Goal: Information Seeking & Learning: Find specific fact

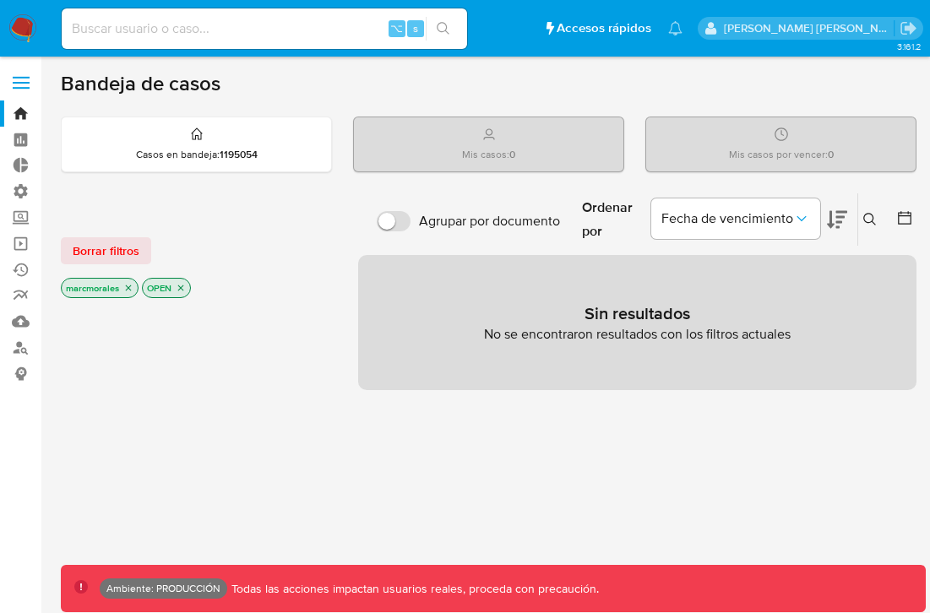
click at [24, 80] on label at bounding box center [21, 82] width 42 height 35
click at [0, 0] on input "checkbox" at bounding box center [0, 0] width 0 height 0
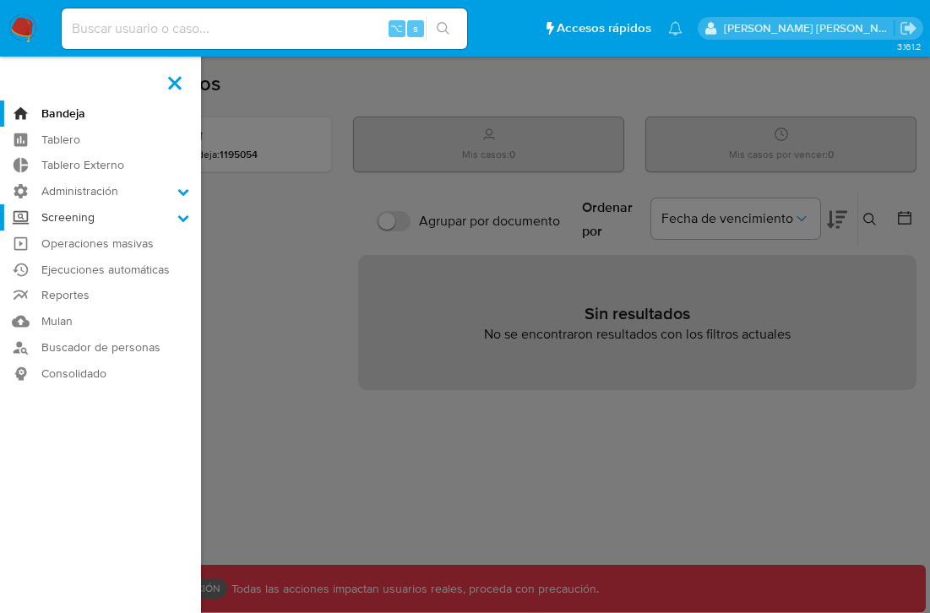
click at [179, 208] on label "Screening" at bounding box center [100, 217] width 201 height 26
click at [0, 0] on input "Screening" at bounding box center [0, 0] width 0 height 0
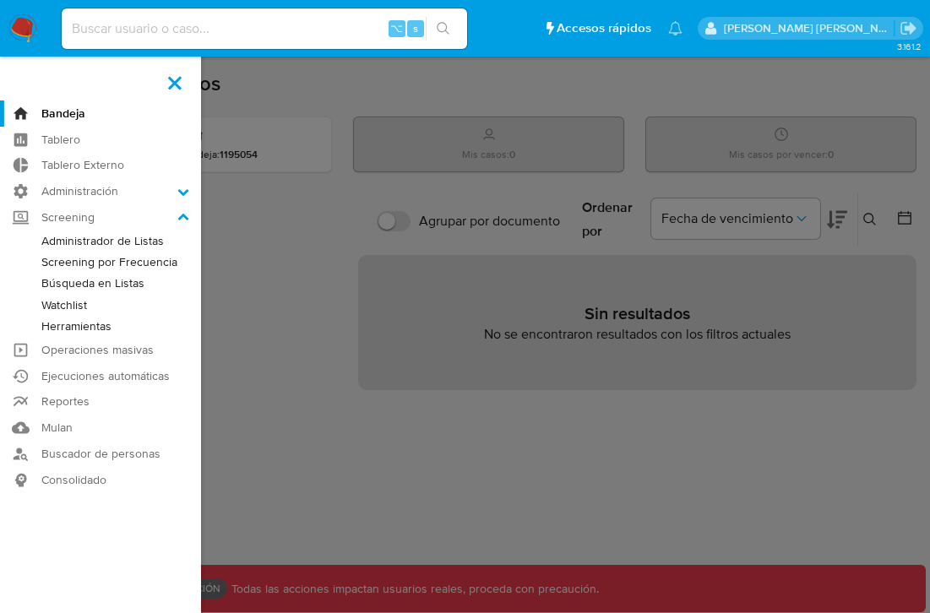
click at [88, 288] on link "Búsqueda en Listas" at bounding box center [100, 283] width 201 height 21
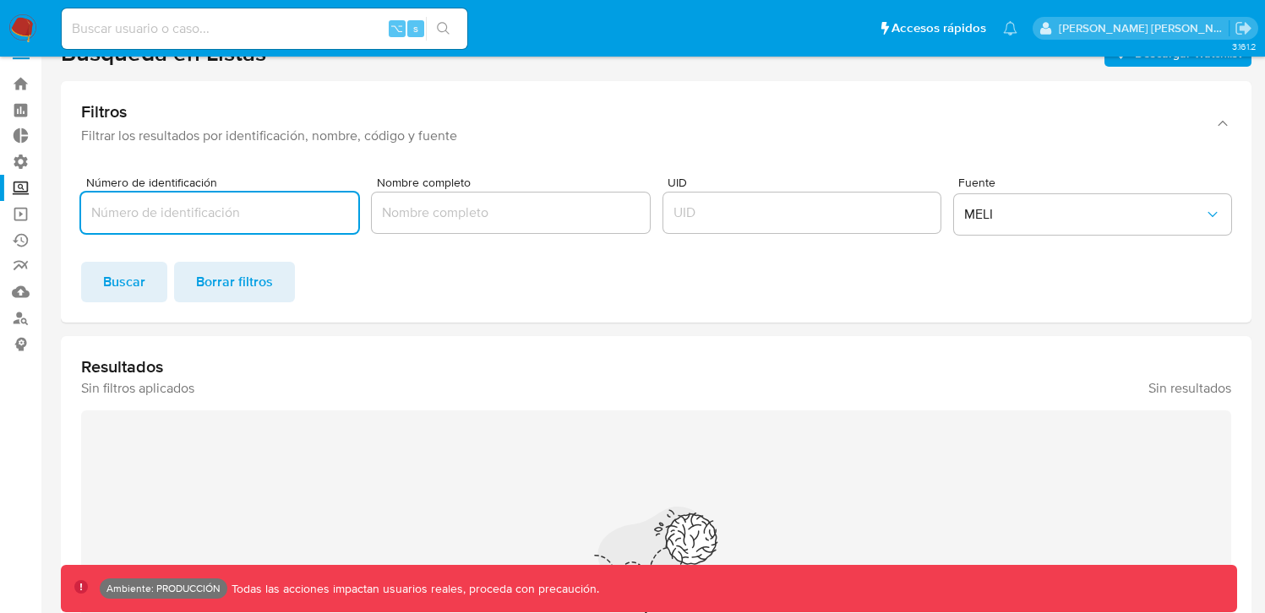
scroll to position [96, 0]
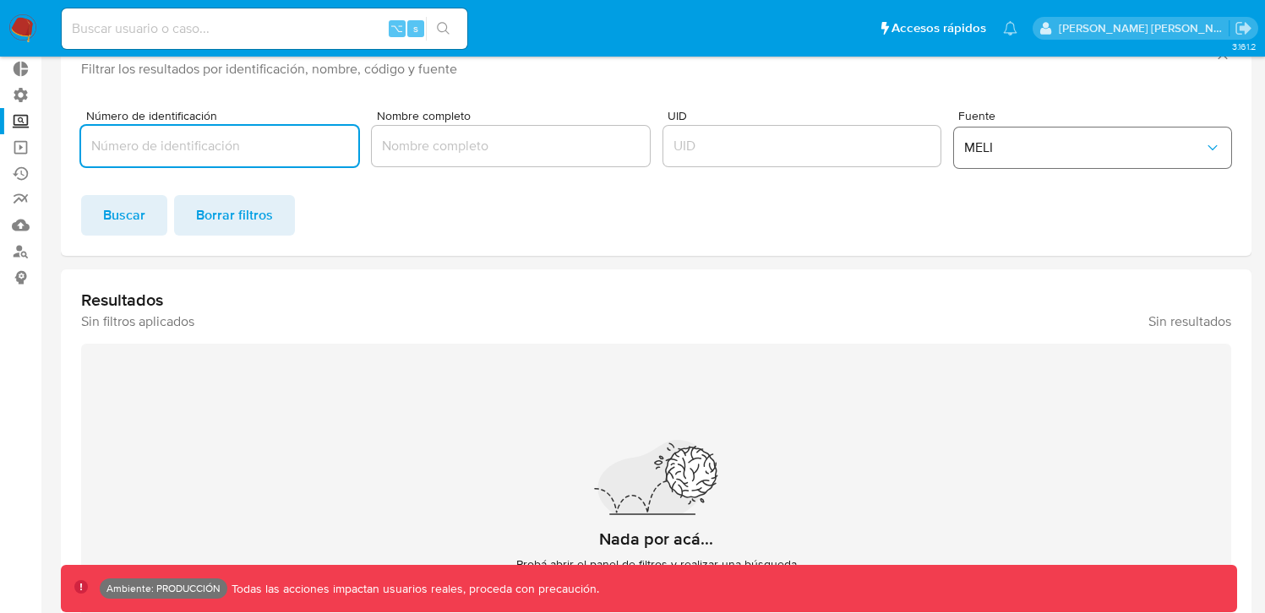
click at [942, 131] on button "MELI" at bounding box center [1092, 148] width 277 height 41
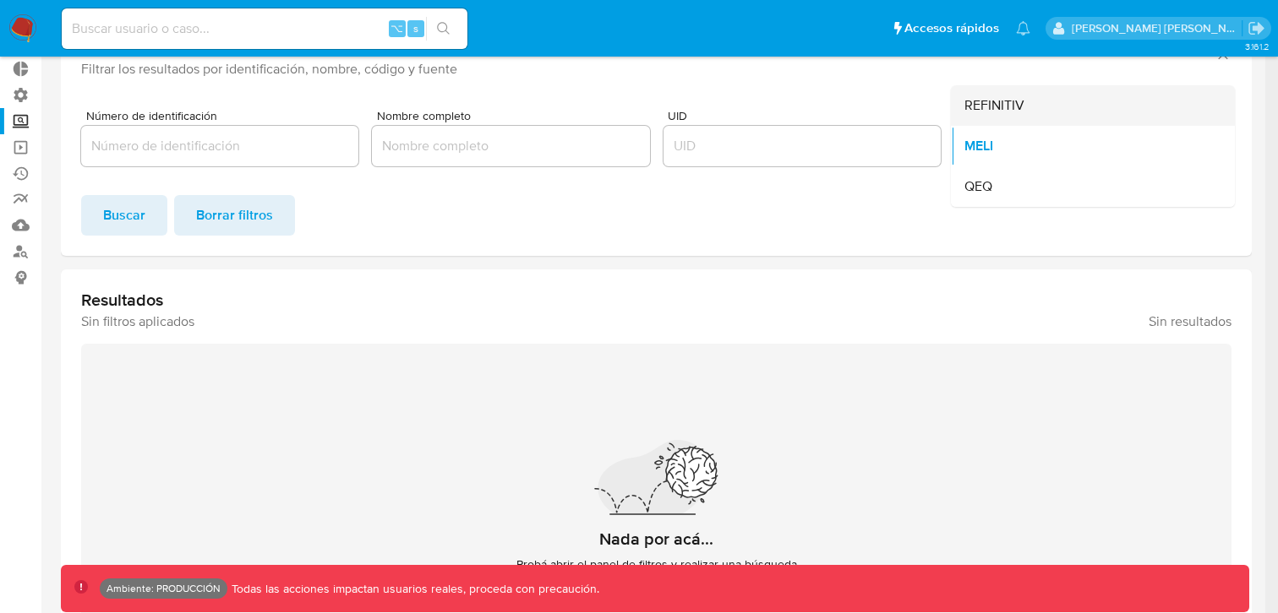
click at [942, 112] on span "REFINITIV" at bounding box center [994, 105] width 60 height 17
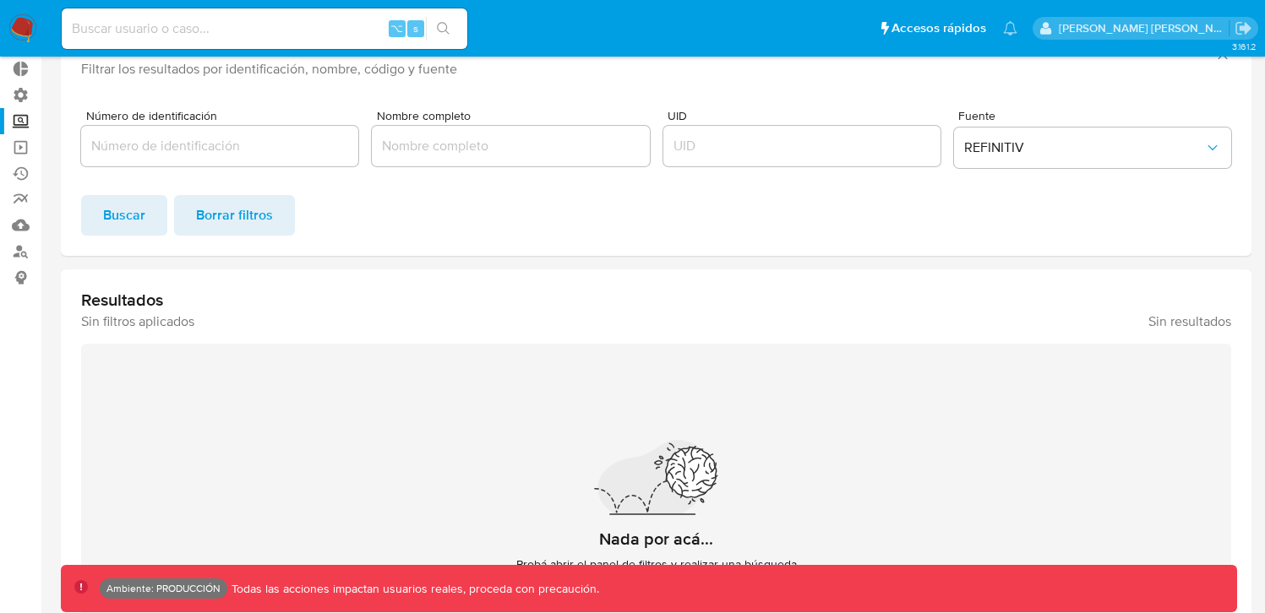
click at [775, 204] on div "Buscar Borrar filtros" at bounding box center [656, 215] width 1150 height 41
click at [107, 215] on span "Buscar" at bounding box center [124, 215] width 42 height 37
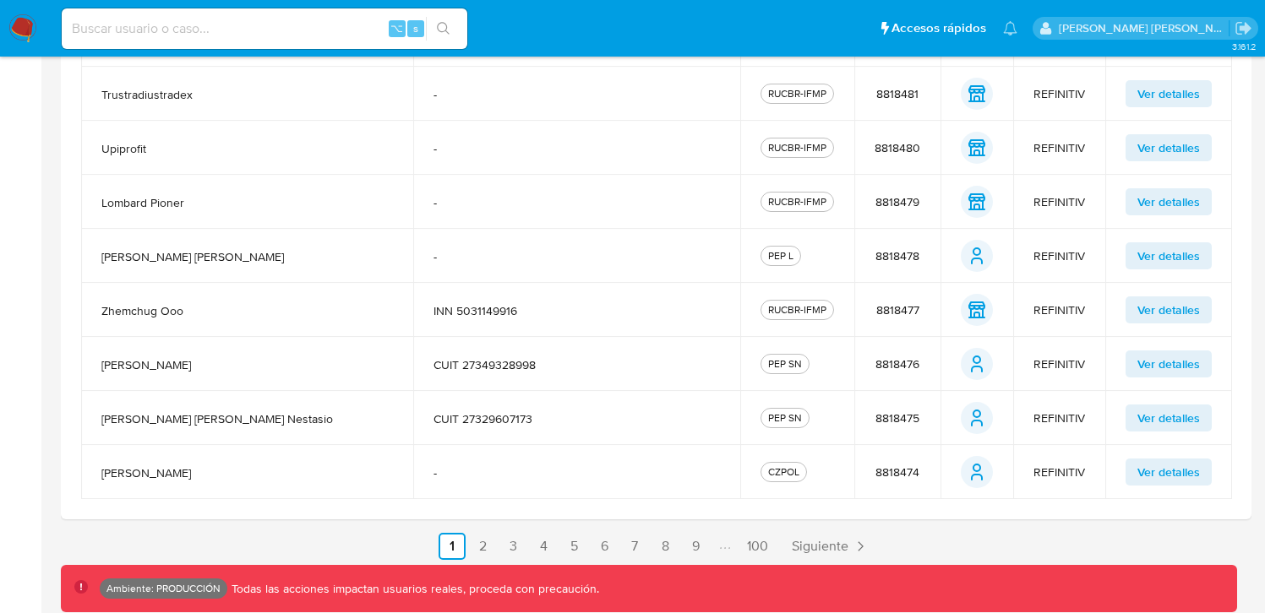
scroll to position [602, 0]
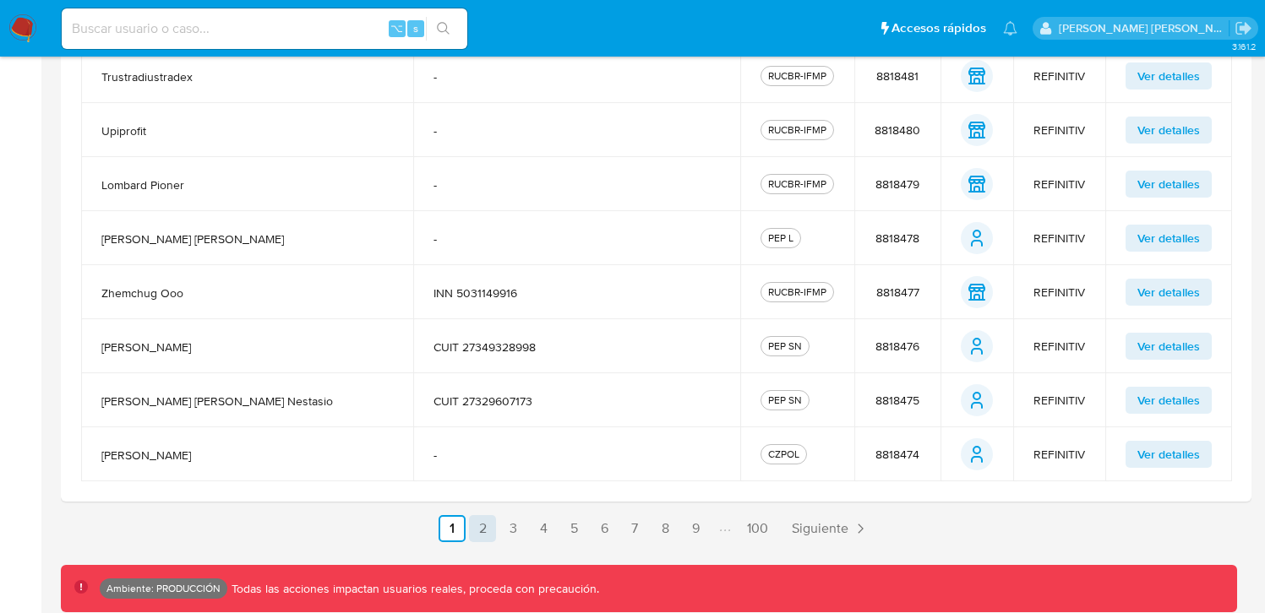
click at [496, 526] on link "2" at bounding box center [482, 528] width 27 height 27
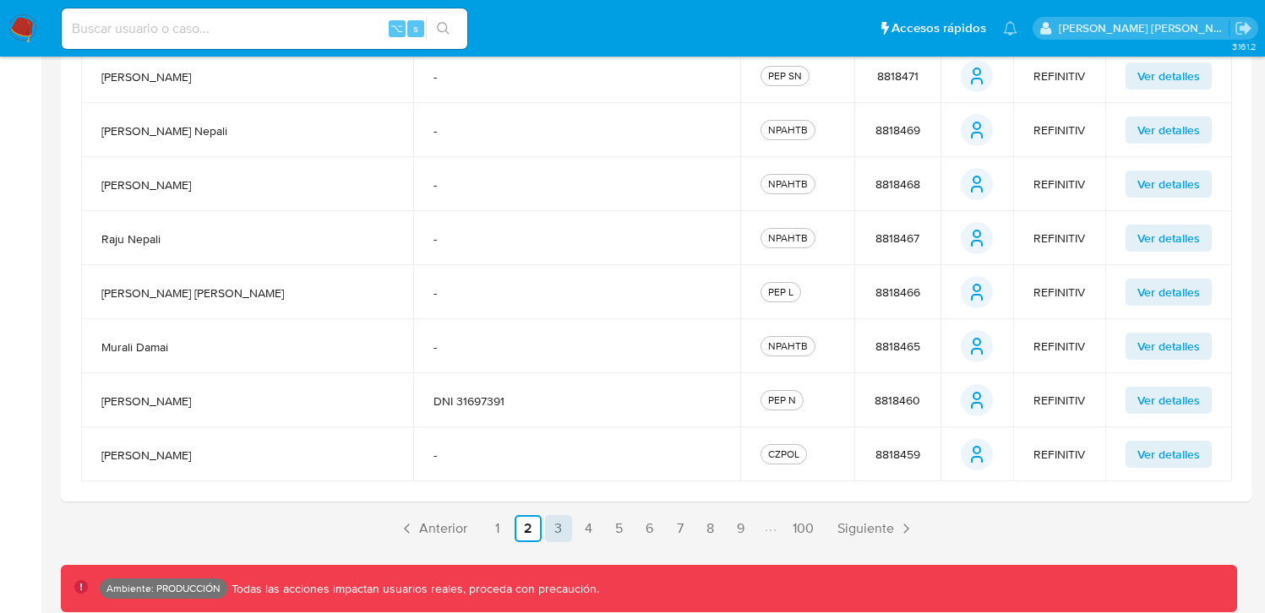
click at [565, 529] on link "3" at bounding box center [558, 528] width 27 height 27
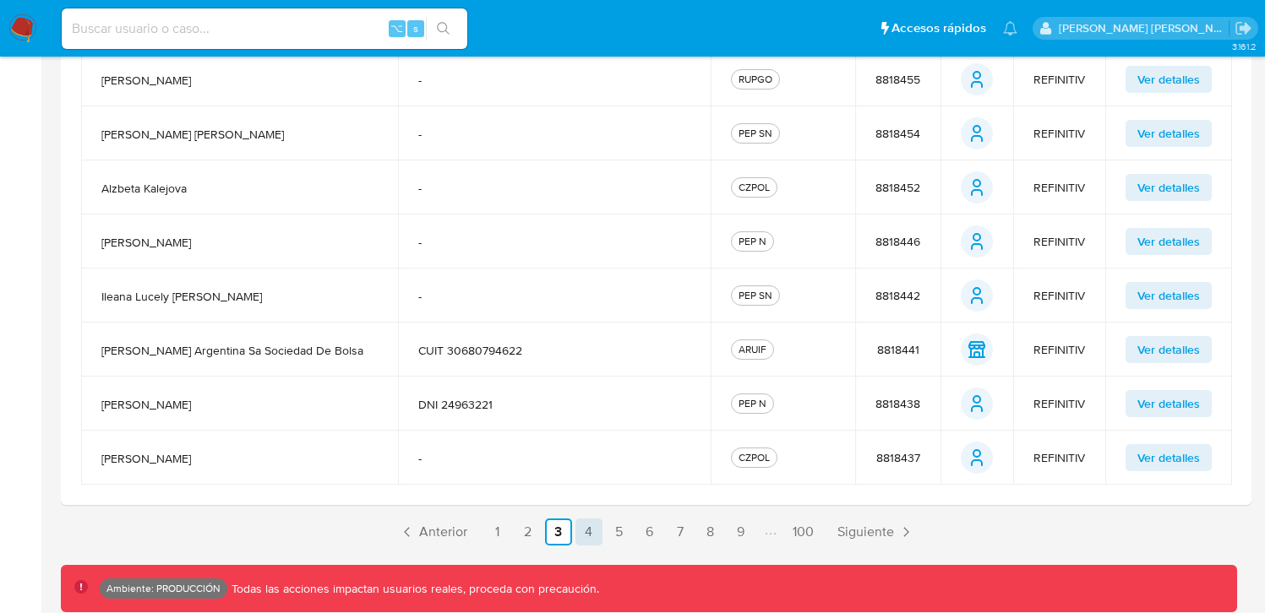
click at [582, 532] on link "4" at bounding box center [588, 532] width 27 height 27
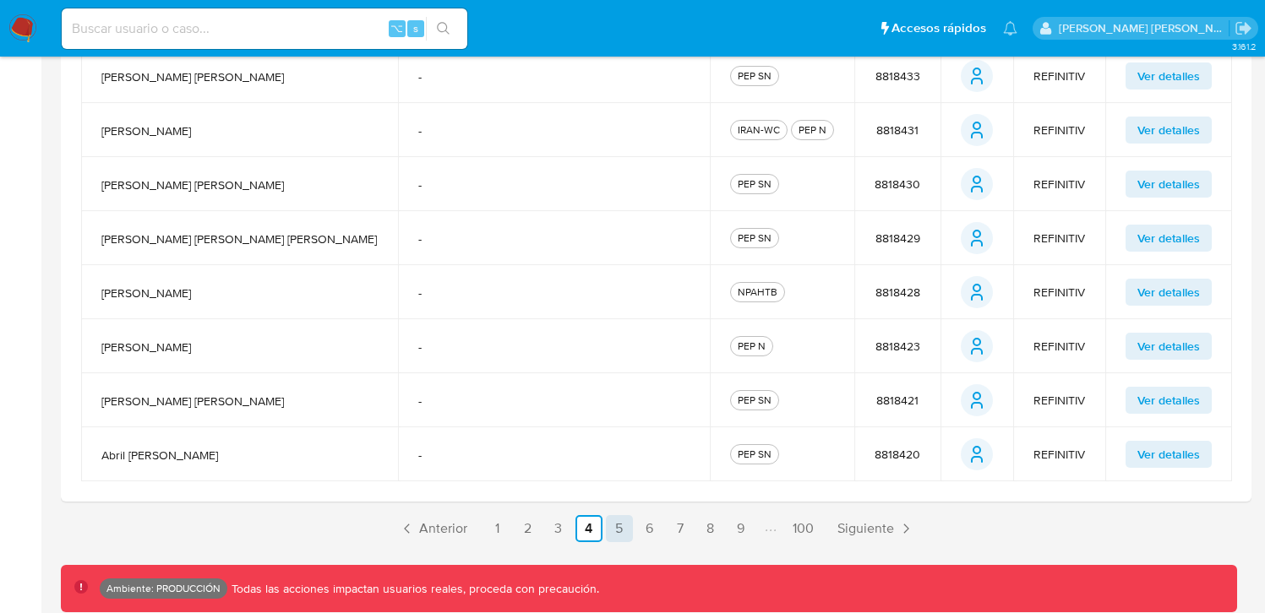
click at [611, 532] on link "5" at bounding box center [619, 528] width 27 height 27
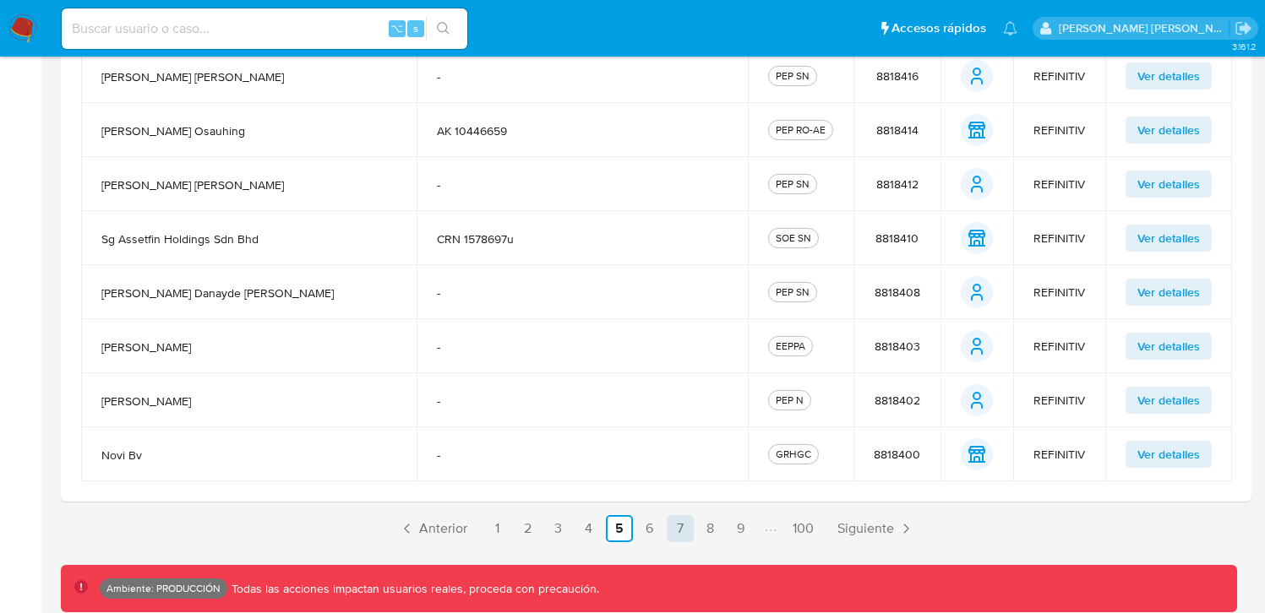
click at [676, 528] on link "7" at bounding box center [680, 528] width 27 height 27
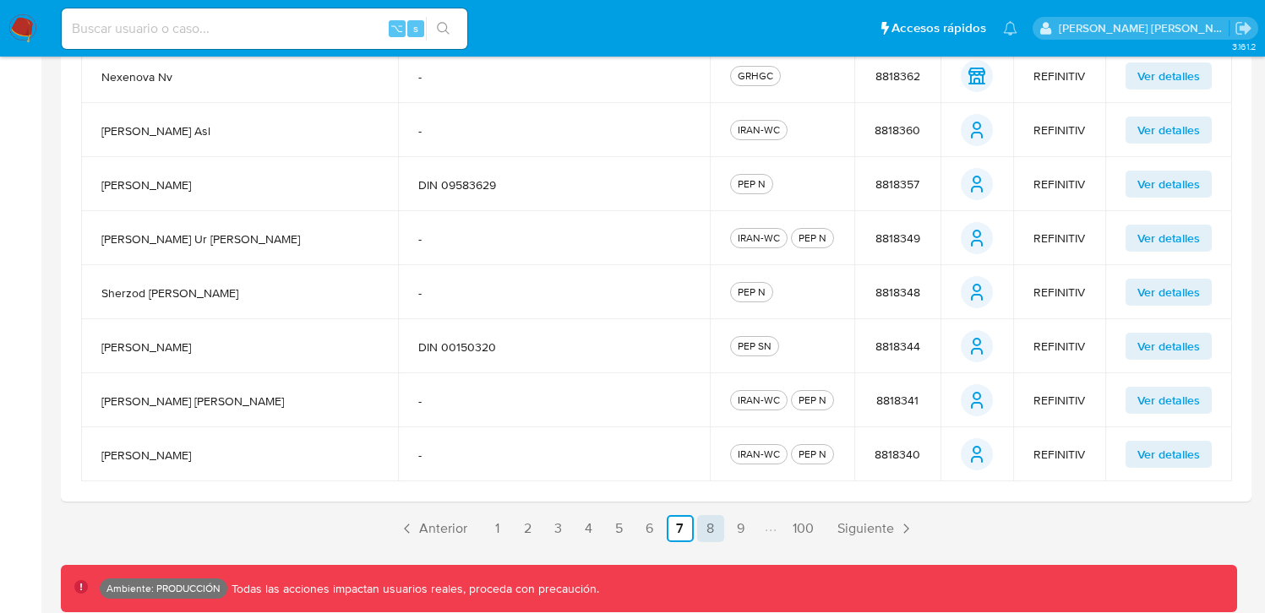
click at [717, 541] on link "8" at bounding box center [710, 528] width 27 height 27
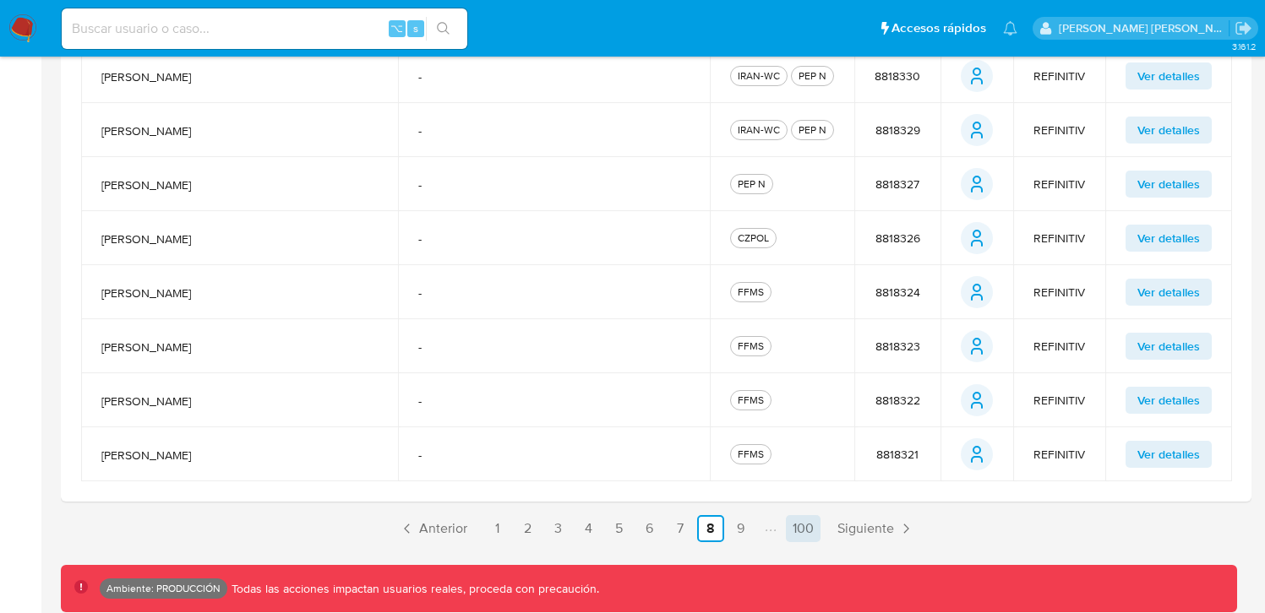
click at [799, 531] on link "100" at bounding box center [803, 528] width 35 height 27
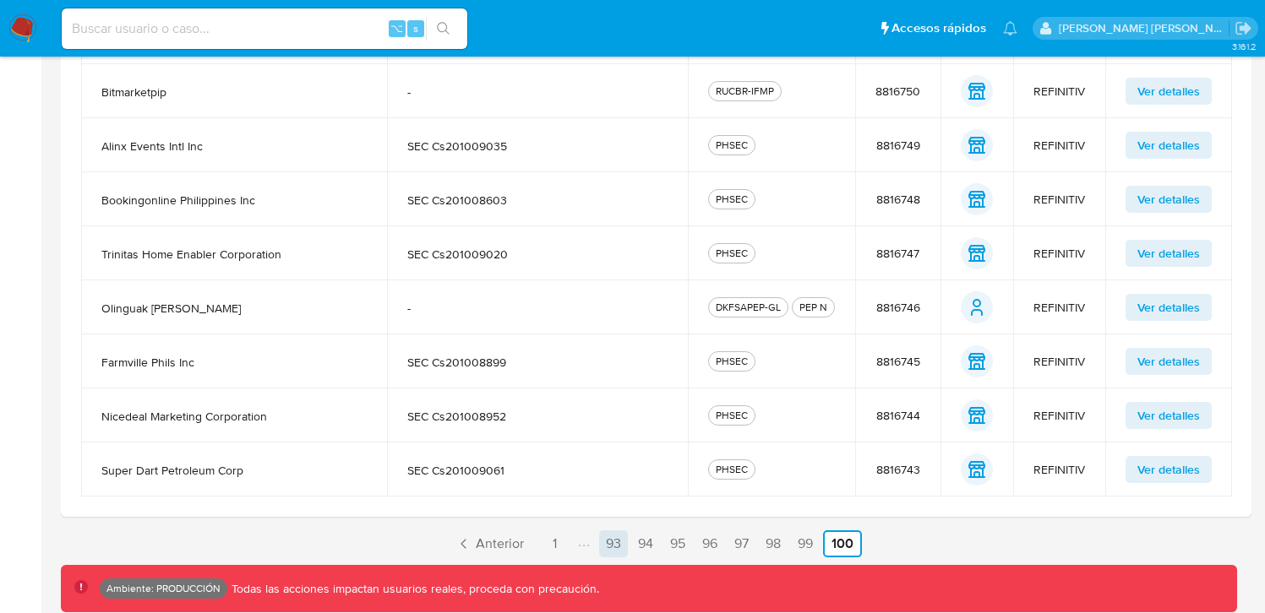
click at [612, 546] on link "93" at bounding box center [613, 544] width 29 height 27
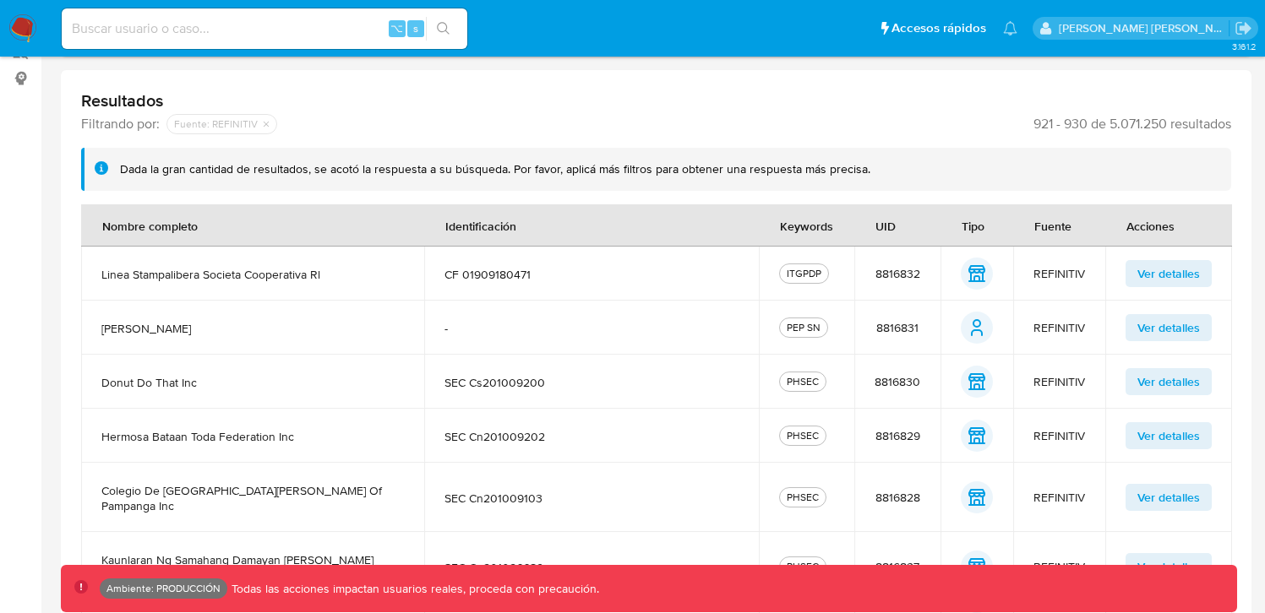
scroll to position [617, 0]
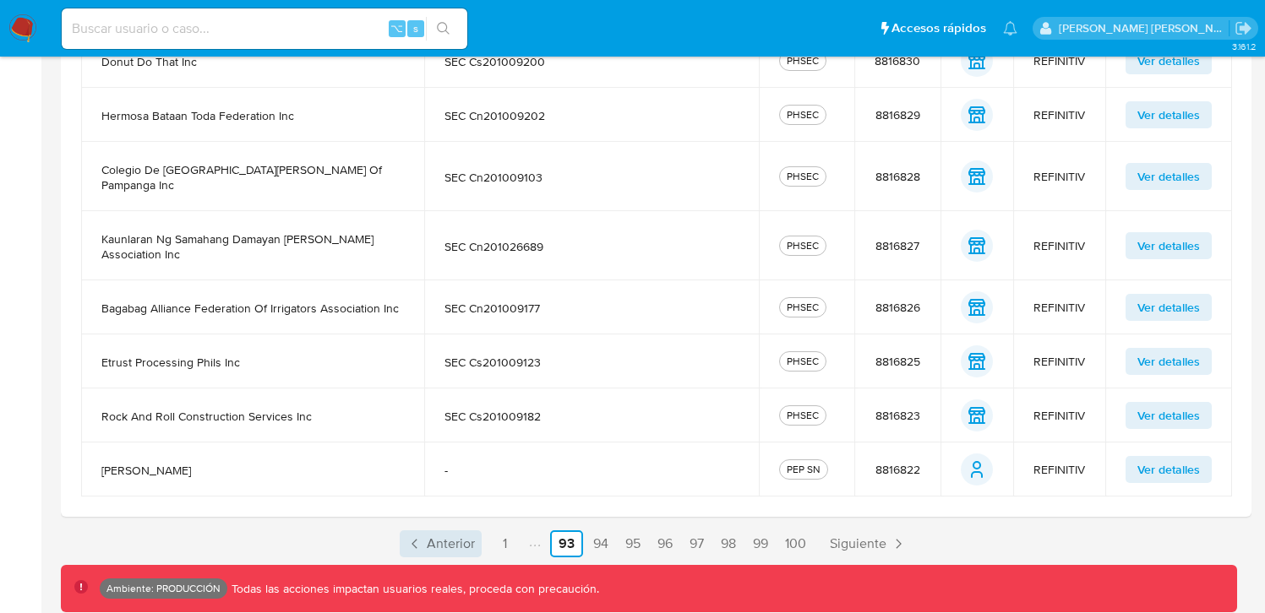
click at [422, 538] on link "Anterior" at bounding box center [441, 544] width 82 height 27
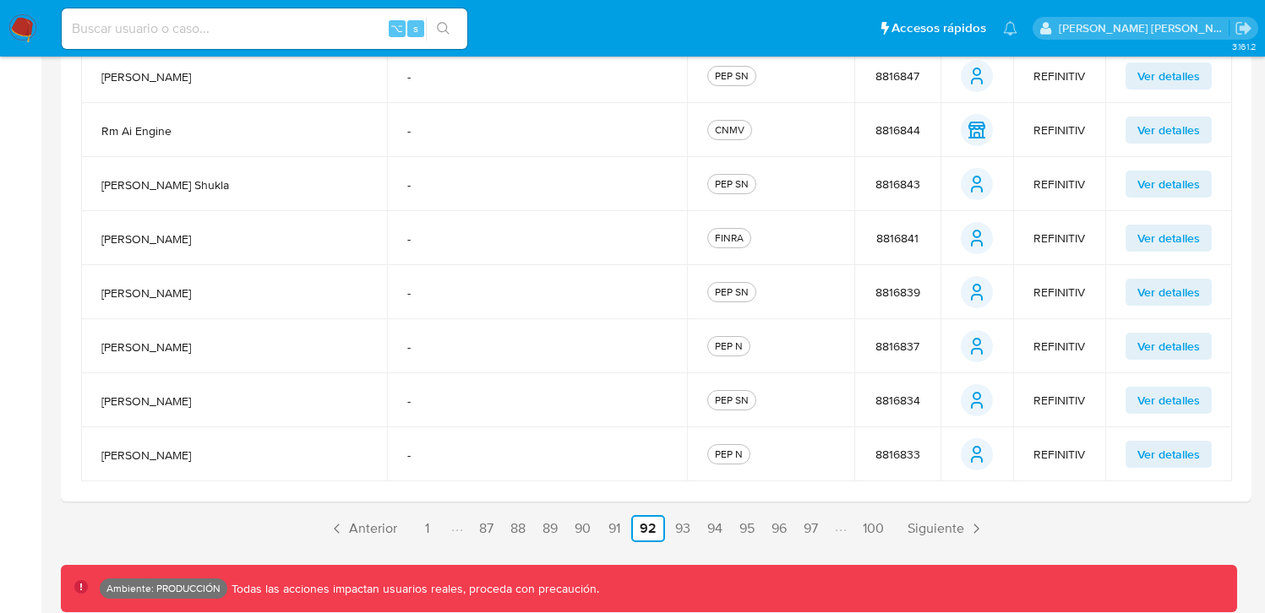
click at [588, 546] on div "3.161.2 Ambiente: PRODUCCIÓN Todas las acciones impactan usuarios reales, proce…" at bounding box center [656, 34] width 1191 height 1137
click at [586, 537] on link "90" at bounding box center [583, 528] width 30 height 27
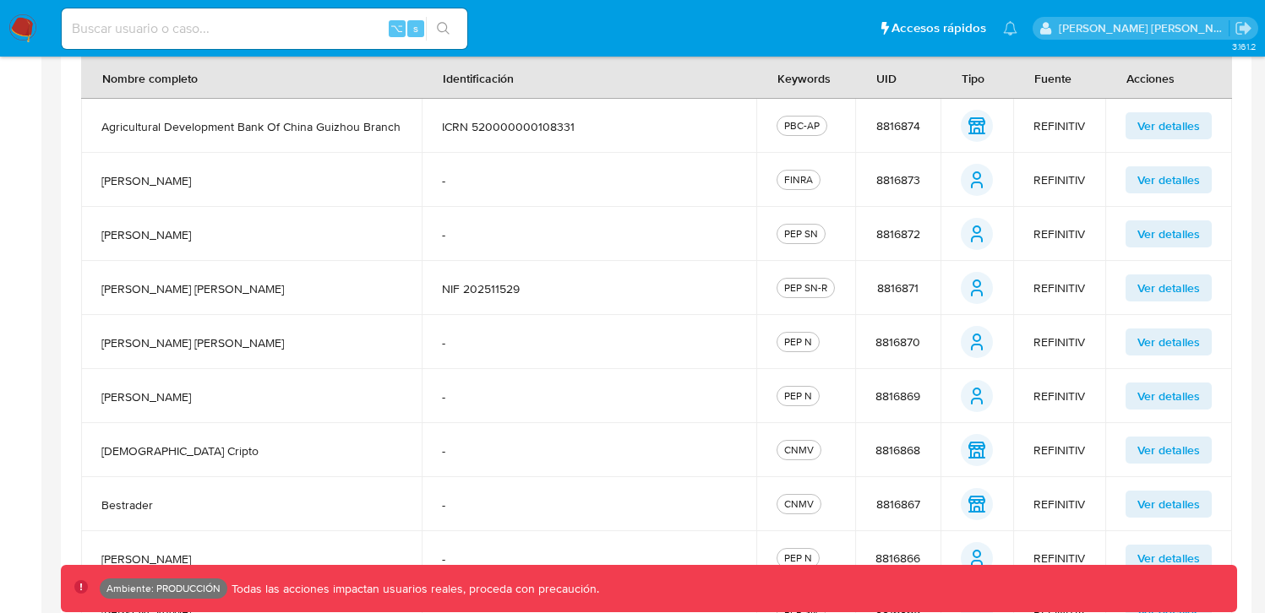
scroll to position [602, 0]
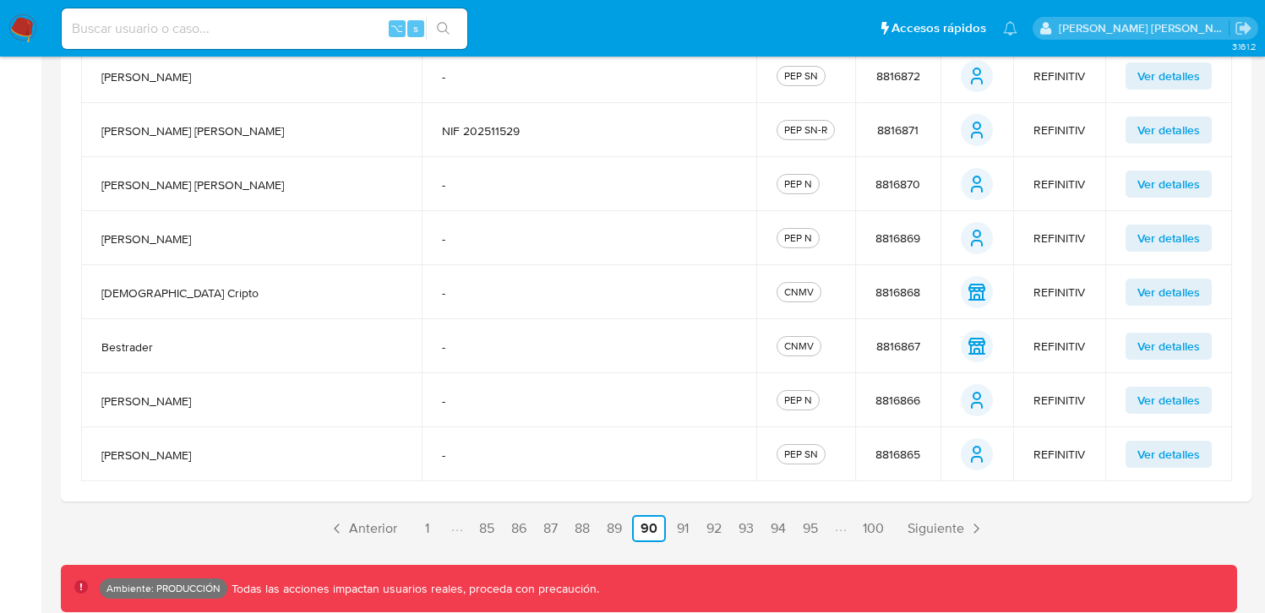
click at [597, 533] on ul "Anterior 1 85 86 87 88 89 90 91 92 93 94 95 100 Siguiente" at bounding box center [656, 528] width 1191 height 27
click at [579, 528] on link "88" at bounding box center [582, 528] width 29 height 27
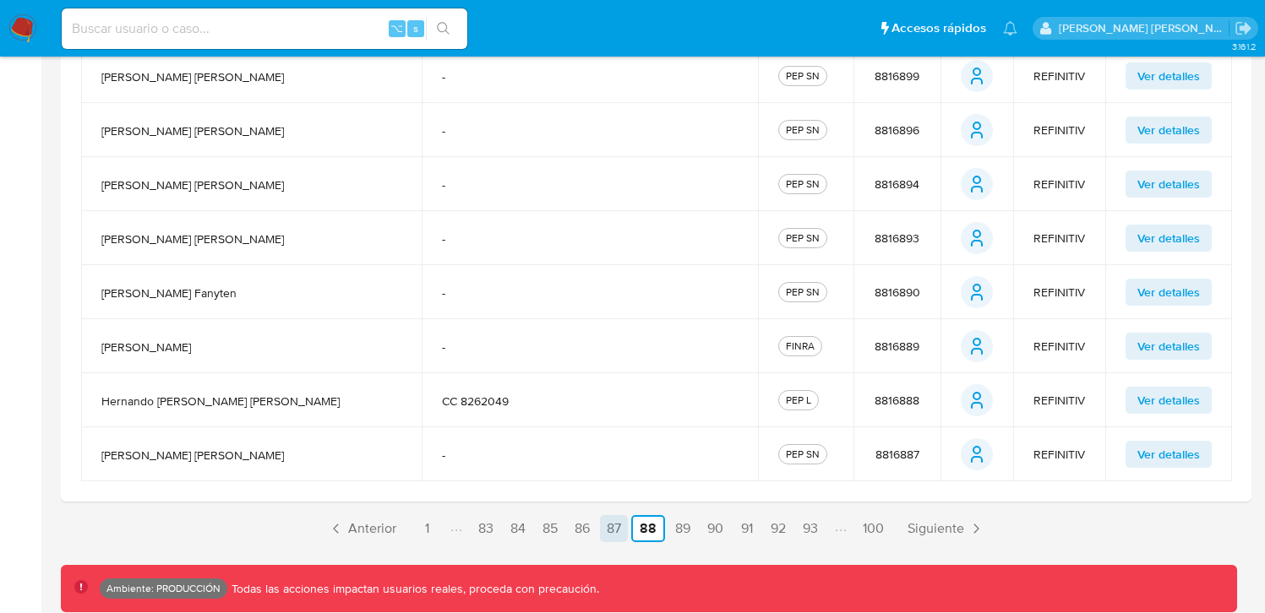
click at [611, 529] on link "87" at bounding box center [614, 528] width 28 height 27
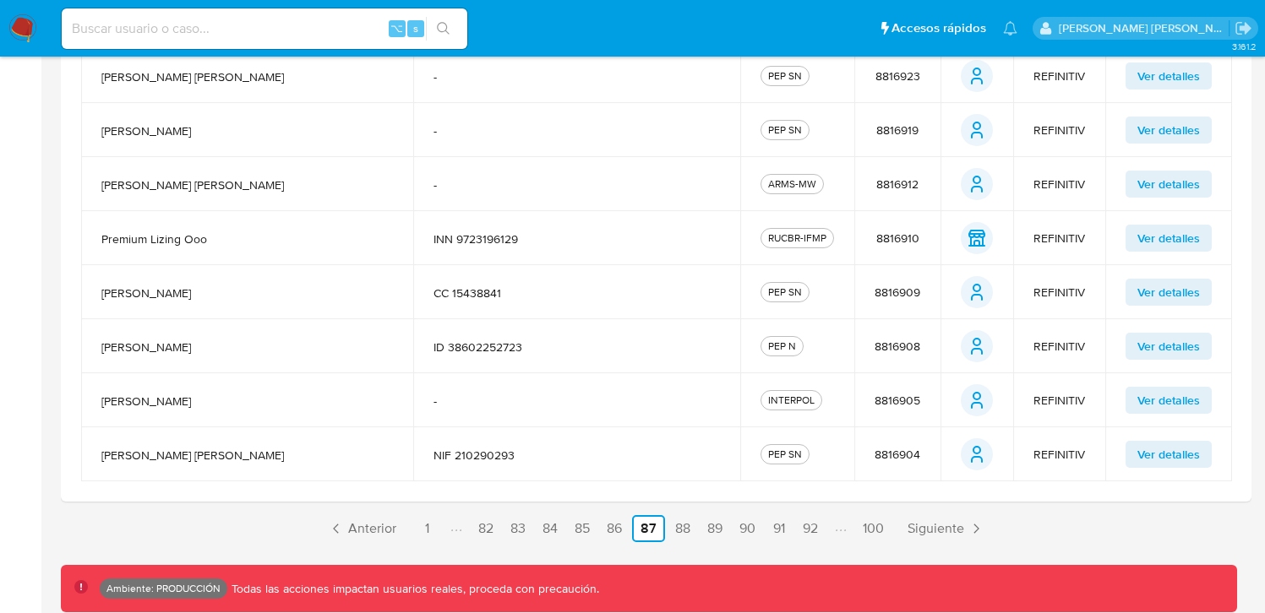
click at [592, 548] on div "3.161.2 Ambiente: PRODUCCIÓN Todas las acciones impactan usuarios reales, proce…" at bounding box center [656, 34] width 1191 height 1137
click at [613, 546] on div "3.161.2 Ambiente: PRODUCCIÓN Todas las acciones impactan usuarios reales, proce…" at bounding box center [656, 34] width 1191 height 1137
click at [617, 524] on link "86" at bounding box center [614, 528] width 29 height 27
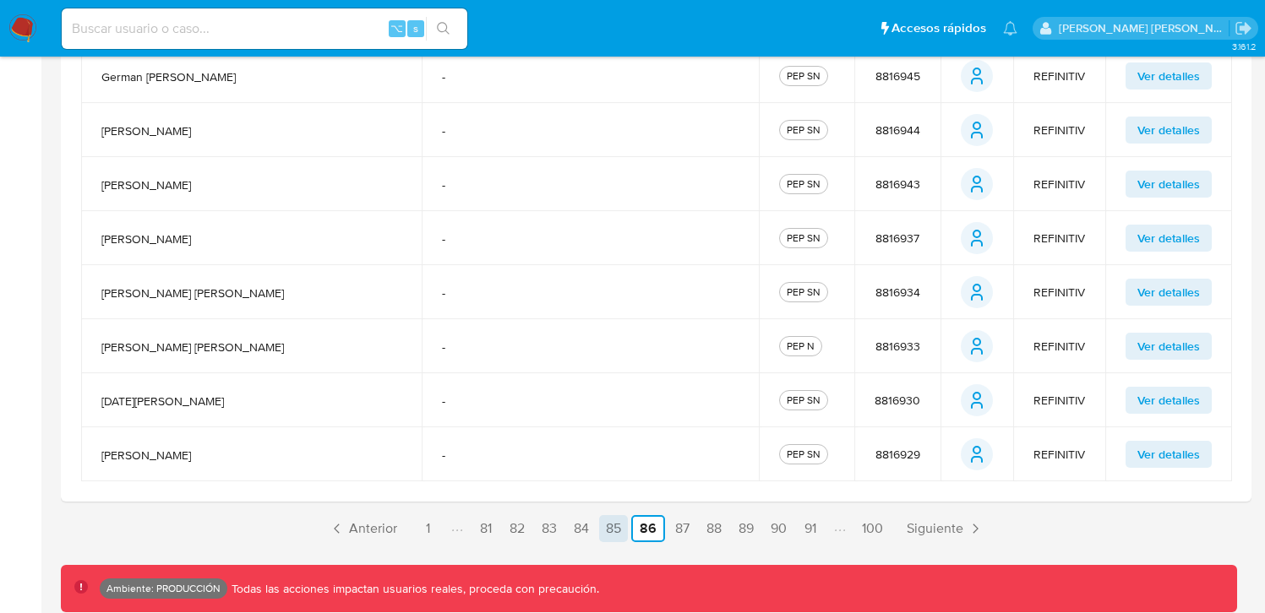
click at [608, 529] on link "85" at bounding box center [613, 528] width 29 height 27
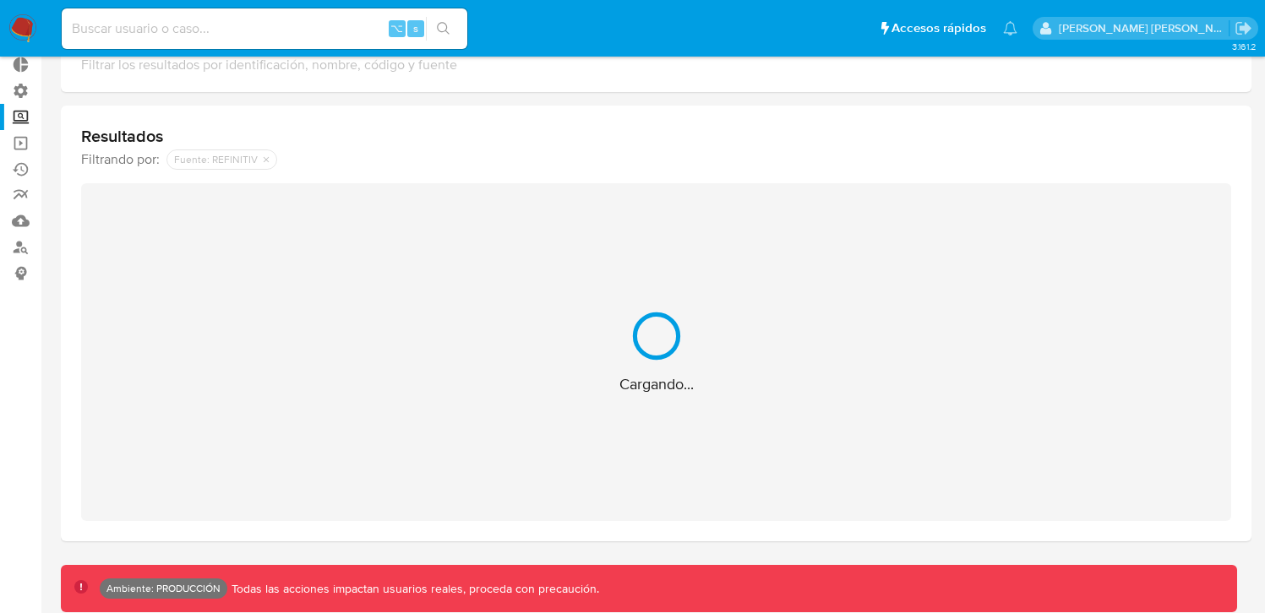
click at [608, 529] on div "Resultados Filtrando por: deshabilitado : Fuente: REFINITIV ‌ Cargando..." at bounding box center [656, 324] width 1191 height 436
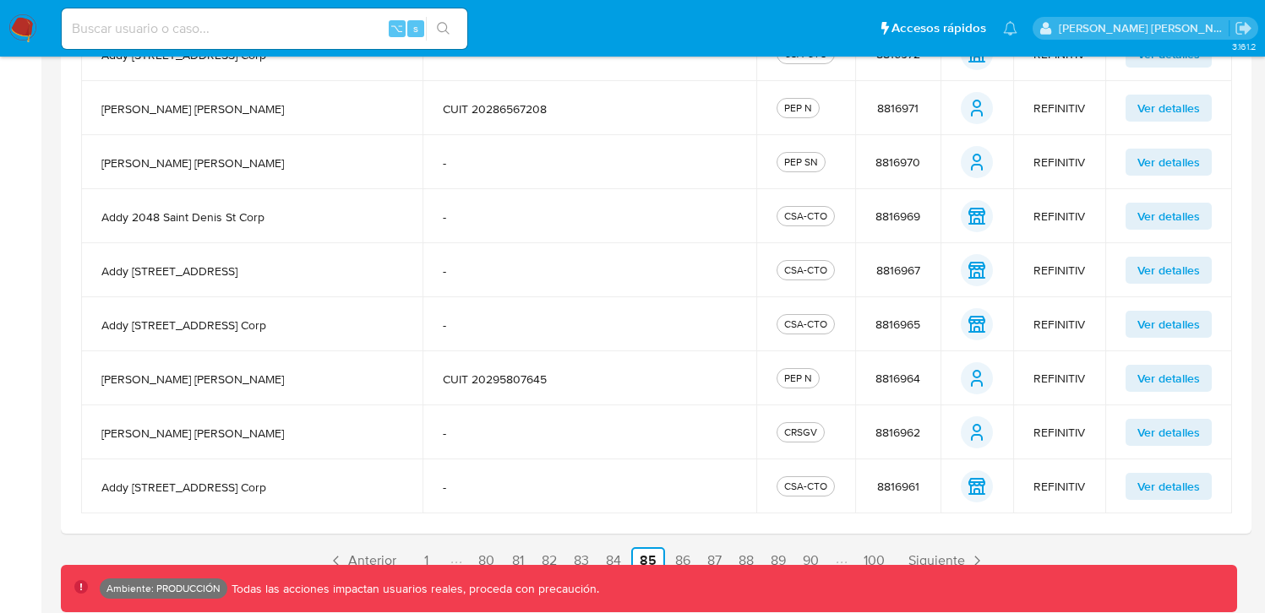
click at [595, 441] on td "-" at bounding box center [590, 433] width 334 height 54
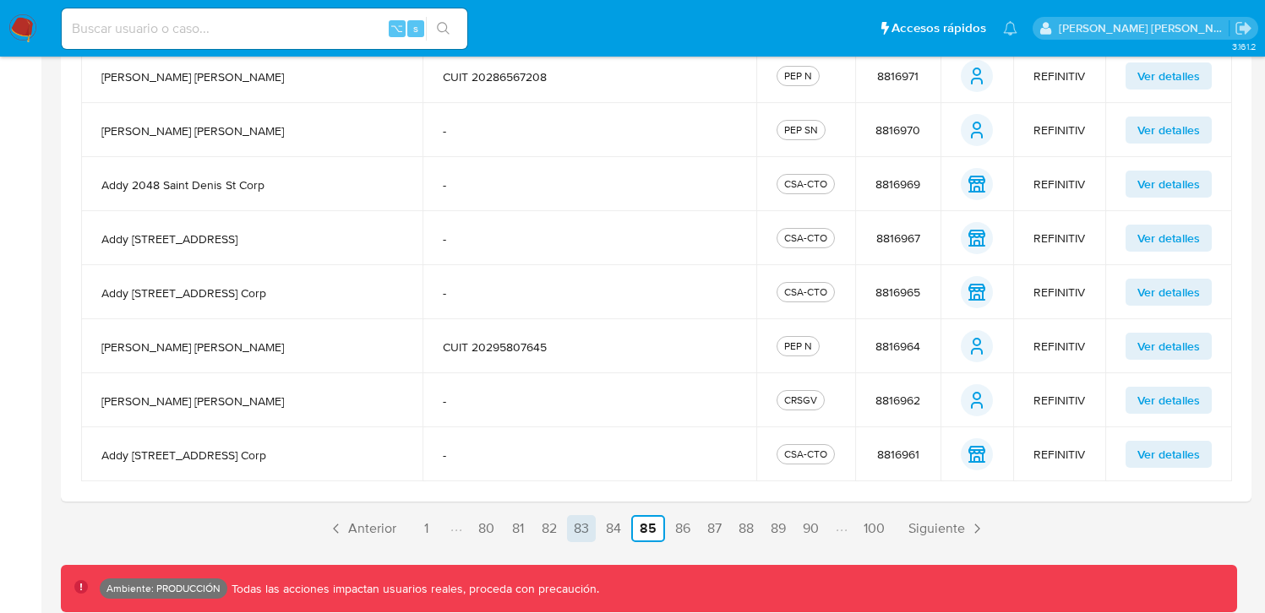
click at [591, 532] on link "83" at bounding box center [581, 528] width 29 height 27
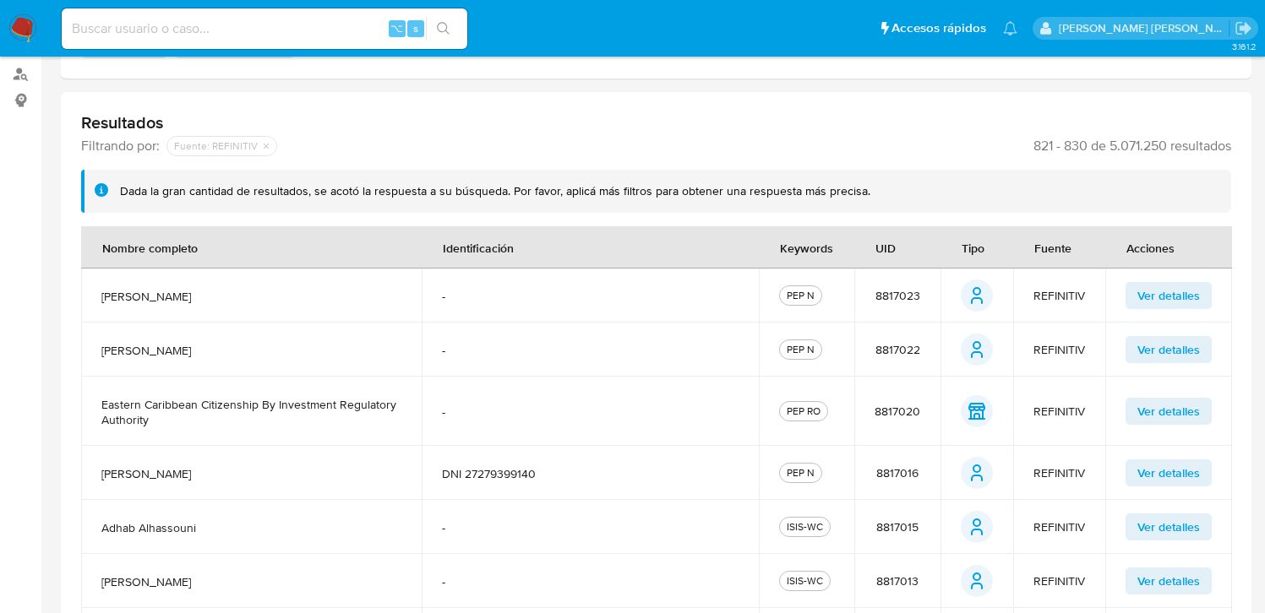
scroll to position [617, 0]
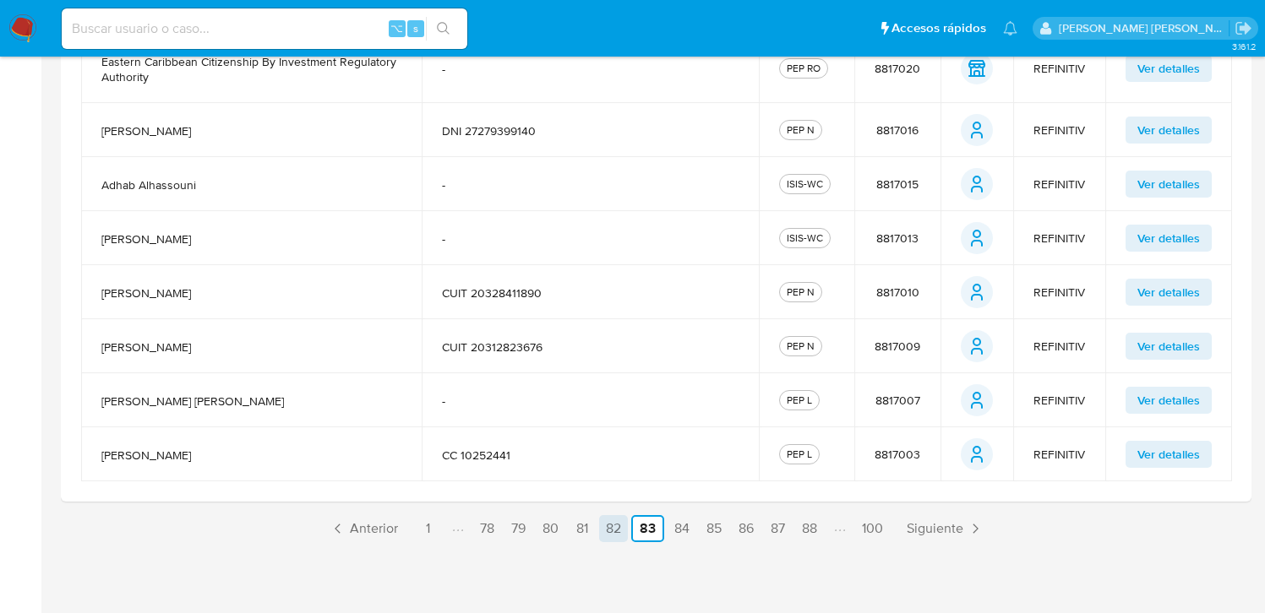
click at [612, 528] on link "82" at bounding box center [613, 528] width 29 height 27
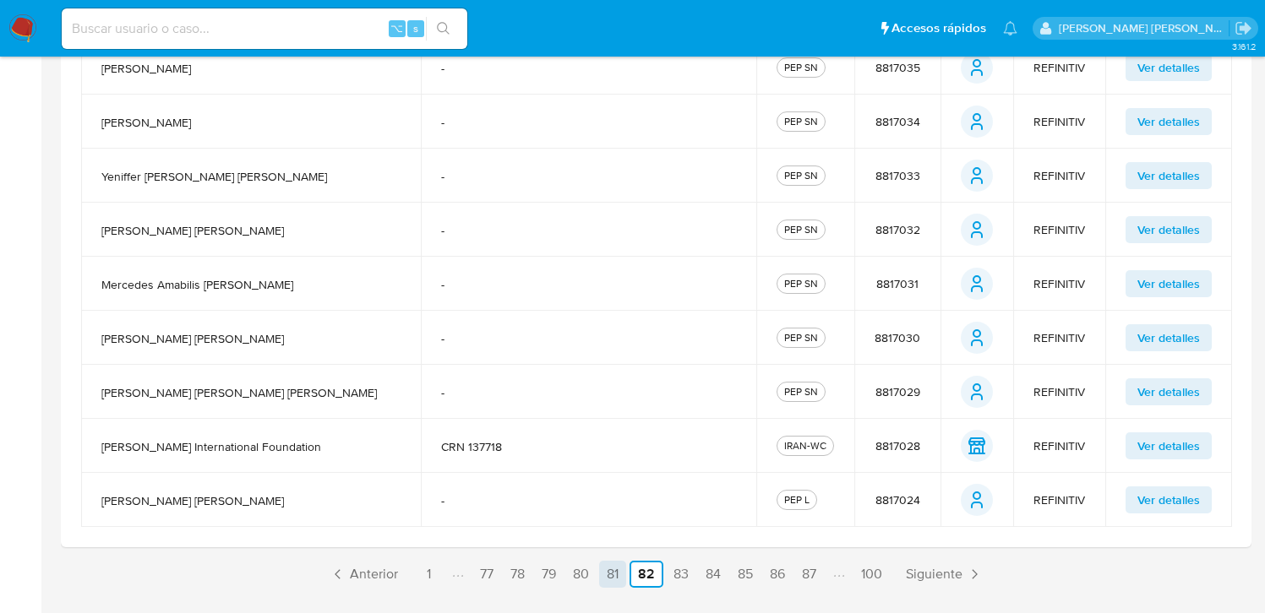
click at [611, 575] on link "81" at bounding box center [612, 574] width 27 height 27
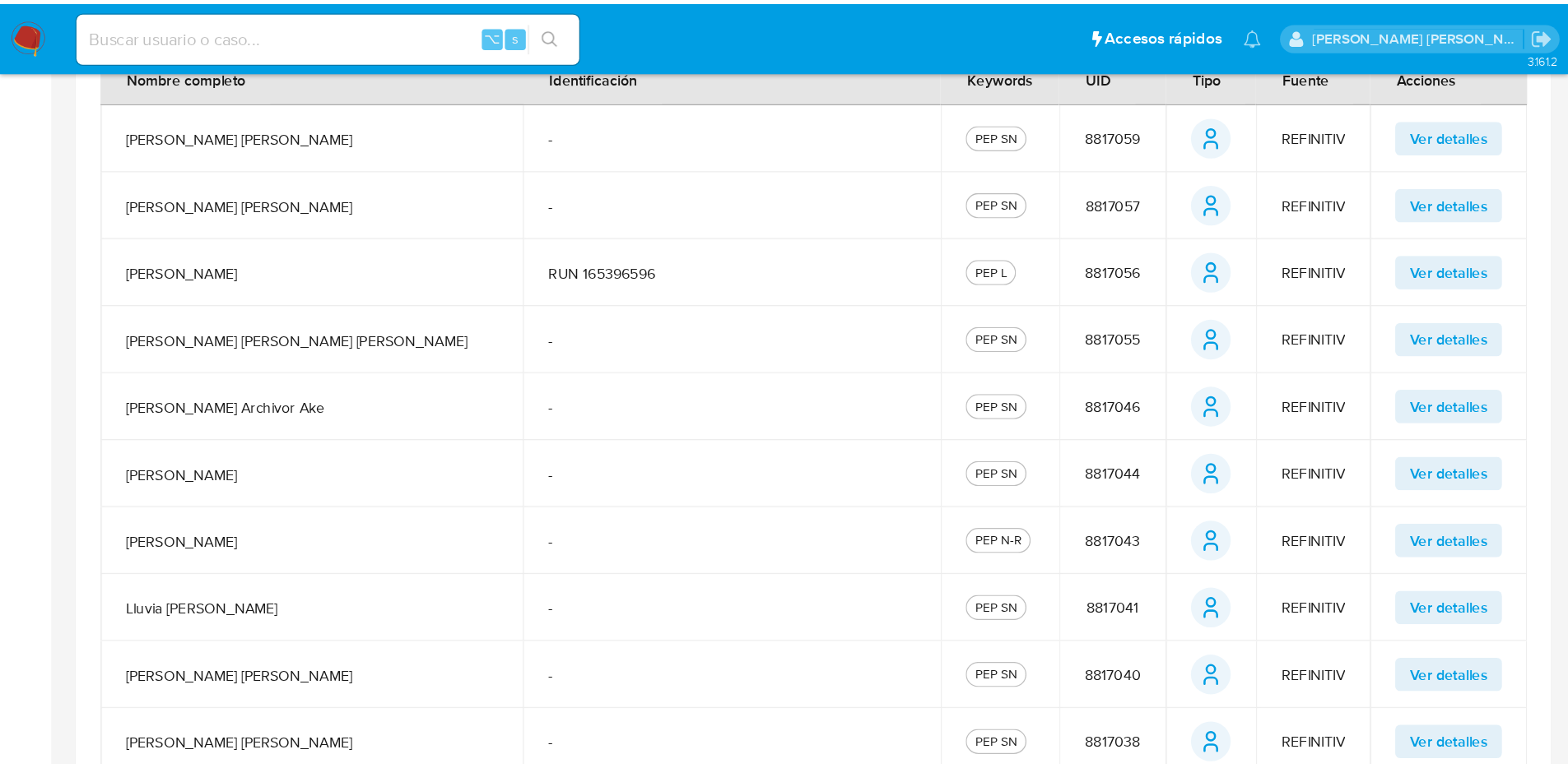
scroll to position [380, 0]
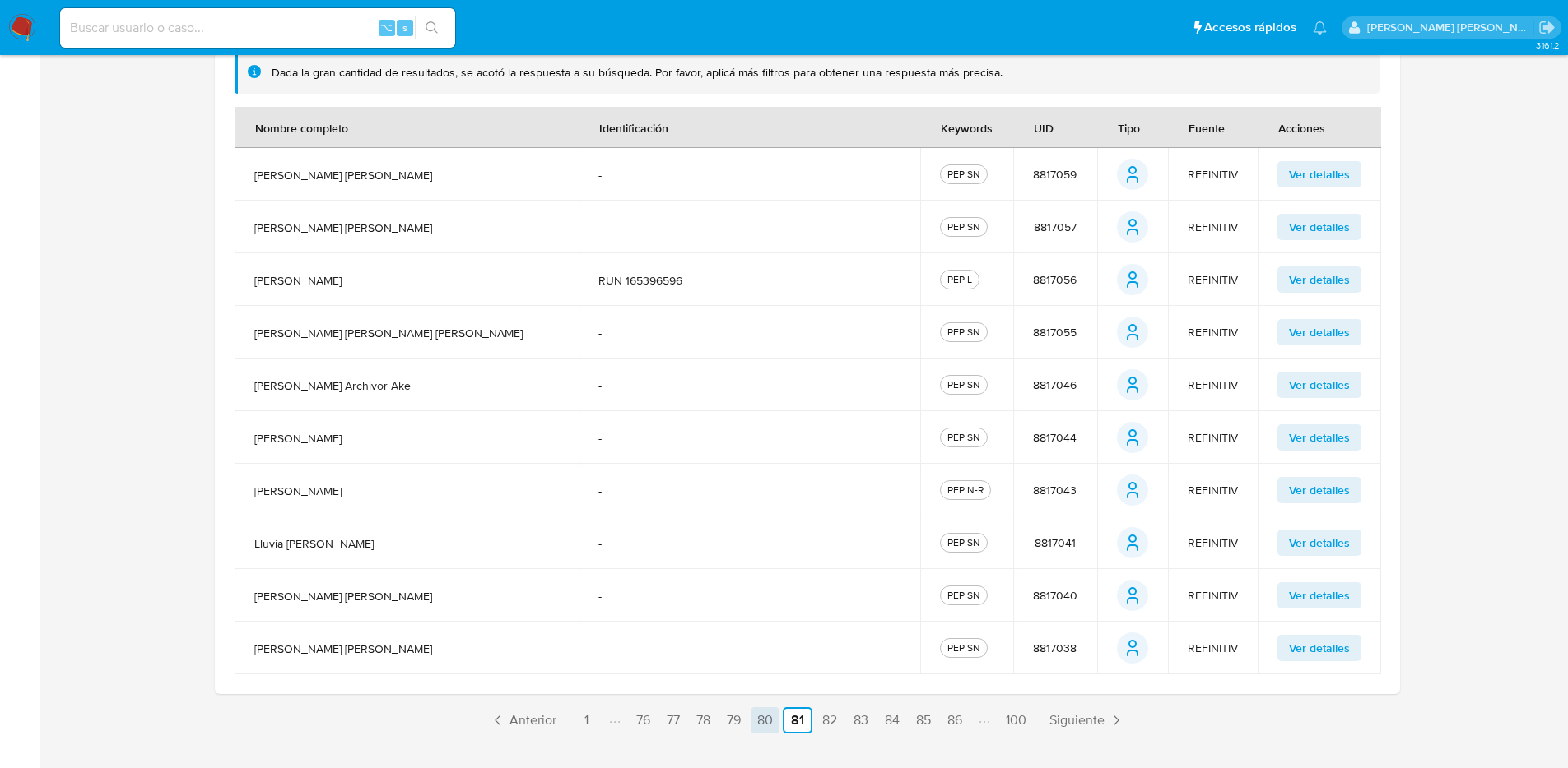
click at [763, 597] on link "80" at bounding box center [765, 720] width 29 height 26
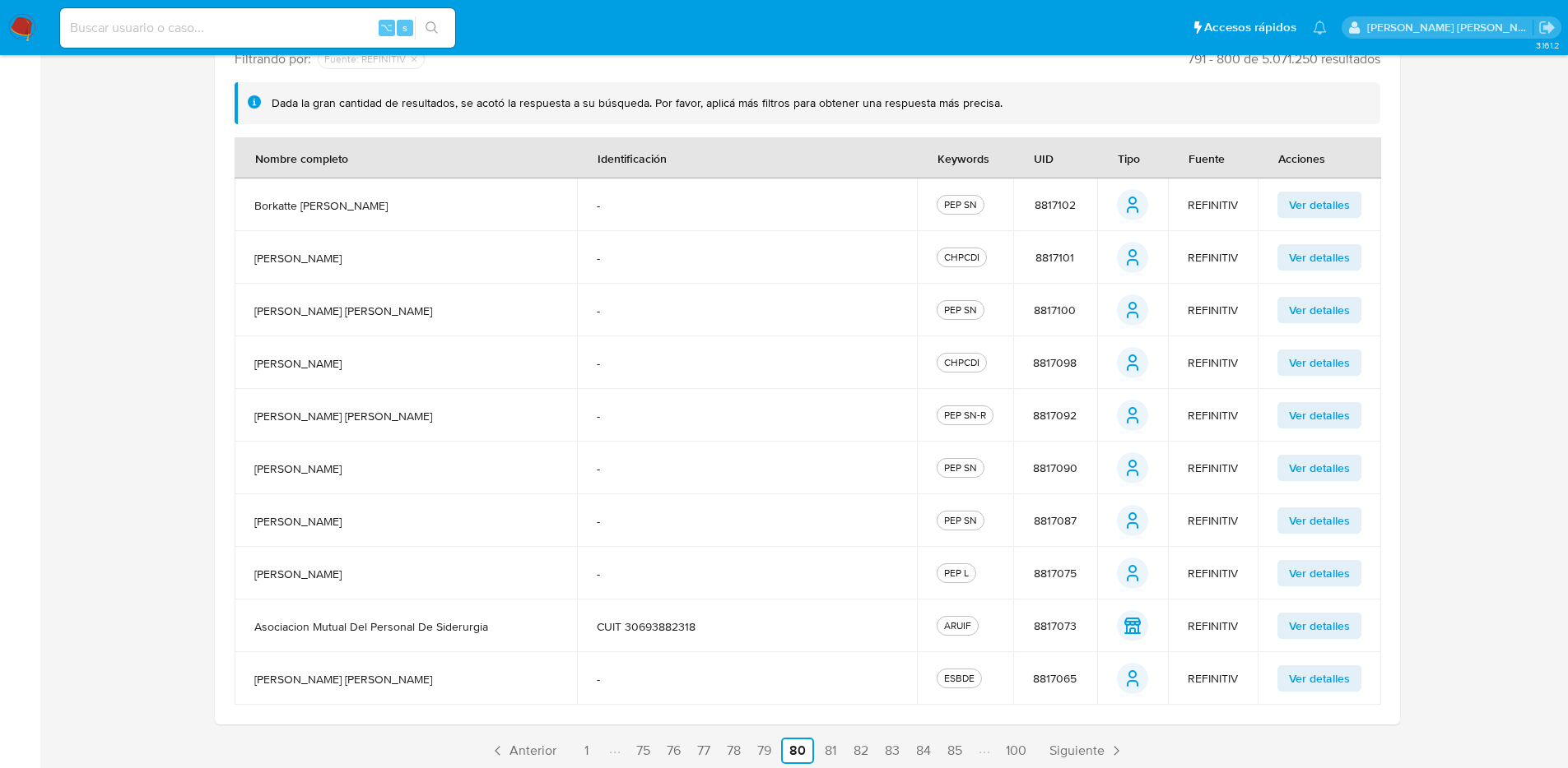
scroll to position [353, 0]
drag, startPoint x: 757, startPoint y: 750, endPoint x: 752, endPoint y: 738, distance: 13.0
click at [757, 597] on link "79" at bounding box center [765, 748] width 27 height 26
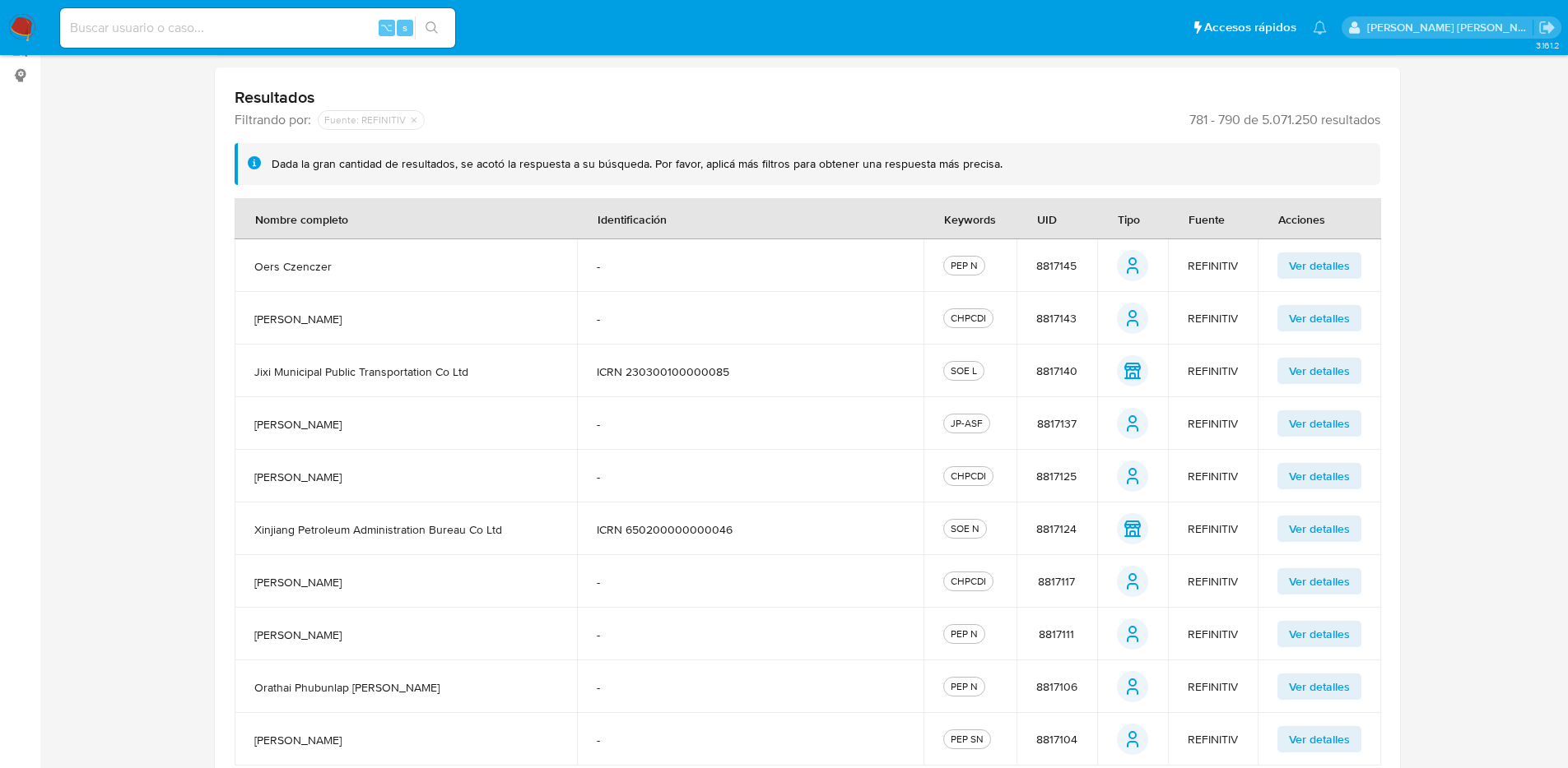
scroll to position [416, 0]
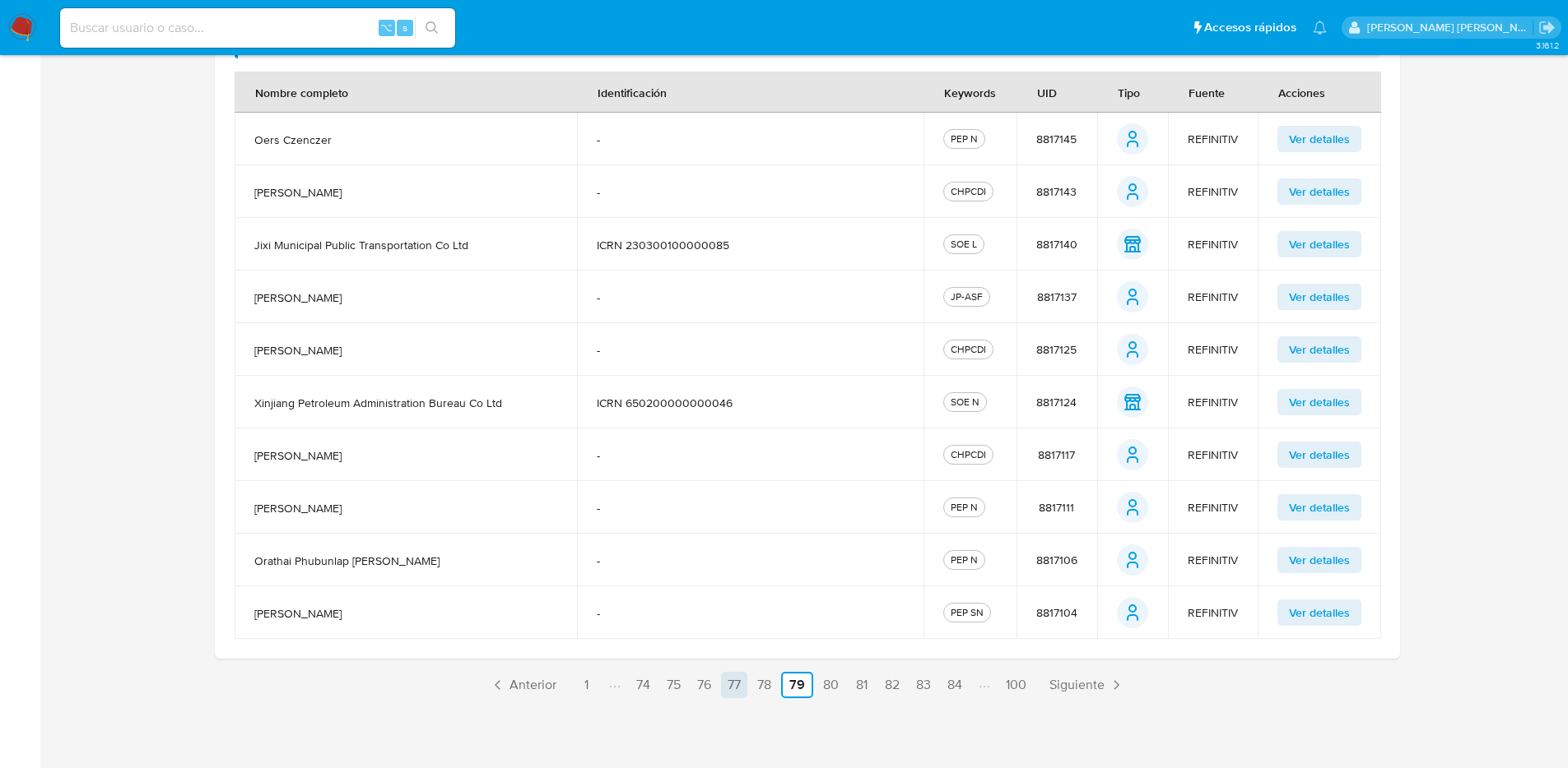
click at [731, 597] on link "77" at bounding box center [733, 684] width 26 height 26
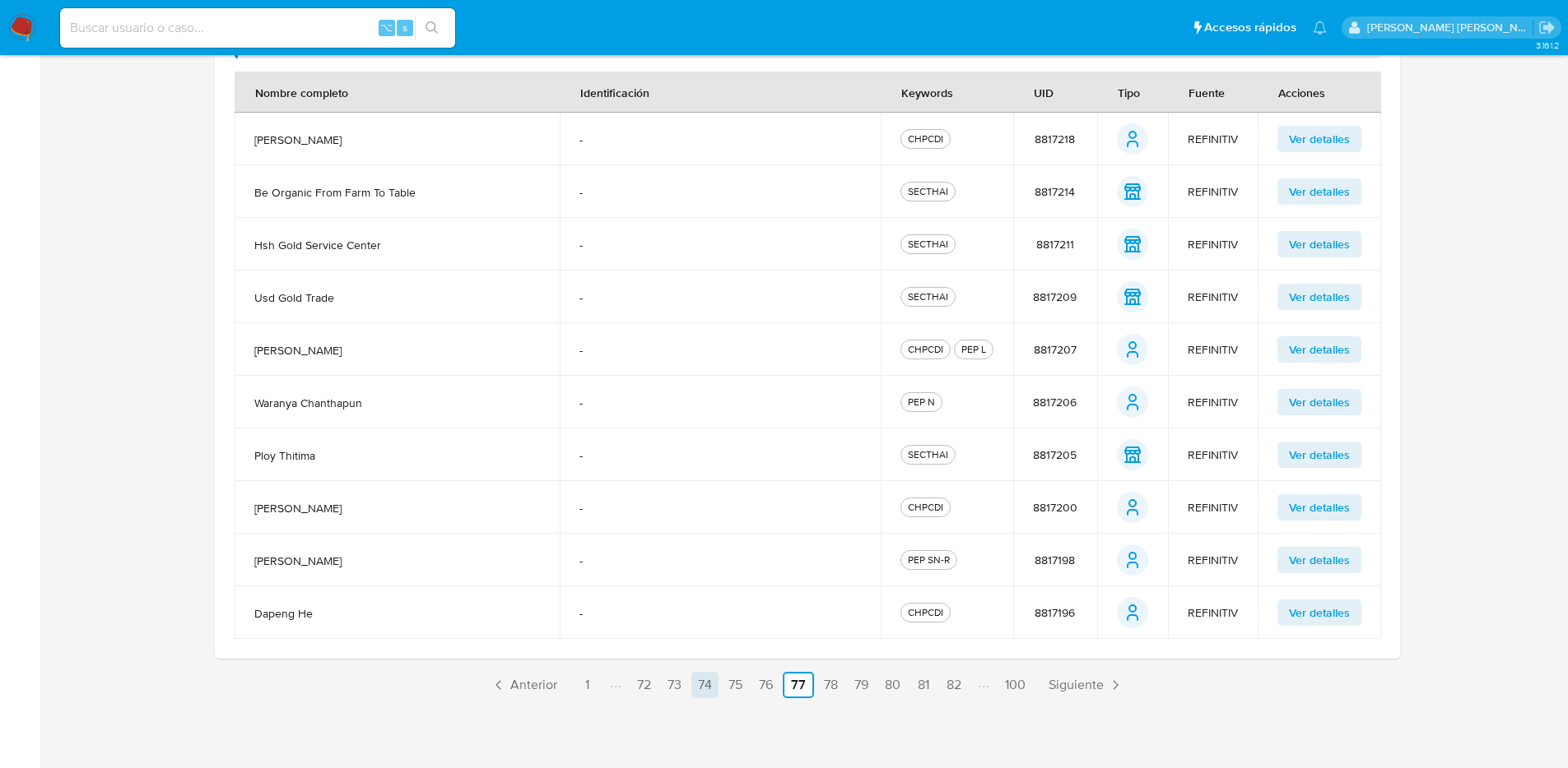
click at [709, 597] on link "74" at bounding box center [705, 684] width 27 height 26
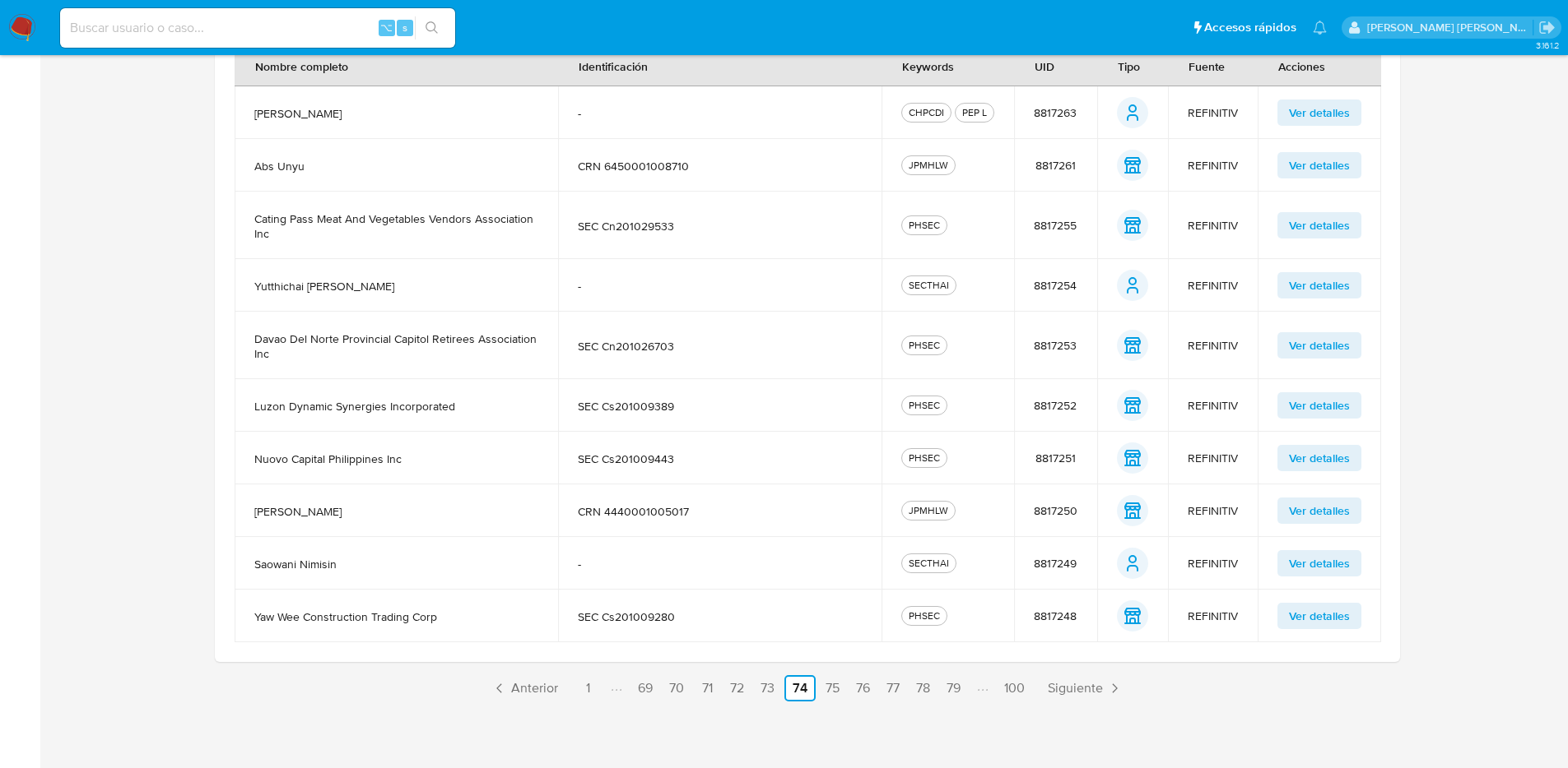
scroll to position [445, 0]
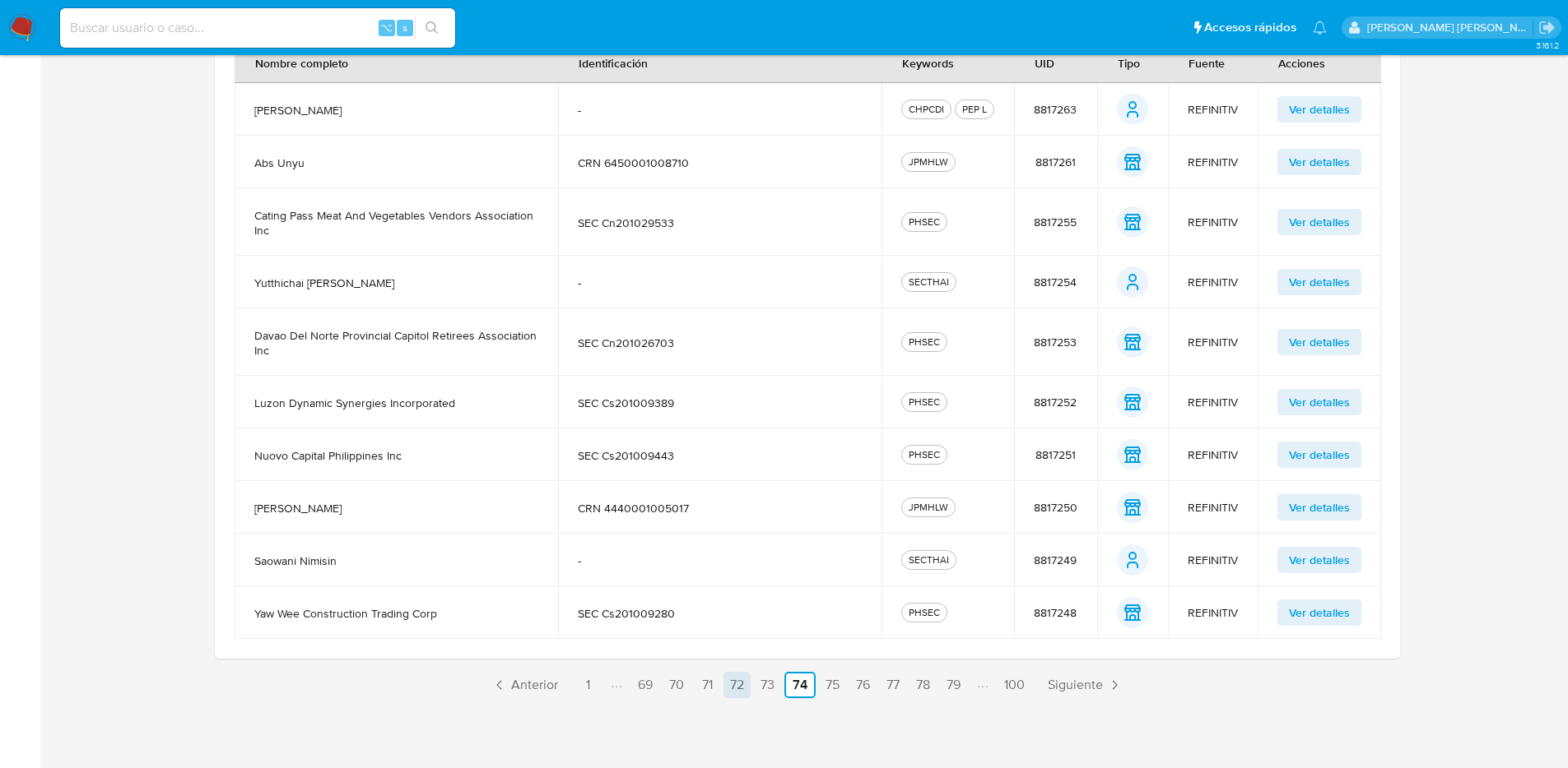
click at [735, 597] on link "72" at bounding box center [737, 684] width 27 height 26
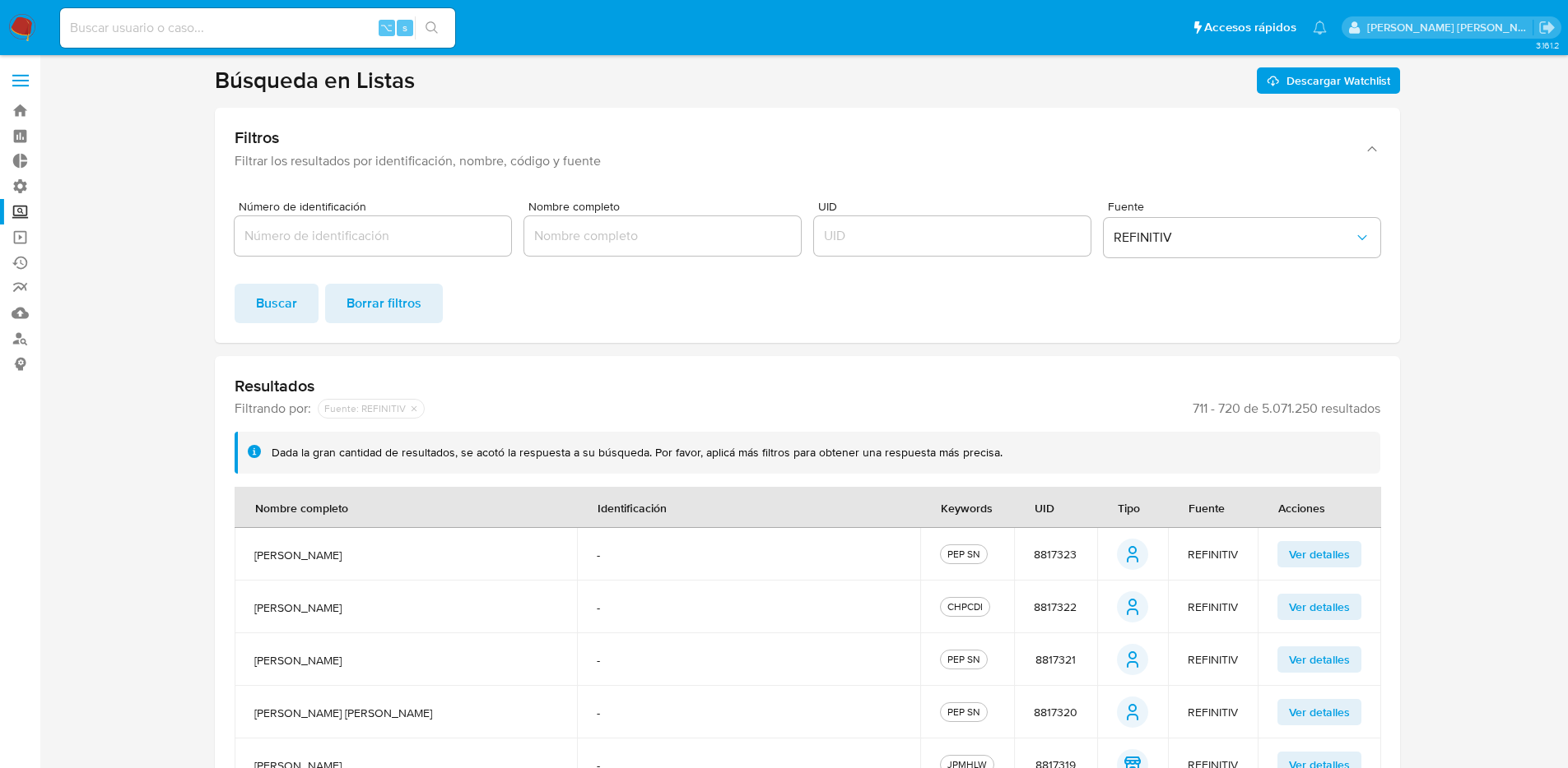
scroll to position [416, 0]
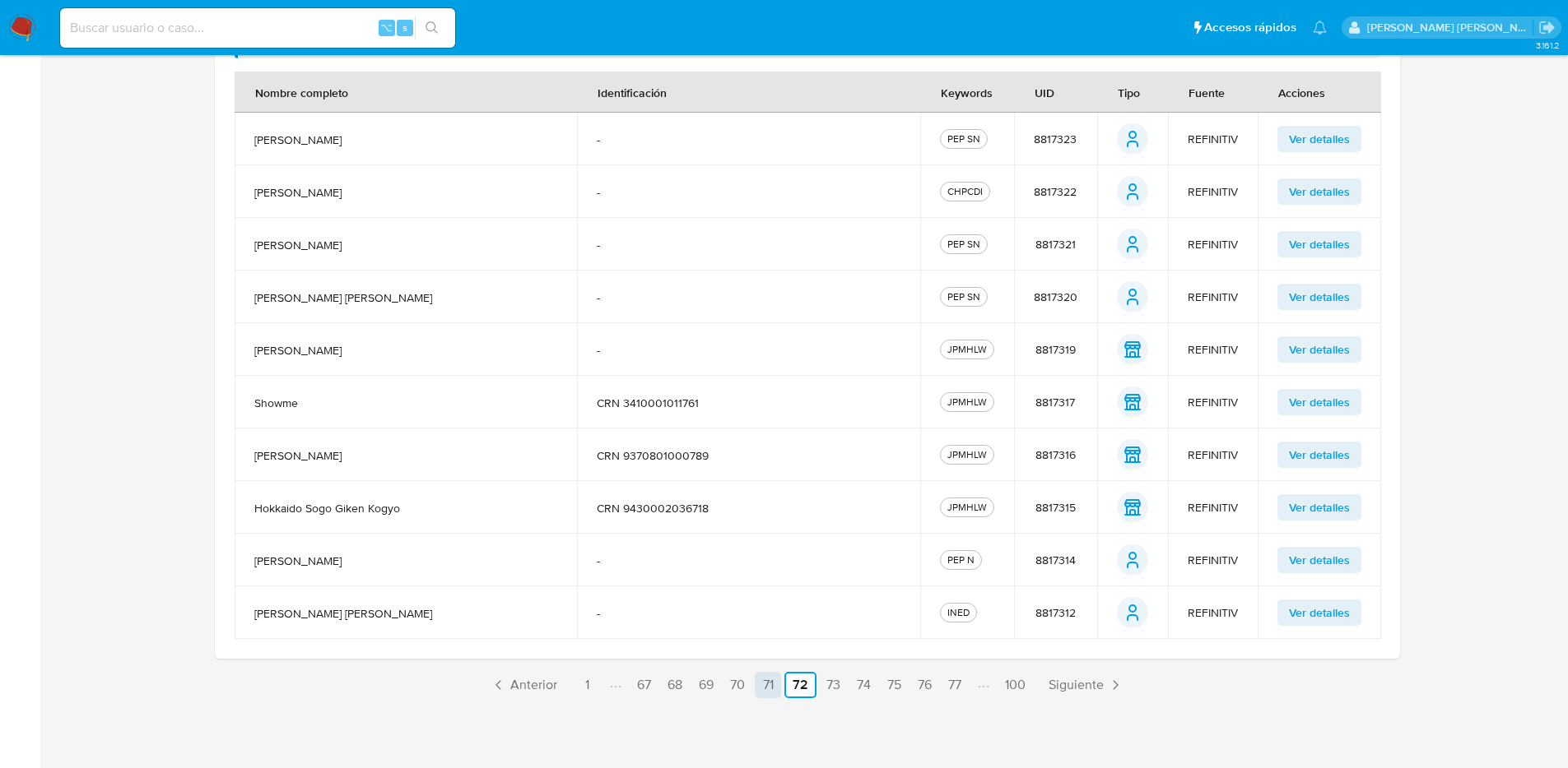
click at [760, 597] on link "71" at bounding box center [767, 684] width 26 height 26
click at [750, 597] on link "69" at bounding box center [738, 684] width 28 height 26
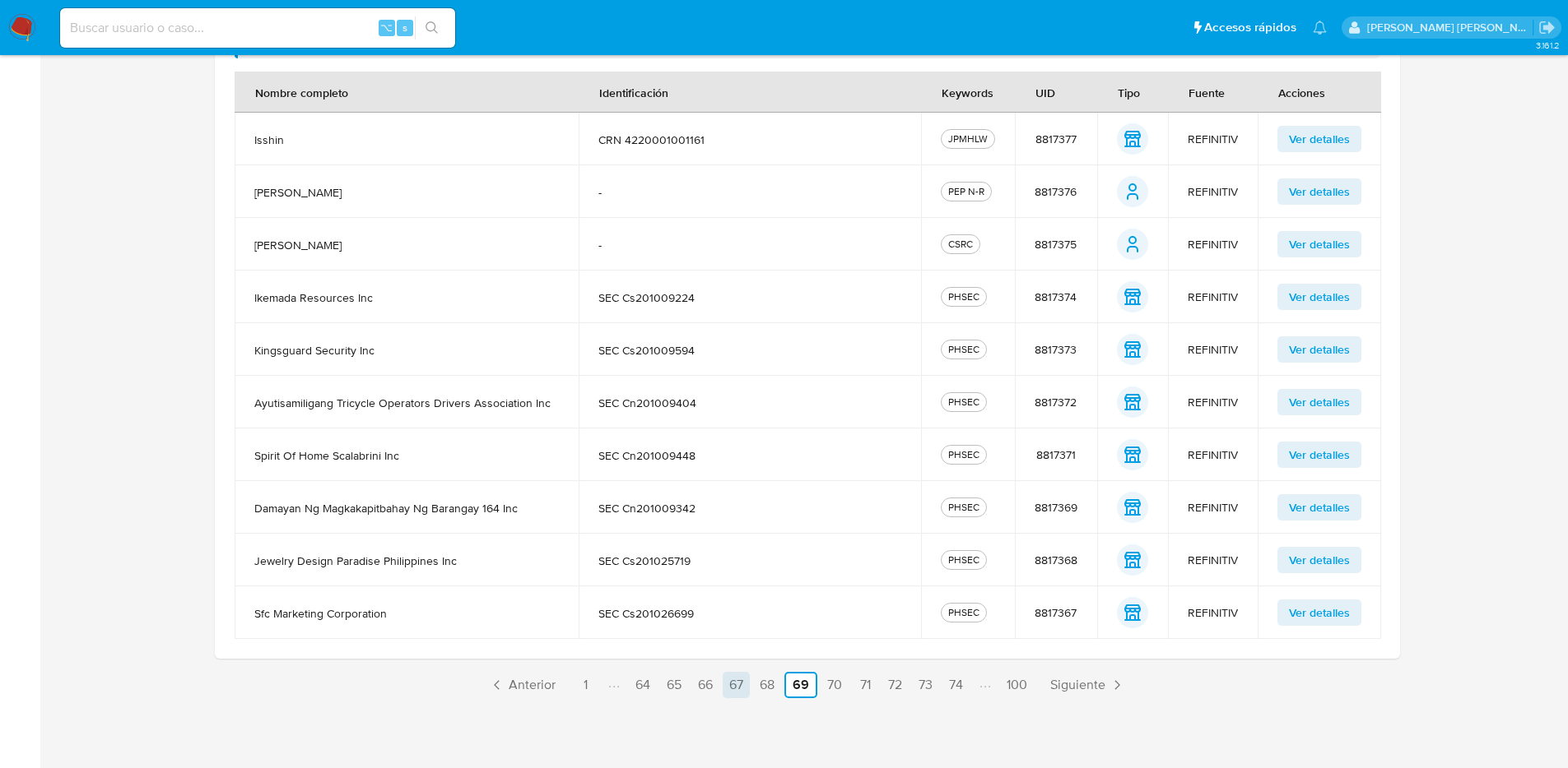
click at [734, 597] on link "67" at bounding box center [736, 684] width 27 height 26
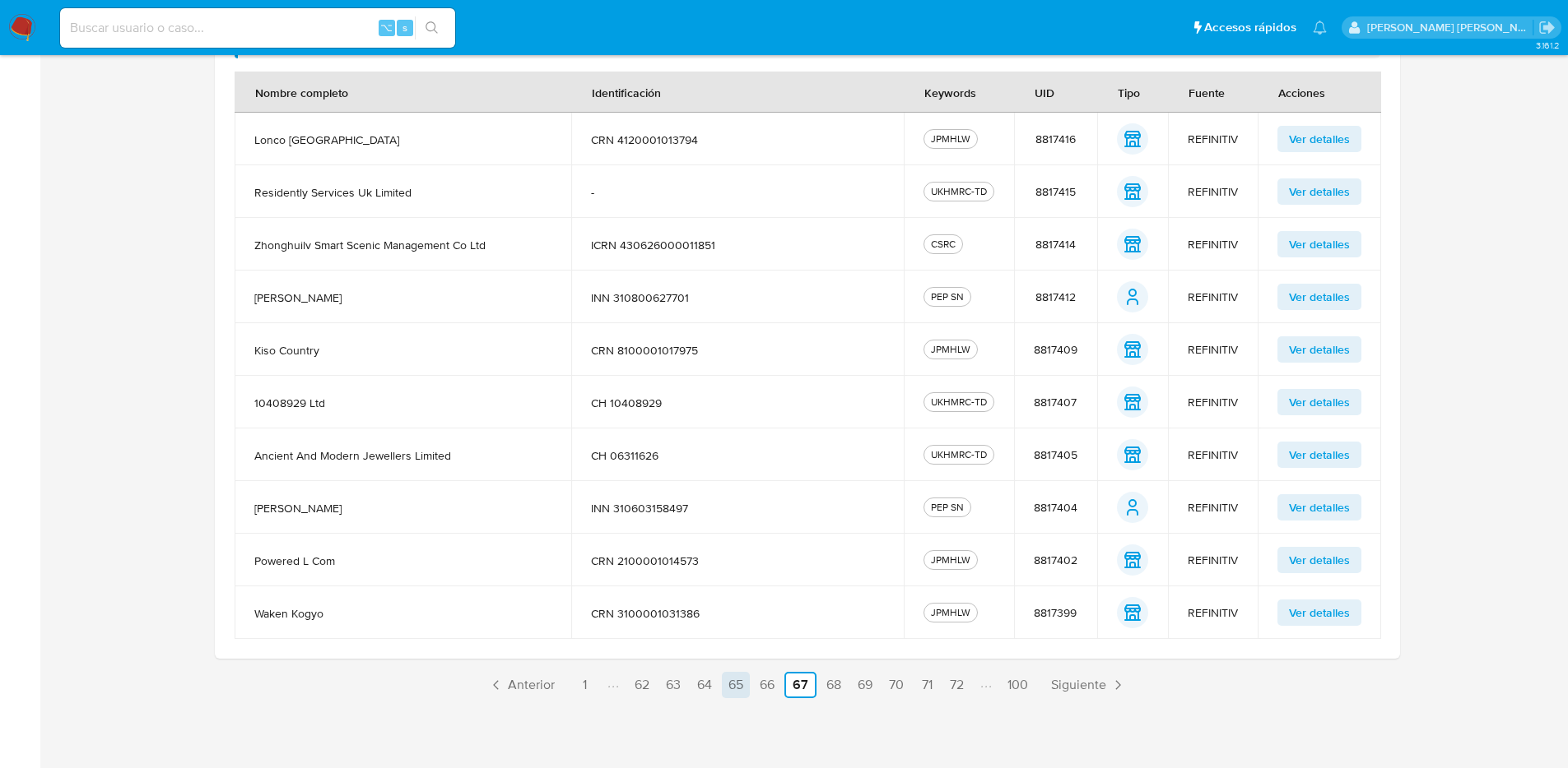
click at [747, 597] on link "65" at bounding box center [735, 684] width 28 height 26
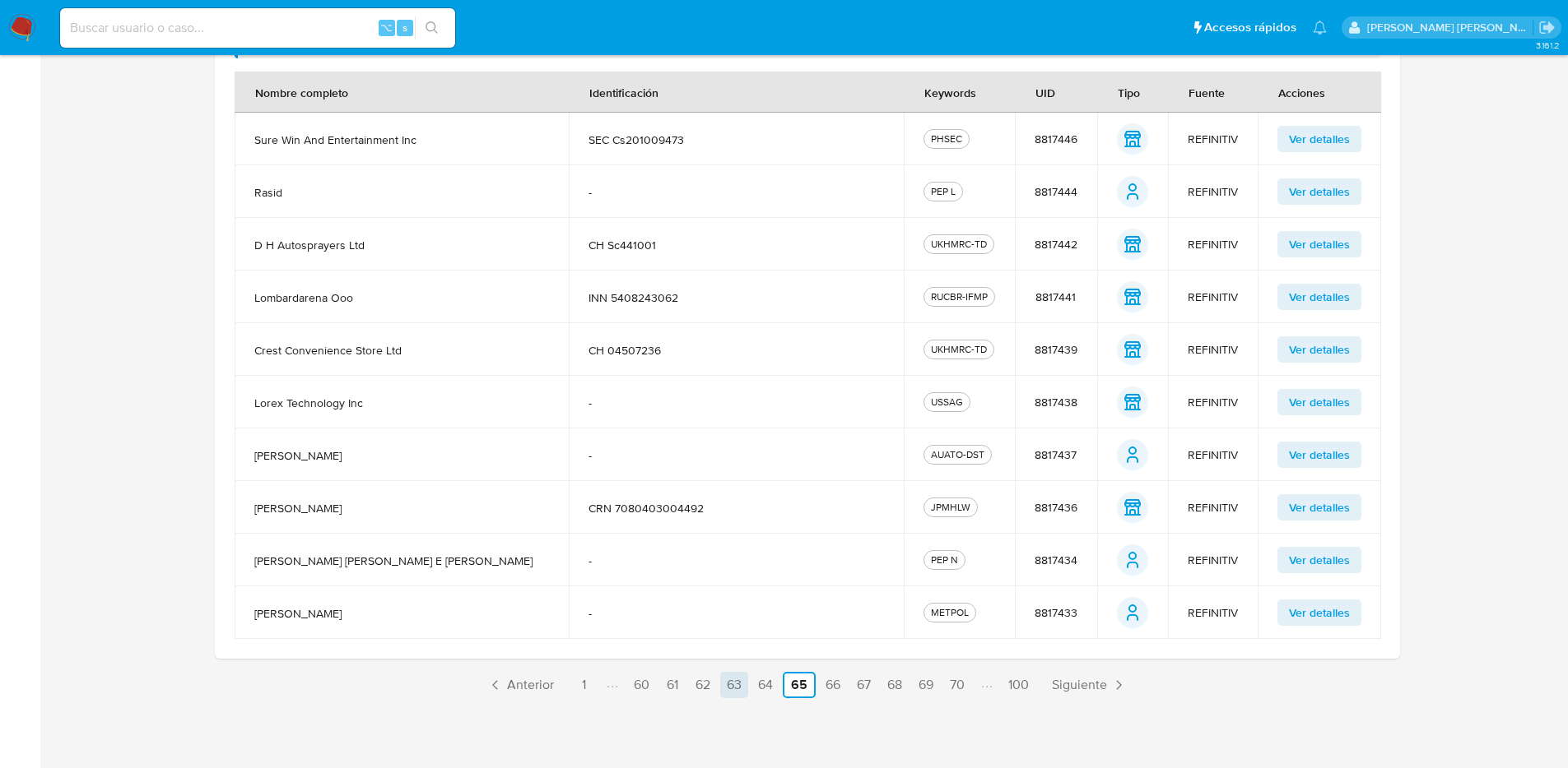
click at [737, 597] on link "63" at bounding box center [733, 684] width 28 height 26
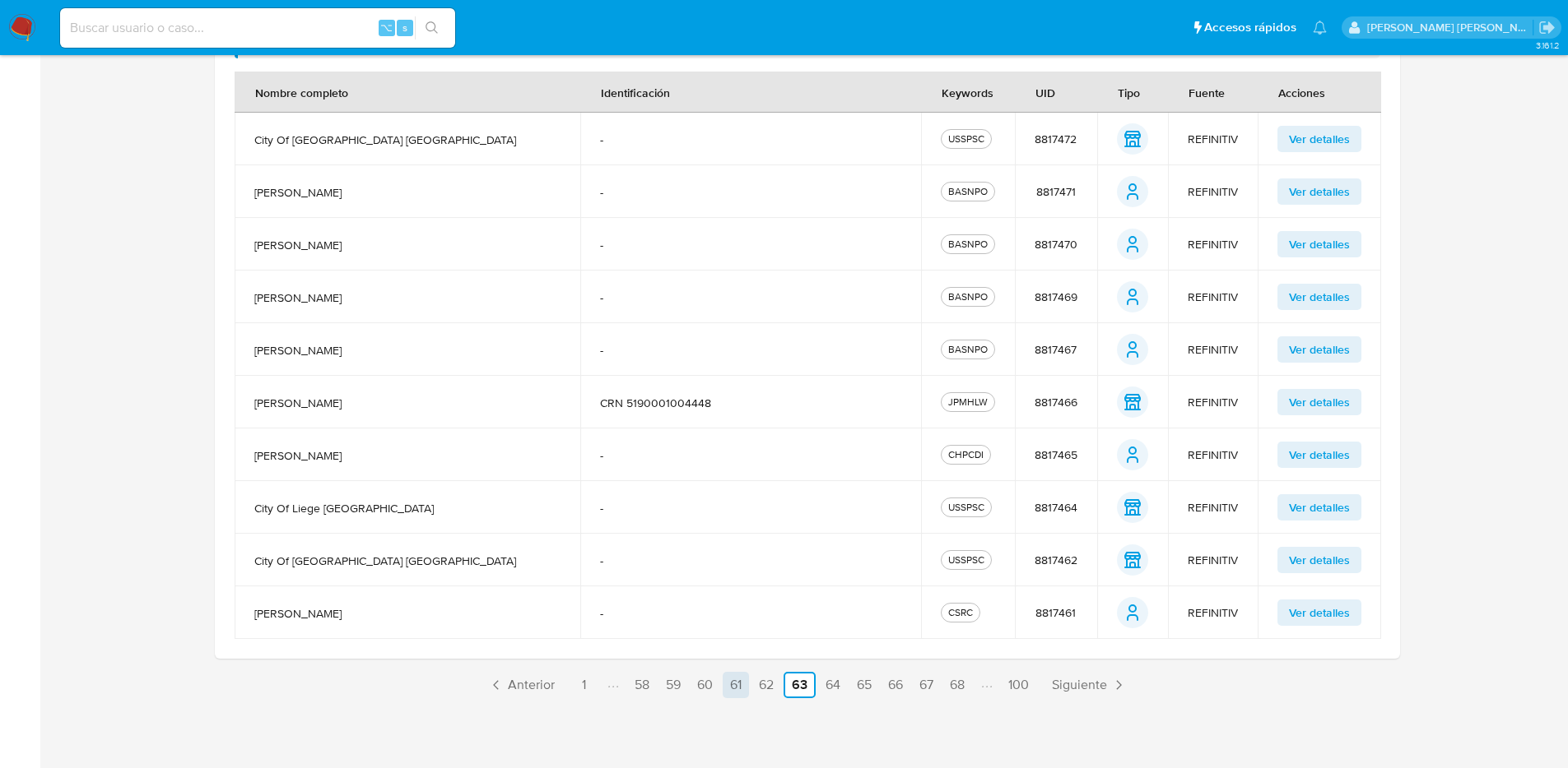
click at [726, 597] on link "61" at bounding box center [735, 684] width 26 height 26
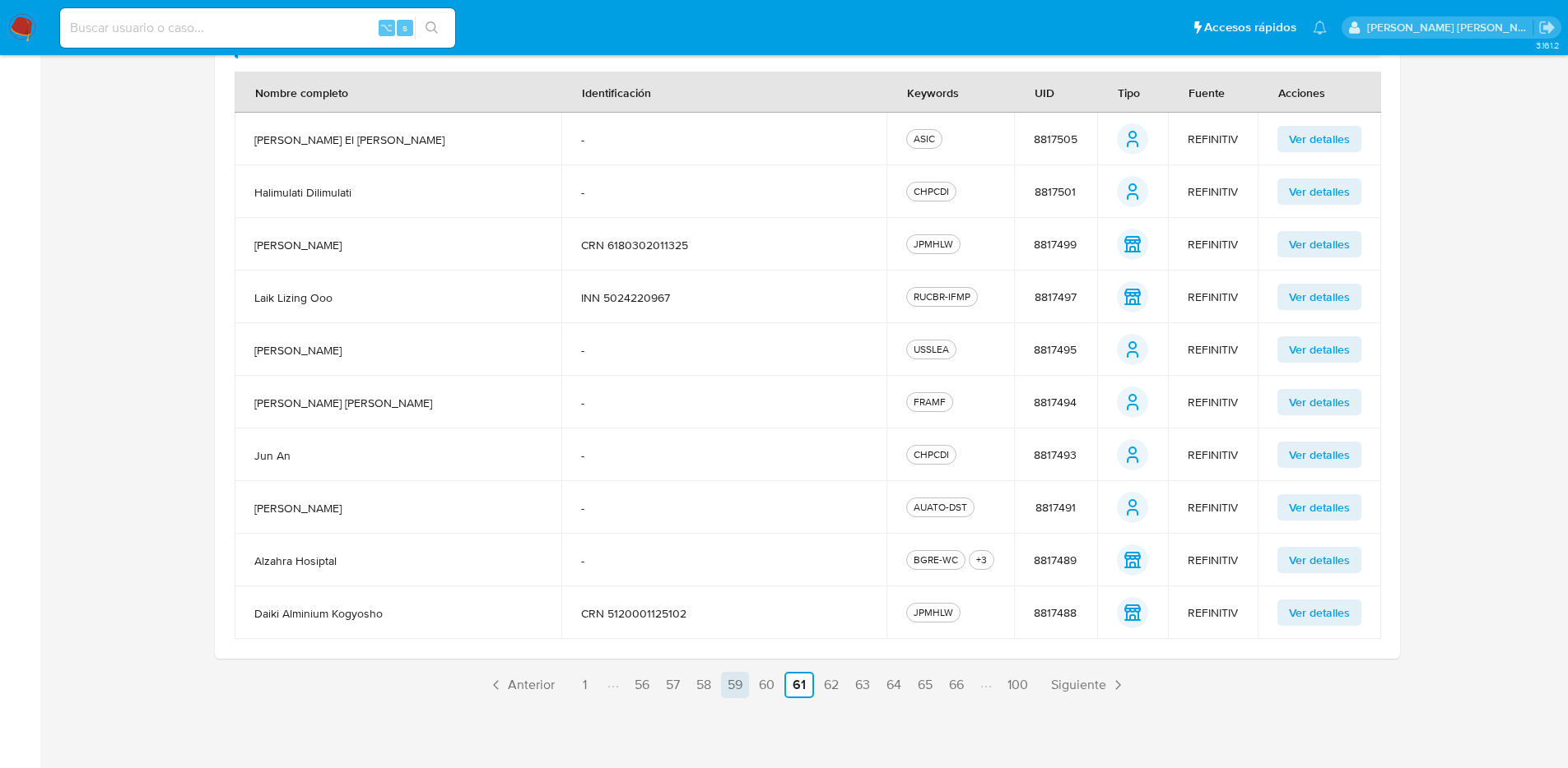
click at [721, 597] on link "59" at bounding box center [734, 684] width 28 height 26
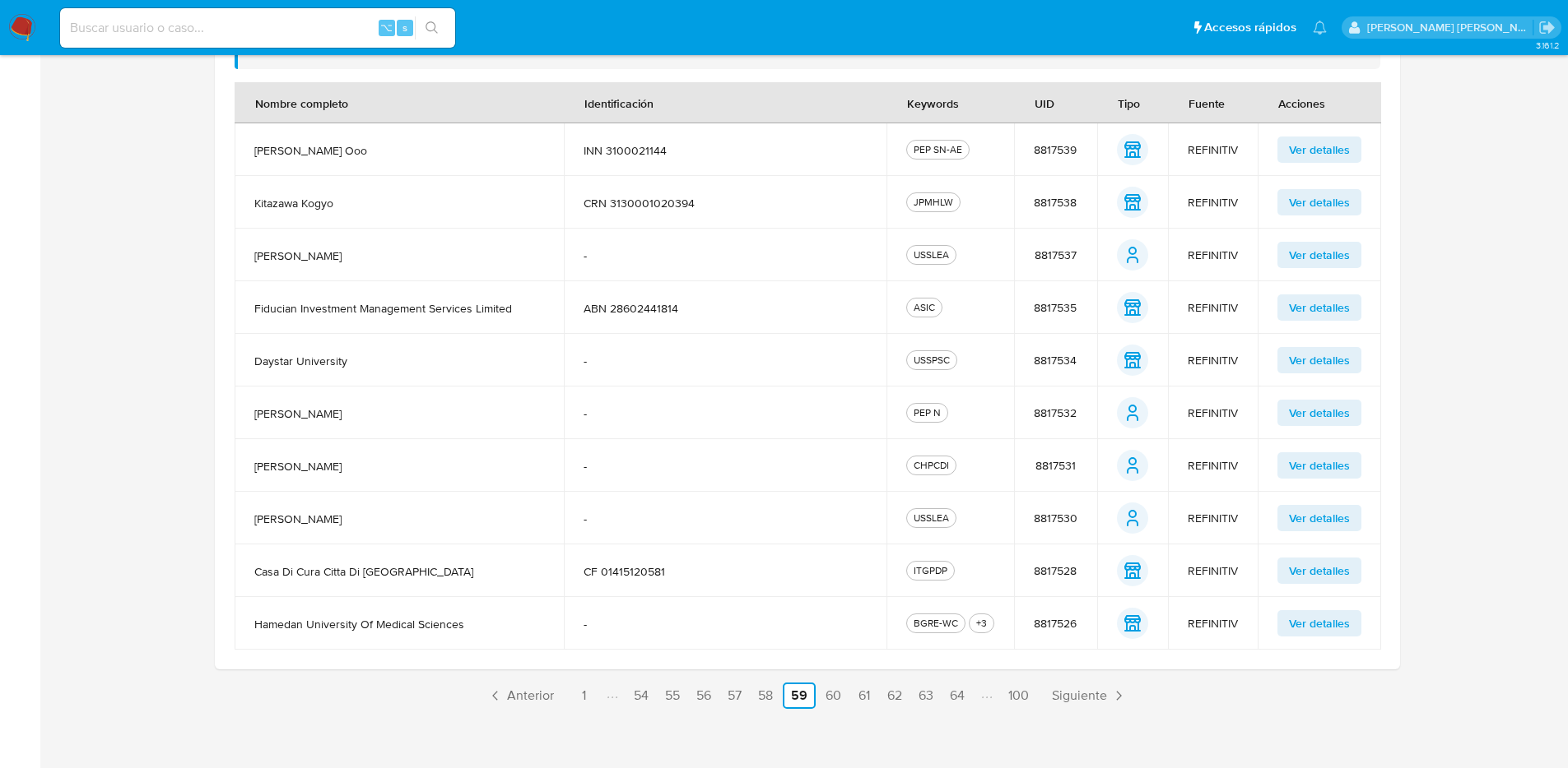
scroll to position [406, 0]
click at [733, 597] on link "57" at bounding box center [734, 694] width 27 height 26
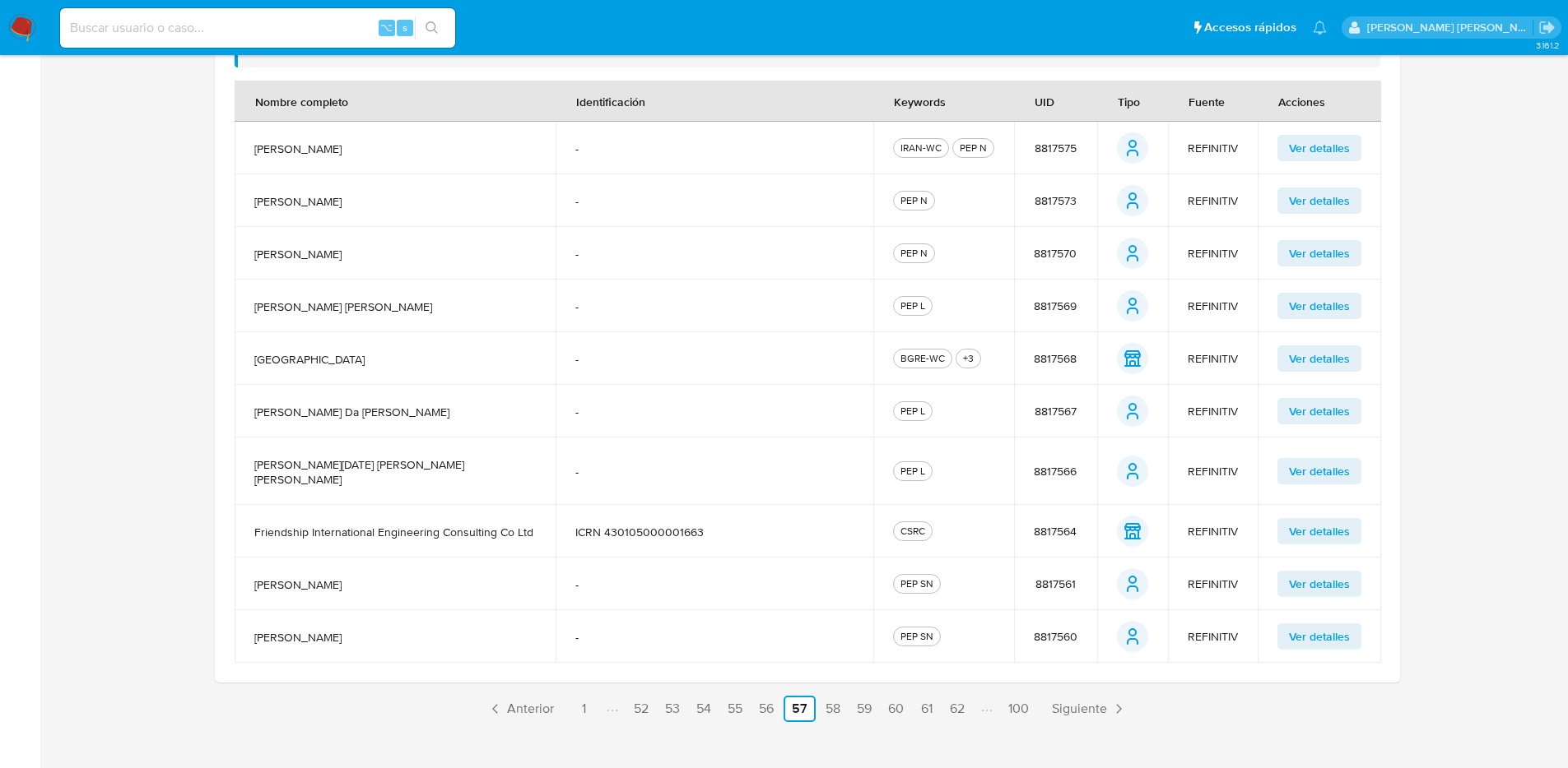
scroll to position [416, 0]
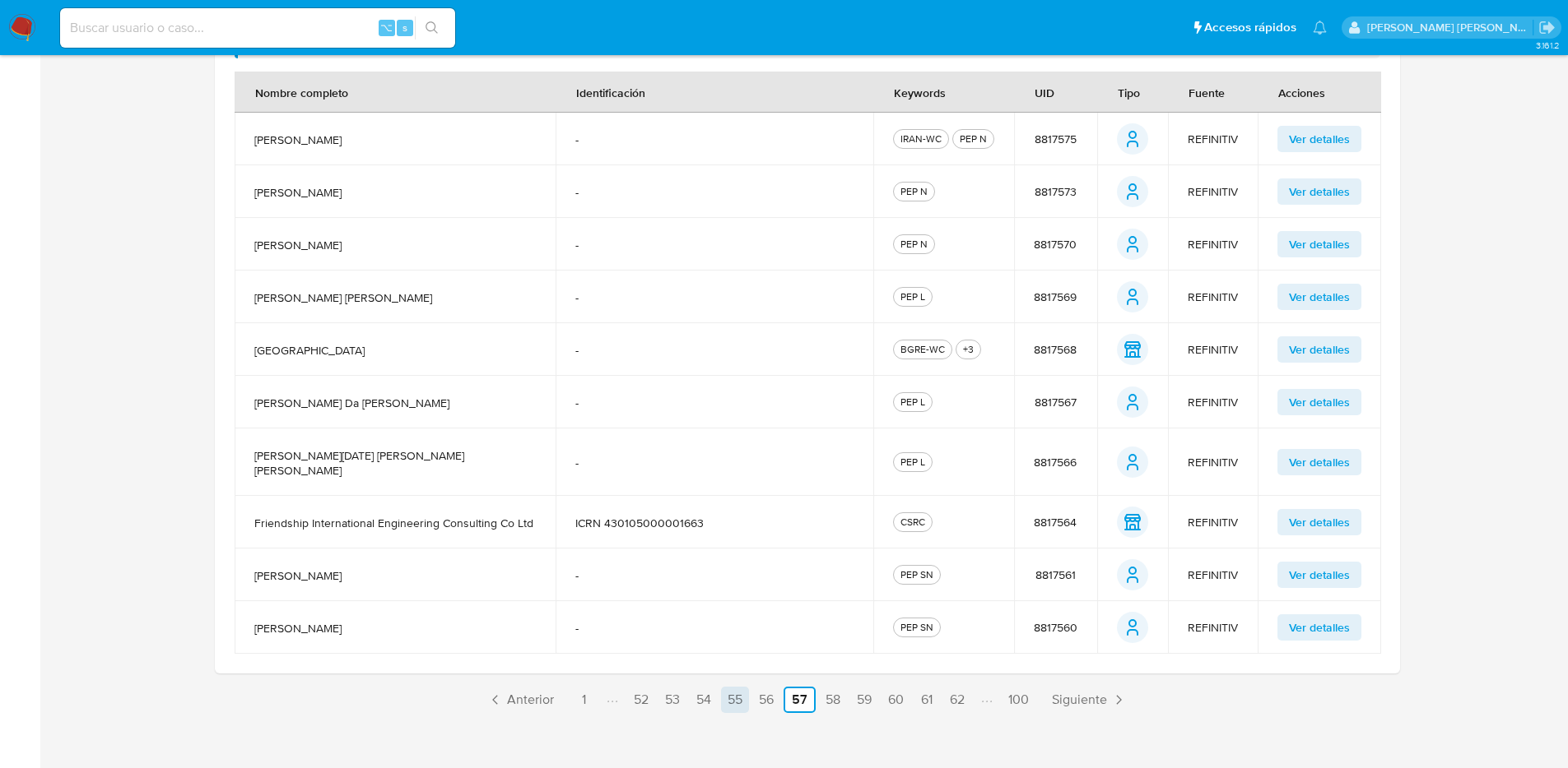
click at [729, 597] on link "55" at bounding box center [734, 700] width 28 height 26
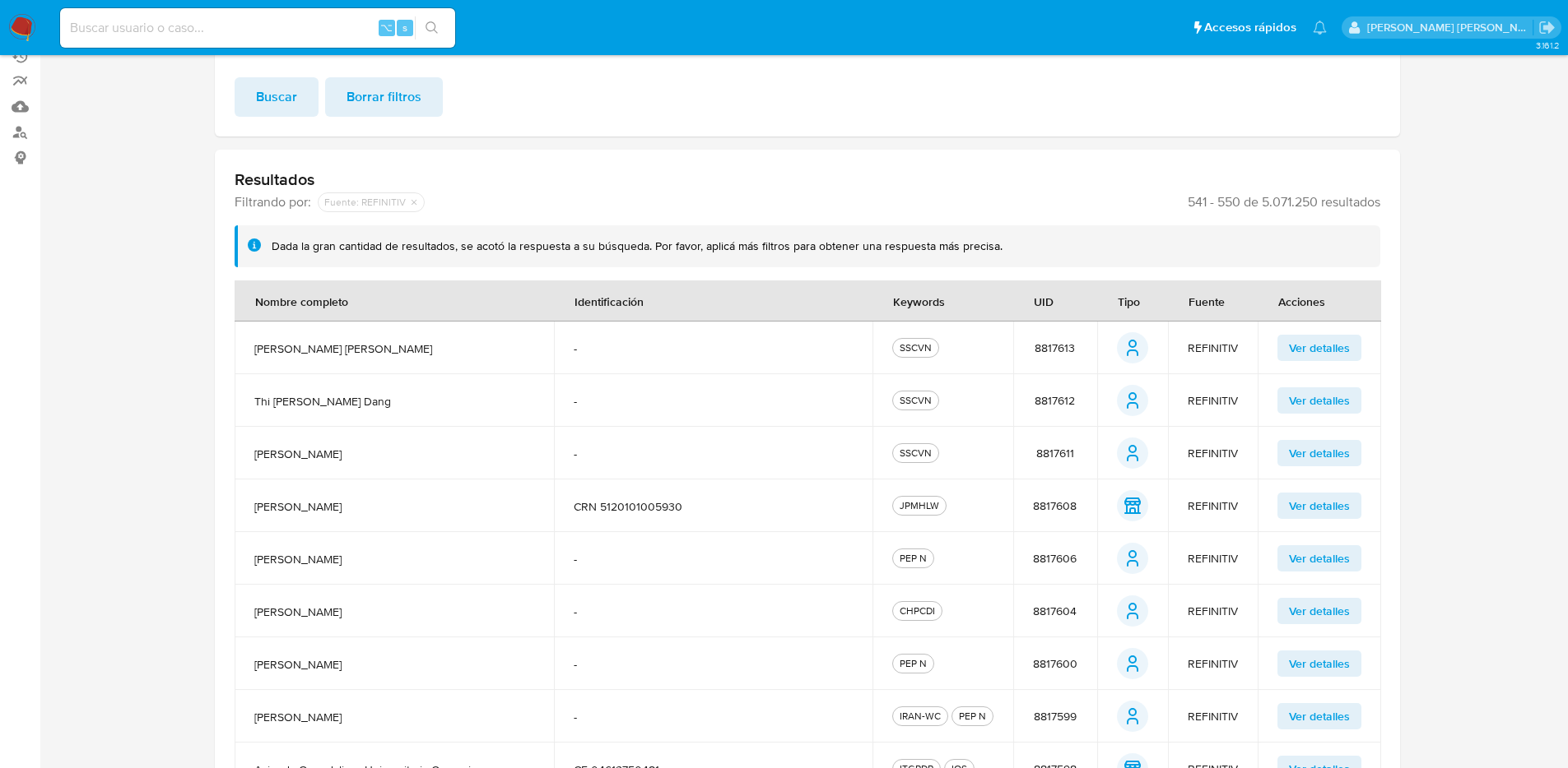
scroll to position [0, 0]
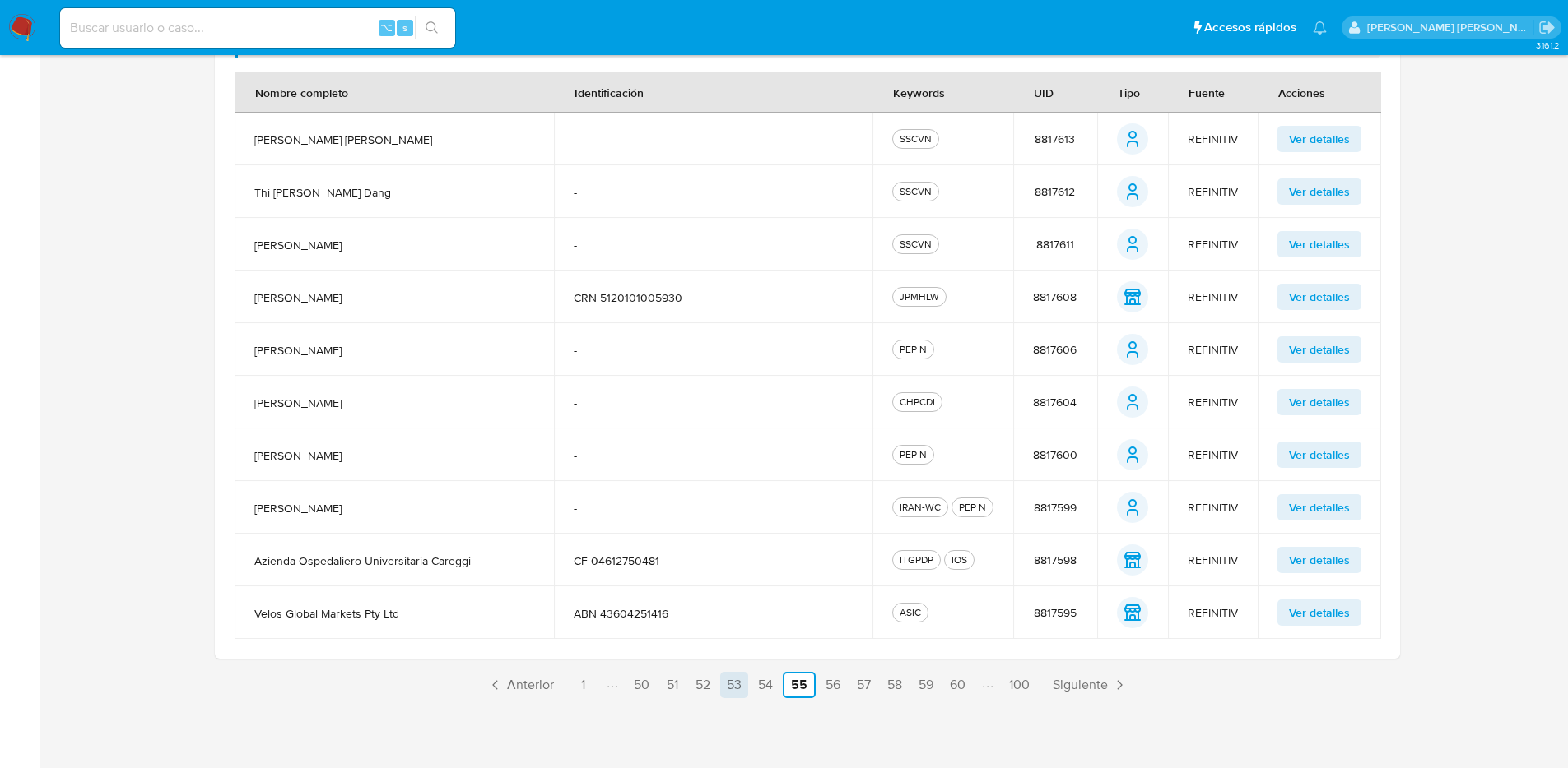
click at [726, 597] on link "53" at bounding box center [733, 684] width 28 height 26
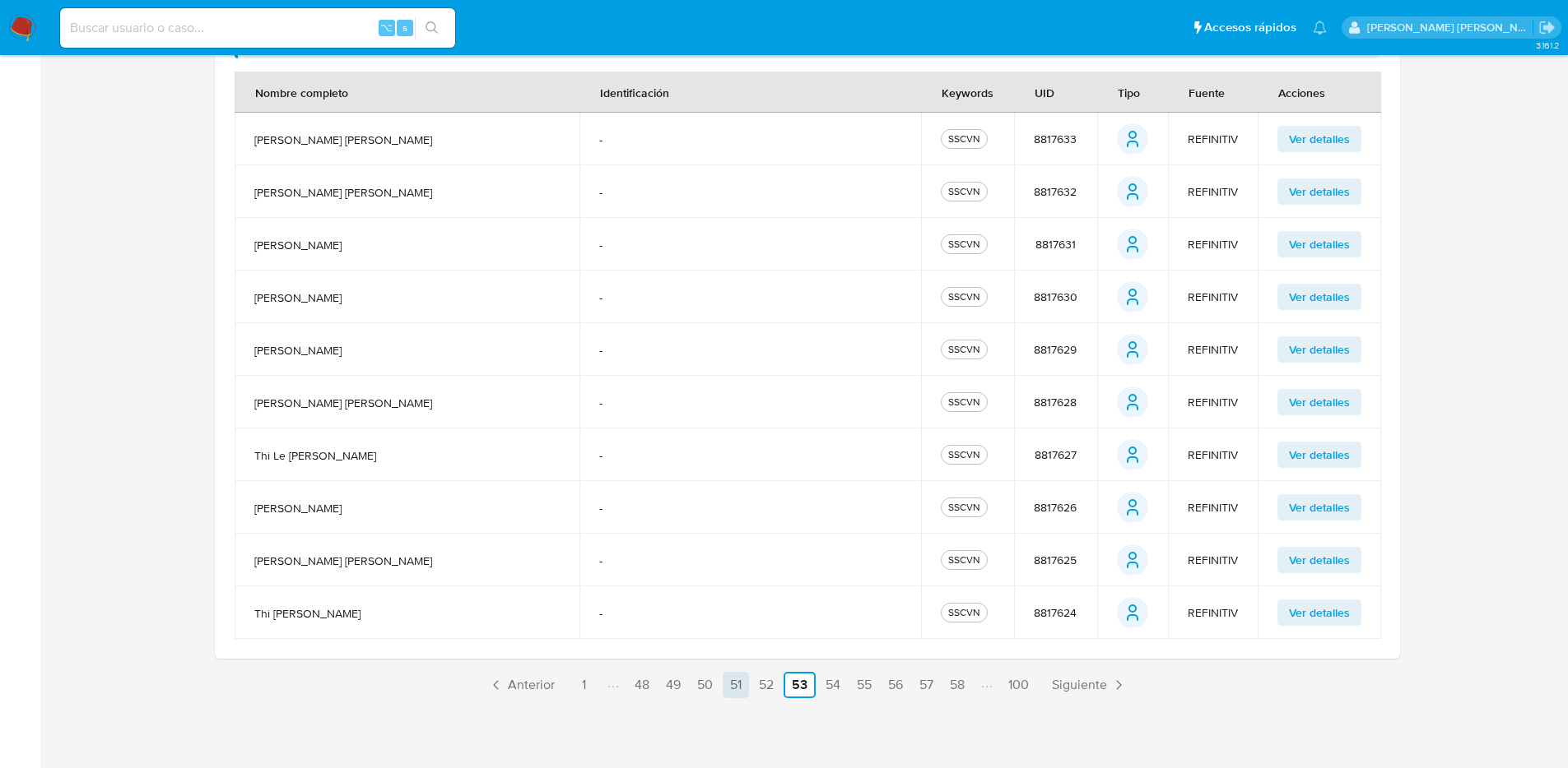
click at [738, 597] on link "51" at bounding box center [735, 684] width 26 height 26
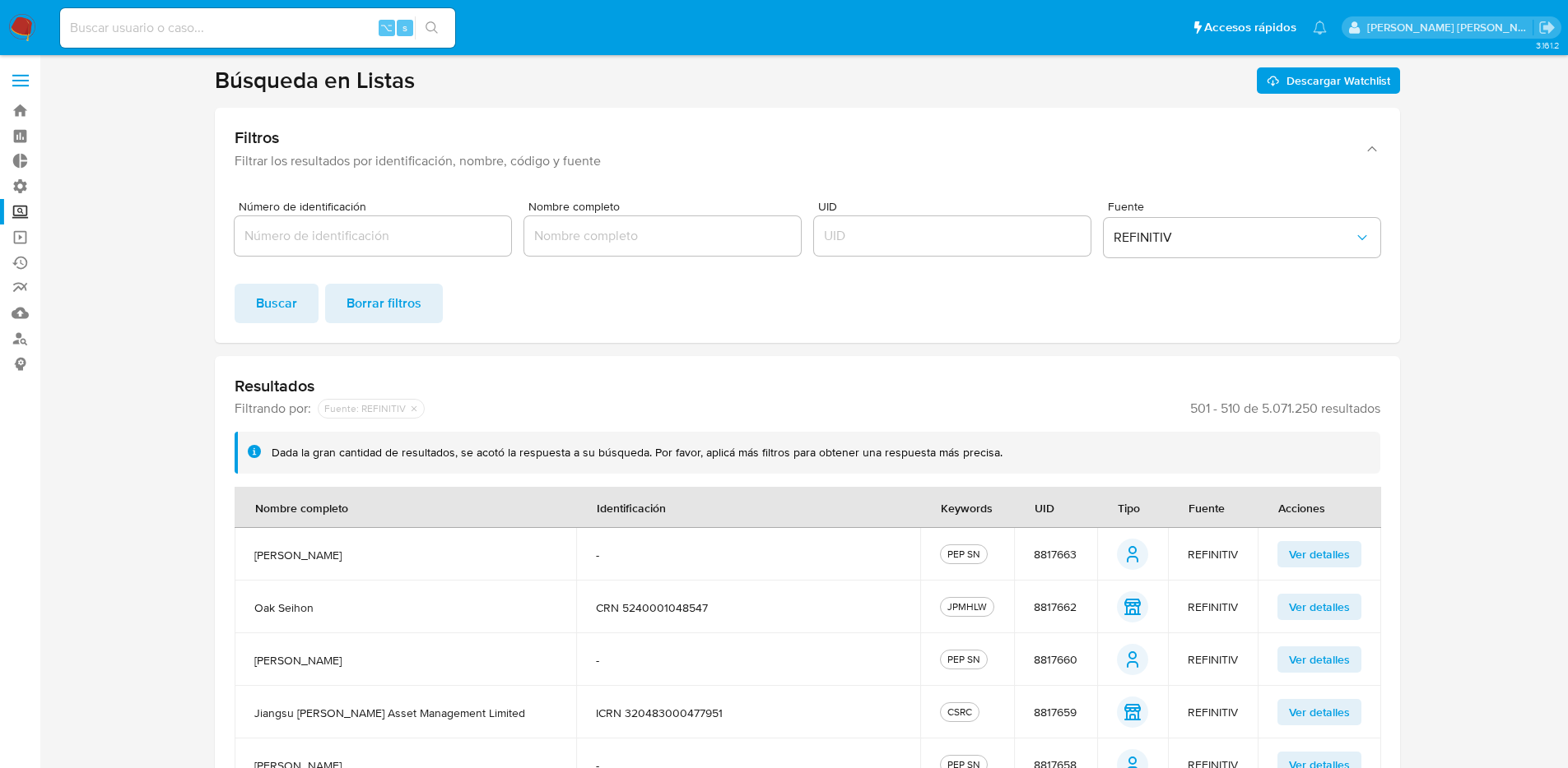
click at [635, 226] on input "Nombre completo" at bounding box center [662, 237] width 277 height 21
click at [270, 294] on span "Buscar" at bounding box center [277, 303] width 41 height 36
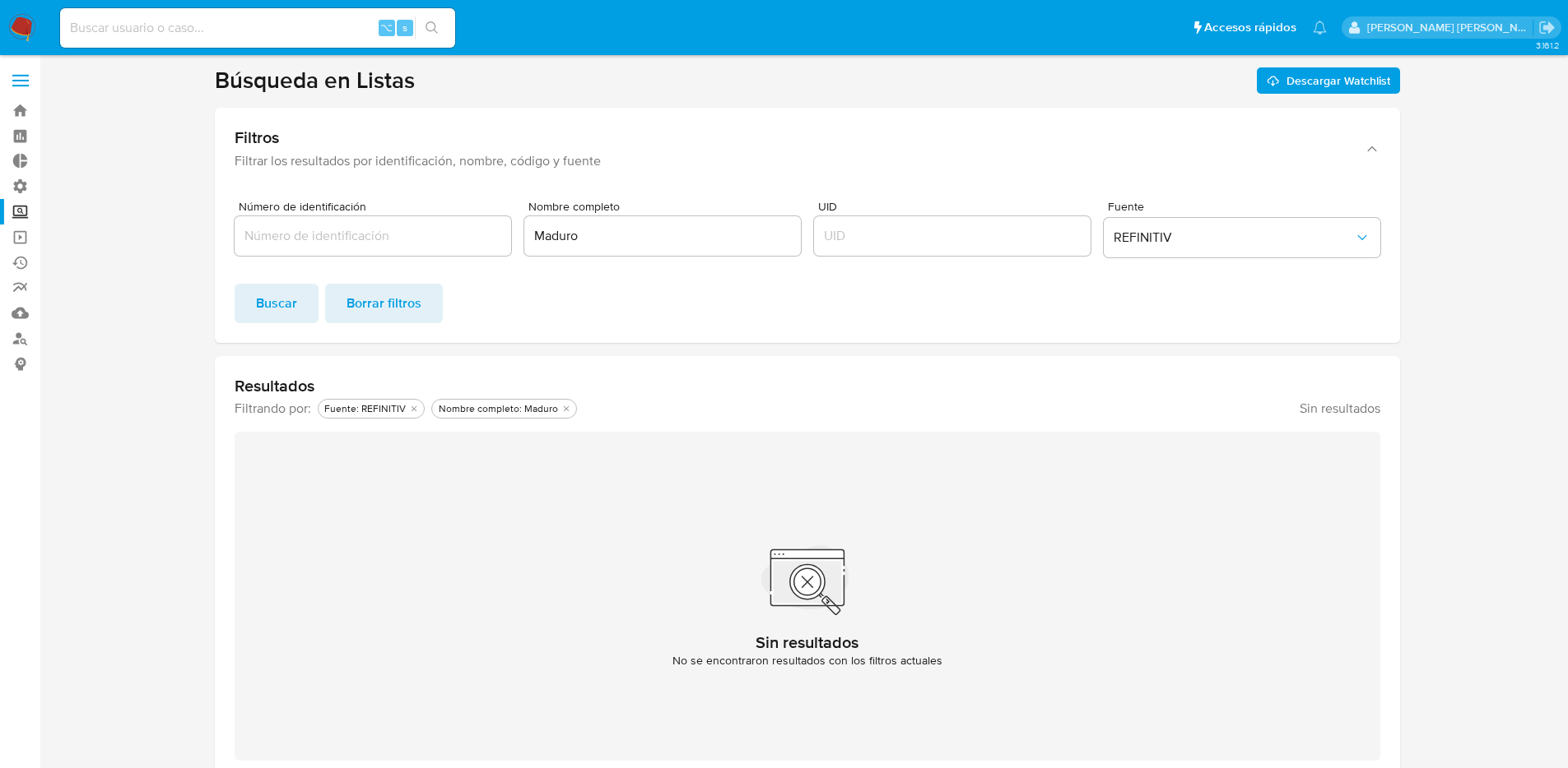
click at [554, 238] on input "Maduro" at bounding box center [662, 237] width 277 height 21
click at [613, 226] on input "Maduro" at bounding box center [662, 237] width 277 height 21
drag, startPoint x: 608, startPoint y: 234, endPoint x: 475, endPoint y: 230, distance: 133.1
click at [475, 230] on div "Número de identificación Nombre completo Maduro UID Fuente REFINITIV" at bounding box center [807, 232] width 1145 height 63
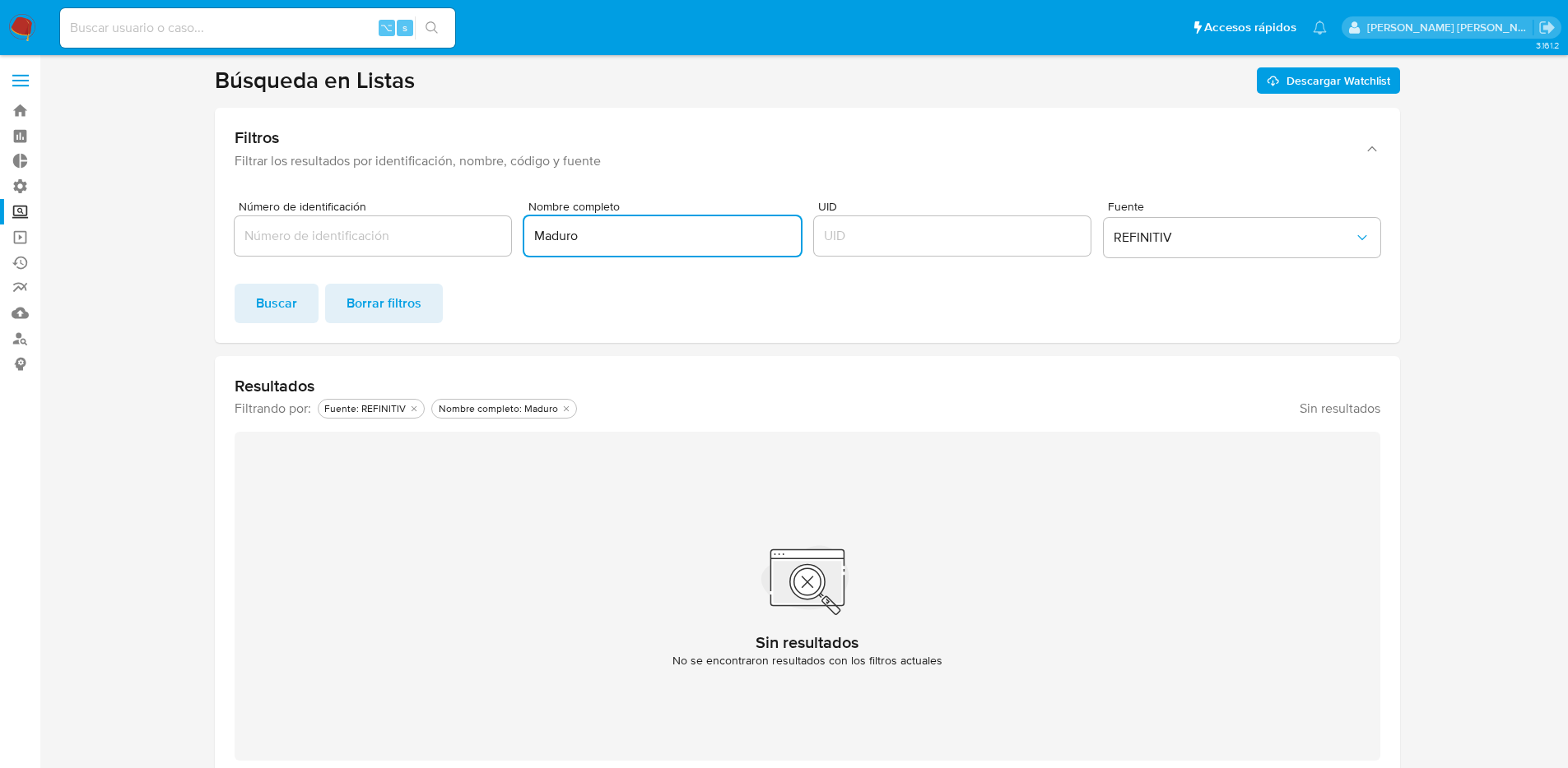
paste input "[PERSON_NAME]"
type input "[PERSON_NAME]"
click at [297, 318] on button "Buscar" at bounding box center [277, 304] width 84 height 40
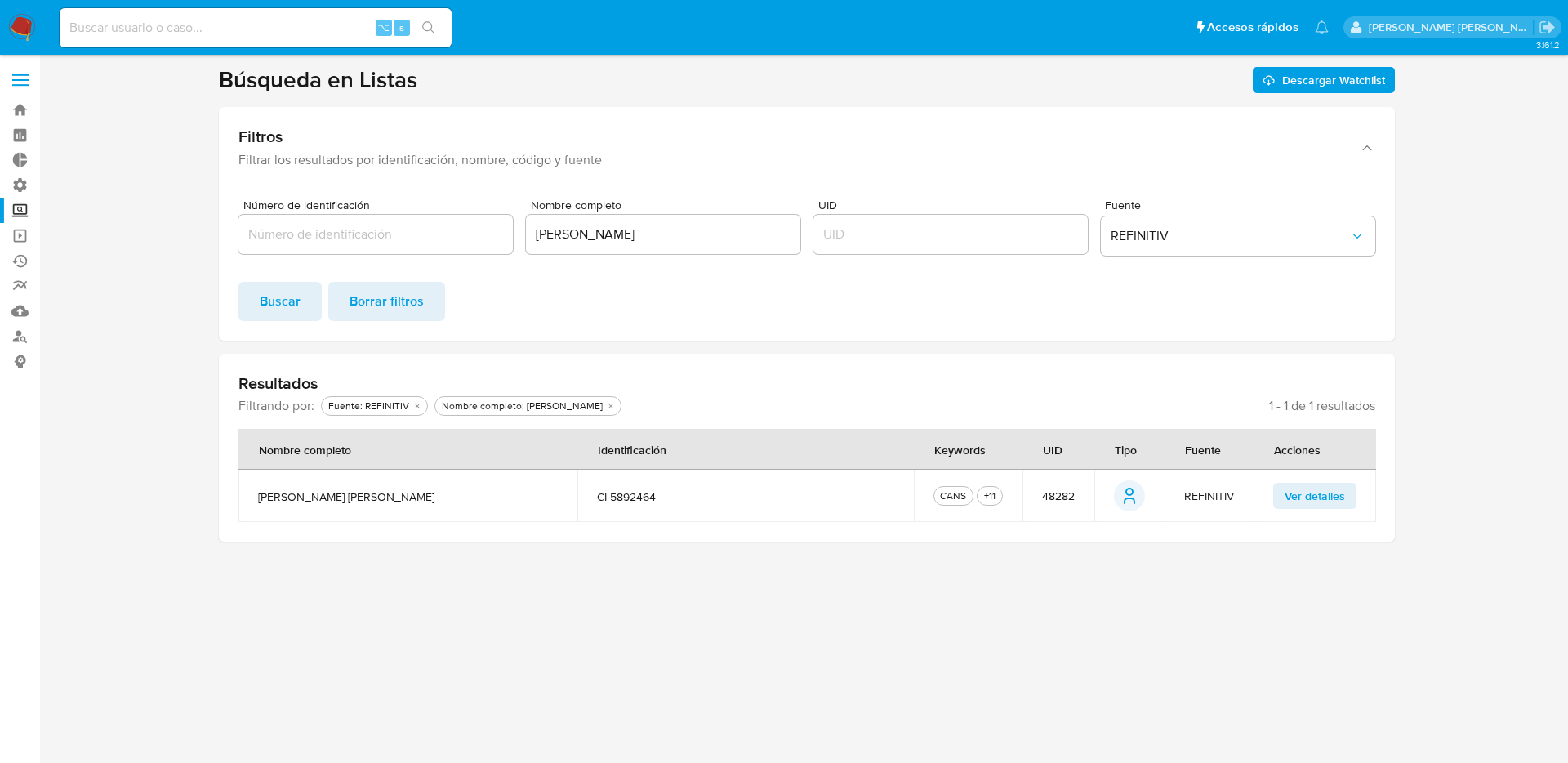
click at [645, 512] on td "CI 5892464" at bounding box center [744, 496] width 335 height 52
click at [667, 506] on td "CI 5892464" at bounding box center [744, 496] width 335 height 52
click at [679, 499] on span "CI 5892464" at bounding box center [745, 496] width 297 height 15
click at [911, 495] on button "Ver detalles" at bounding box center [1315, 495] width 83 height 26
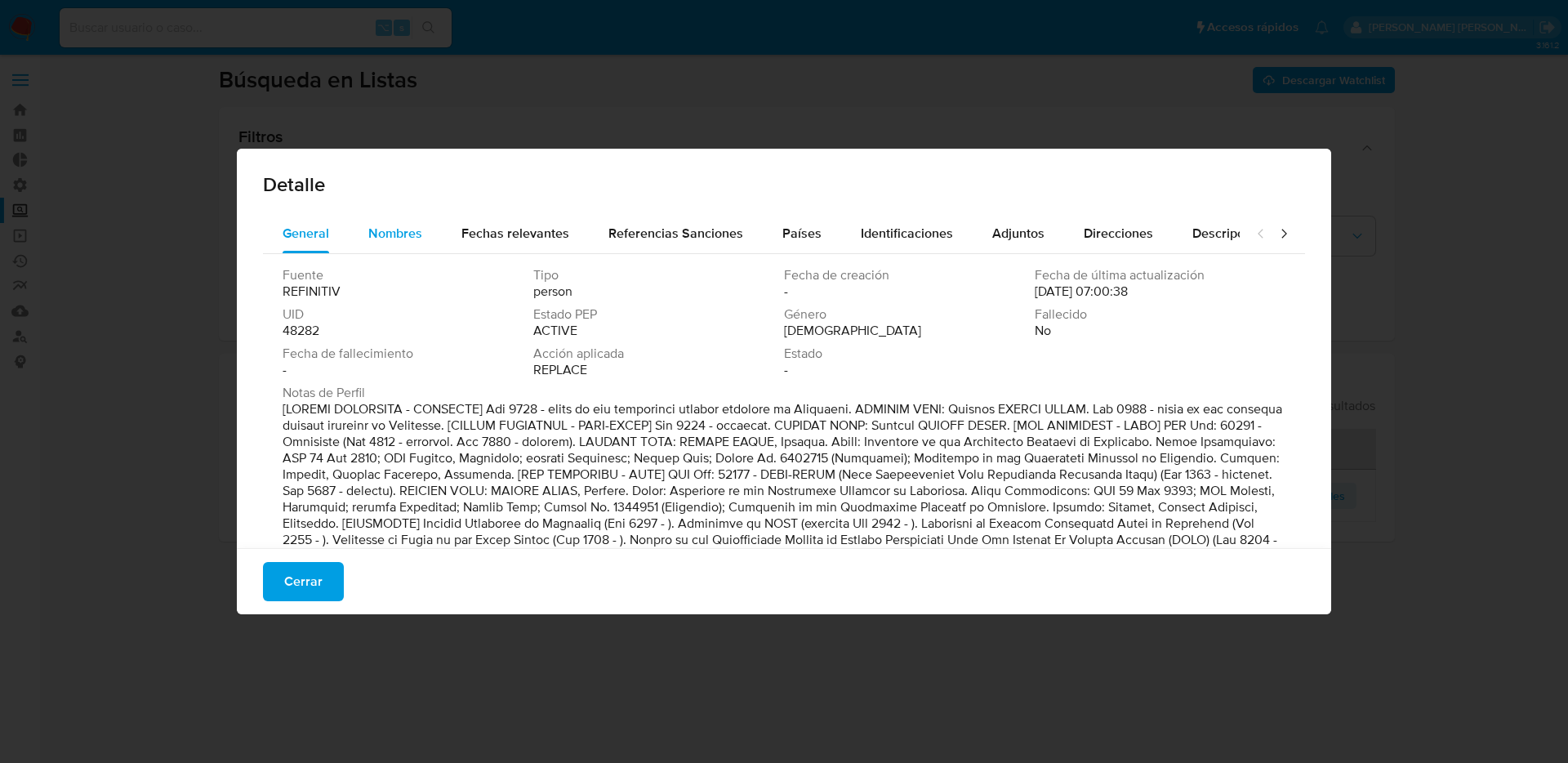
click at [379, 235] on span "Nombres" at bounding box center [395, 233] width 54 height 18
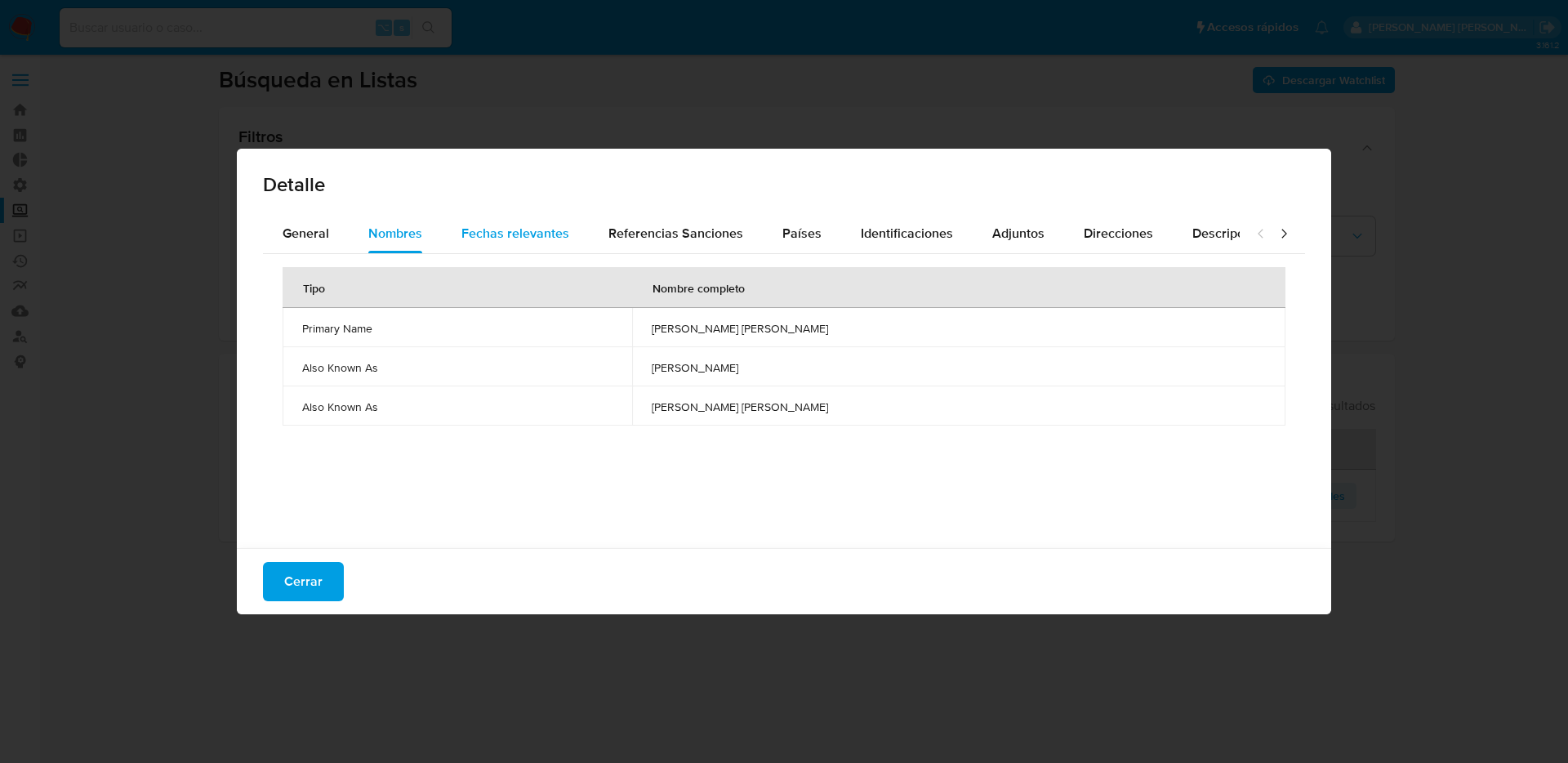
click at [530, 231] on span "Fechas relevantes" at bounding box center [515, 233] width 108 height 18
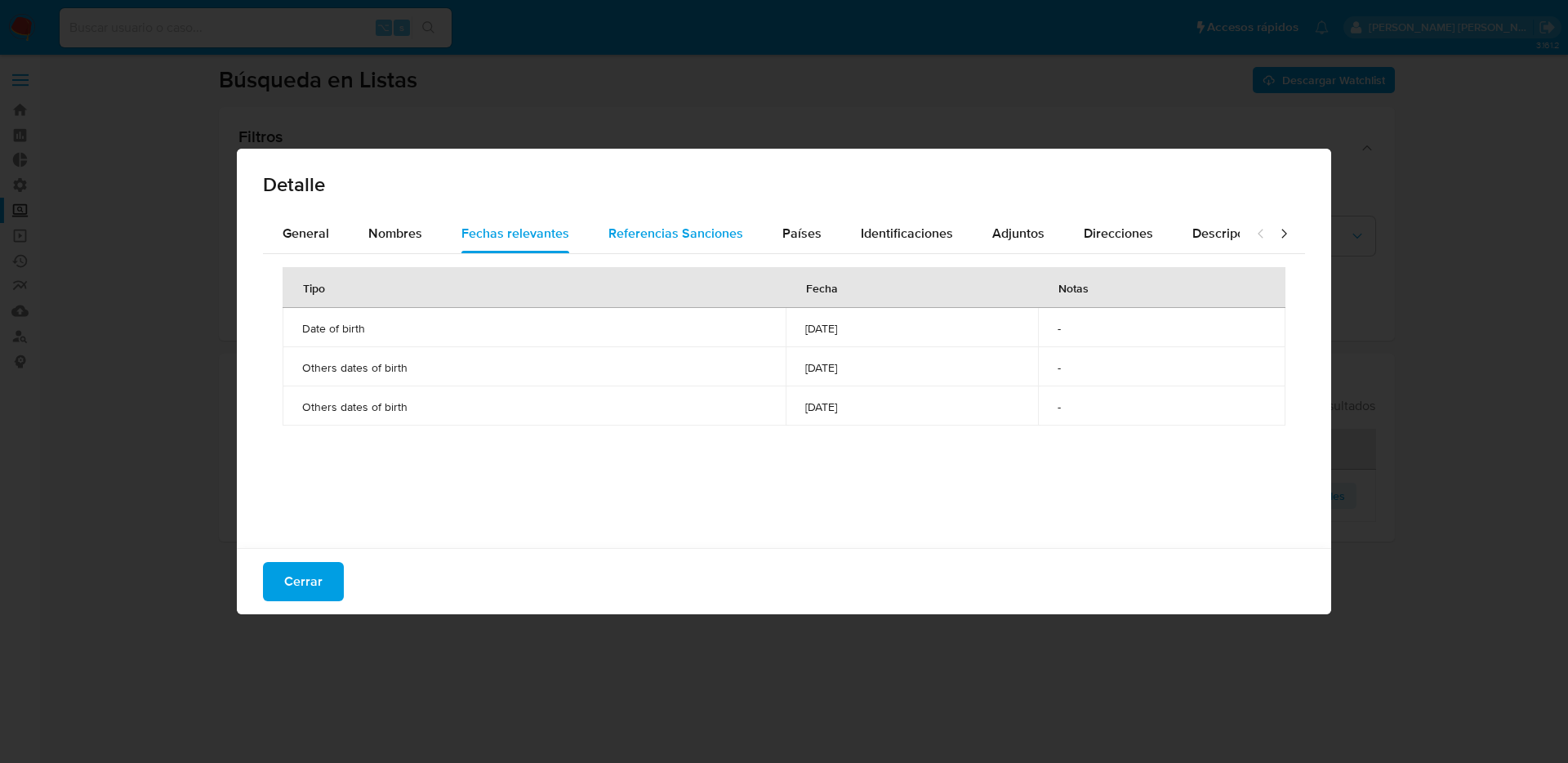
click at [654, 236] on span "Referencias Sanciones" at bounding box center [676, 233] width 134 height 18
click at [816, 247] on button "Países" at bounding box center [801, 233] width 78 height 40
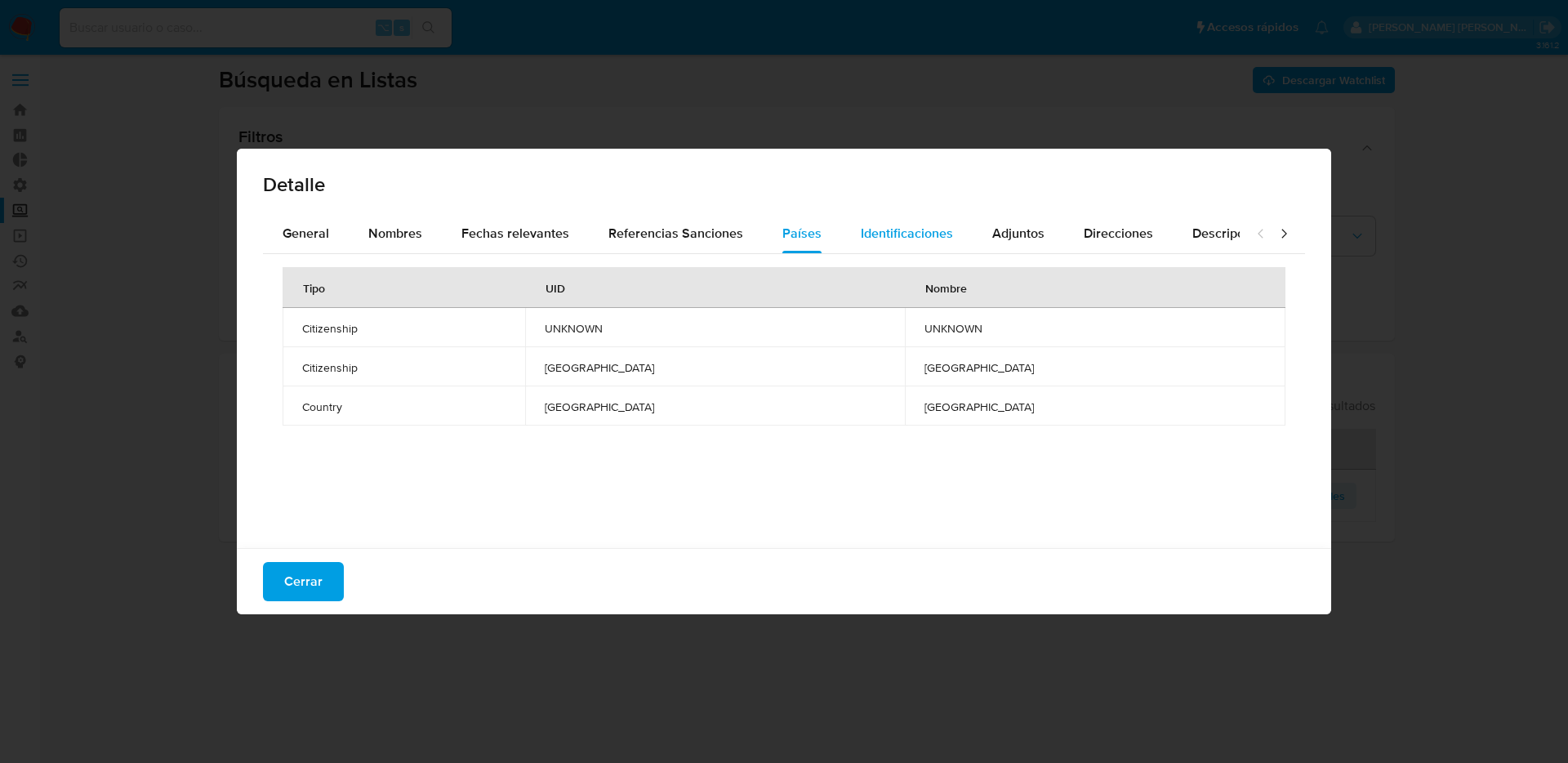
click at [900, 237] on span "Identificaciones" at bounding box center [907, 233] width 92 height 18
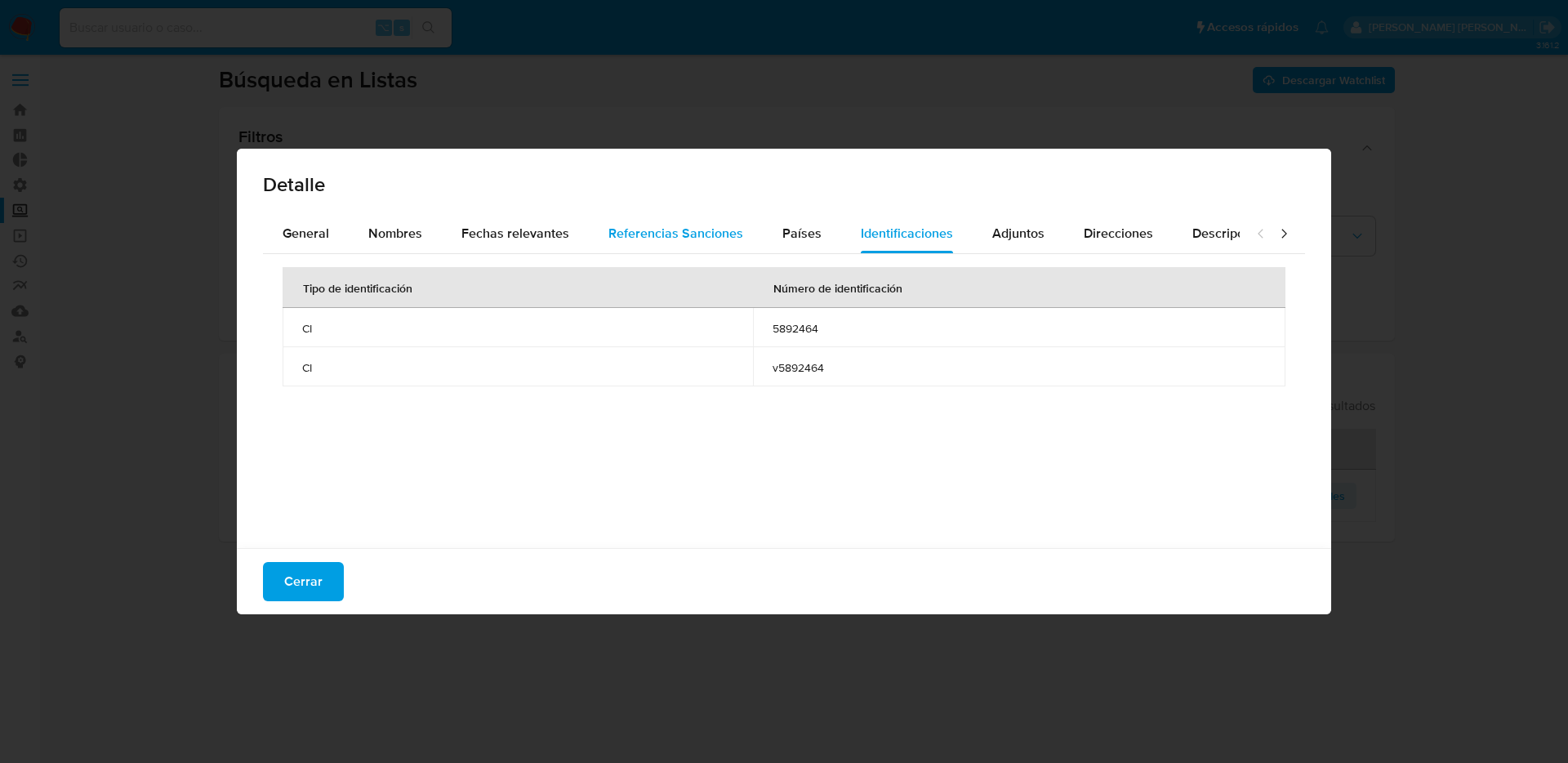
click at [737, 236] on span "Referencias Sanciones" at bounding box center [676, 233] width 134 height 18
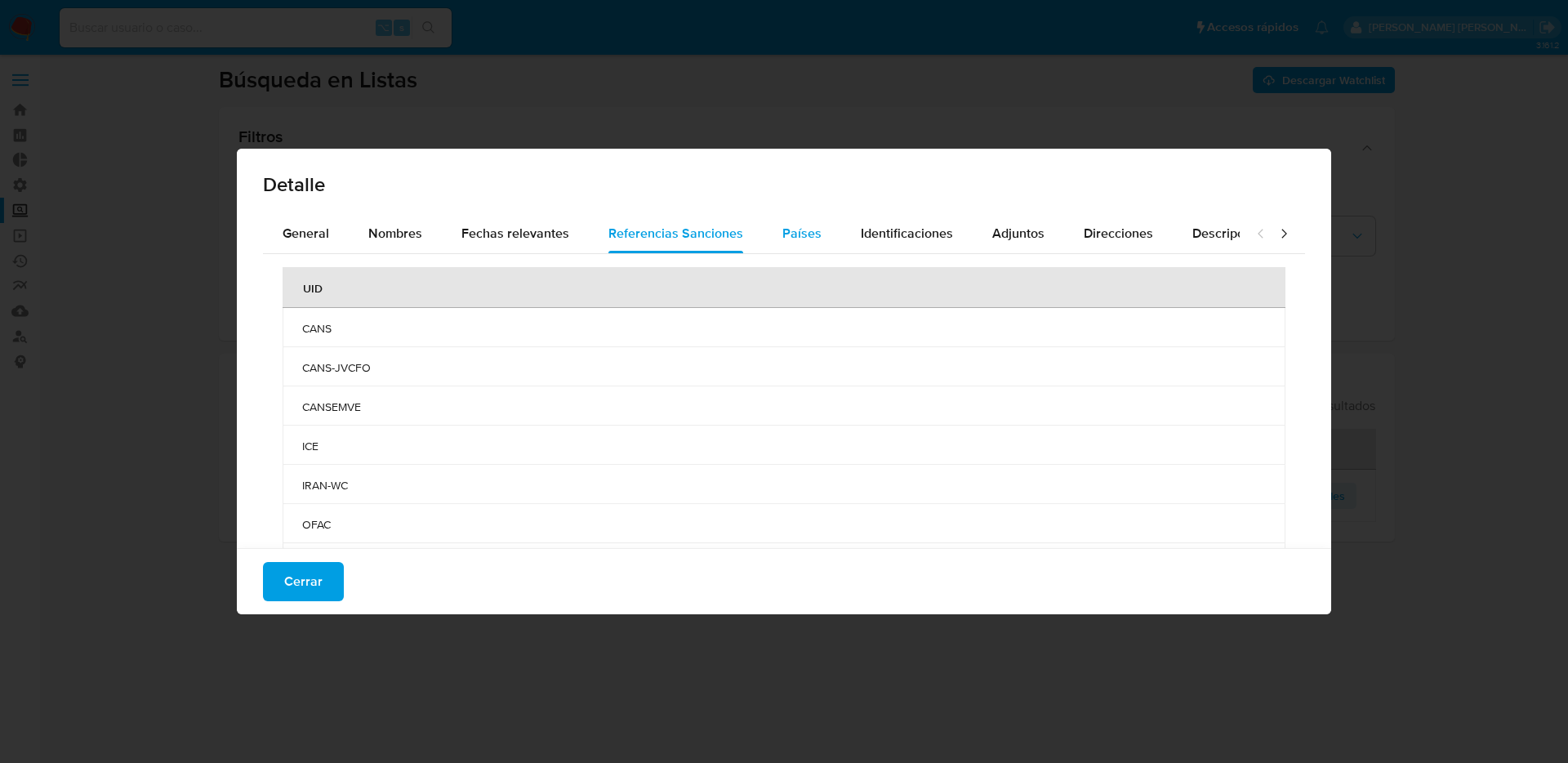
click at [796, 236] on span "Países" at bounding box center [802, 233] width 40 height 18
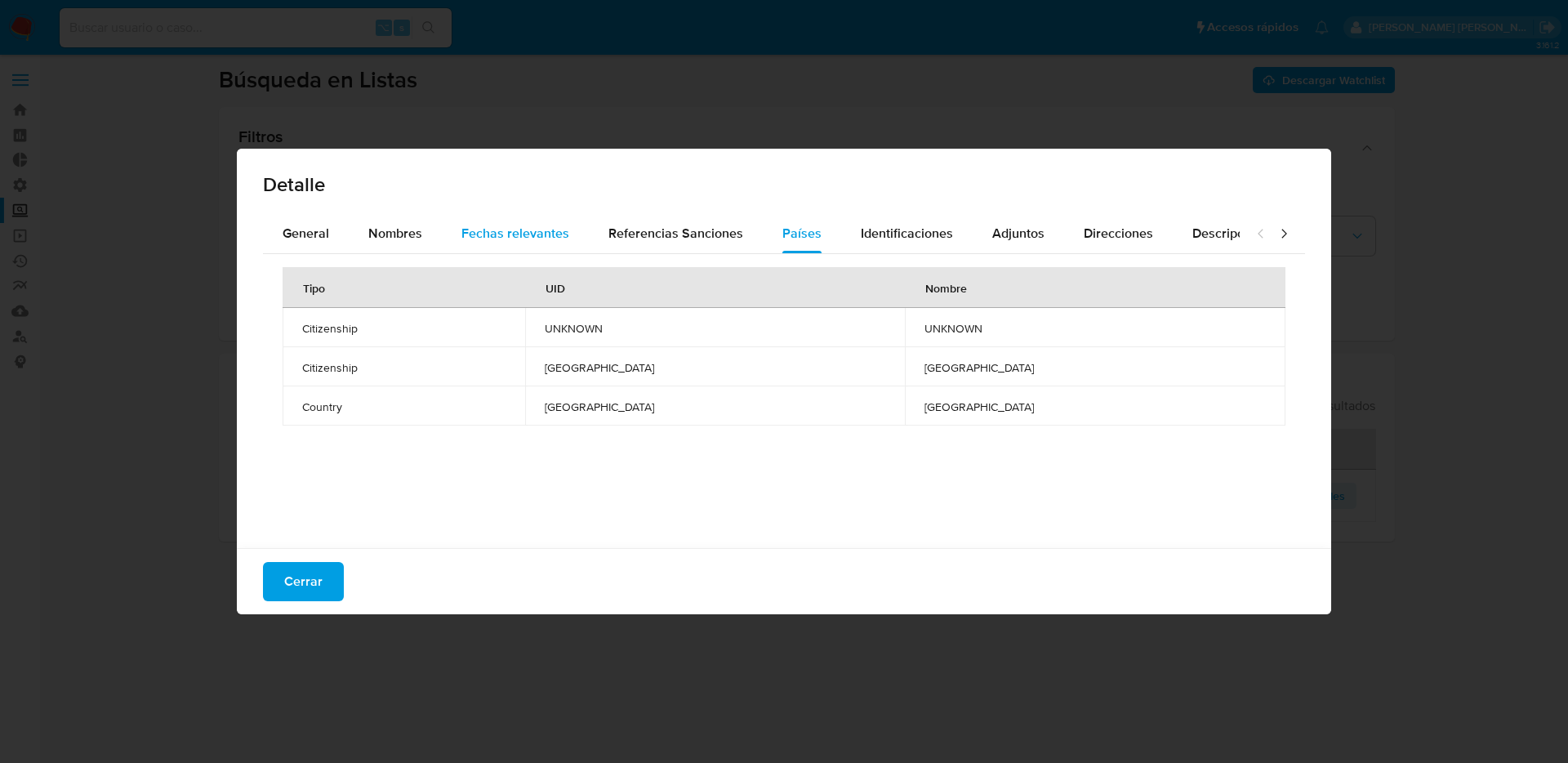
click at [532, 235] on span "Fechas relevantes" at bounding box center [515, 233] width 108 height 18
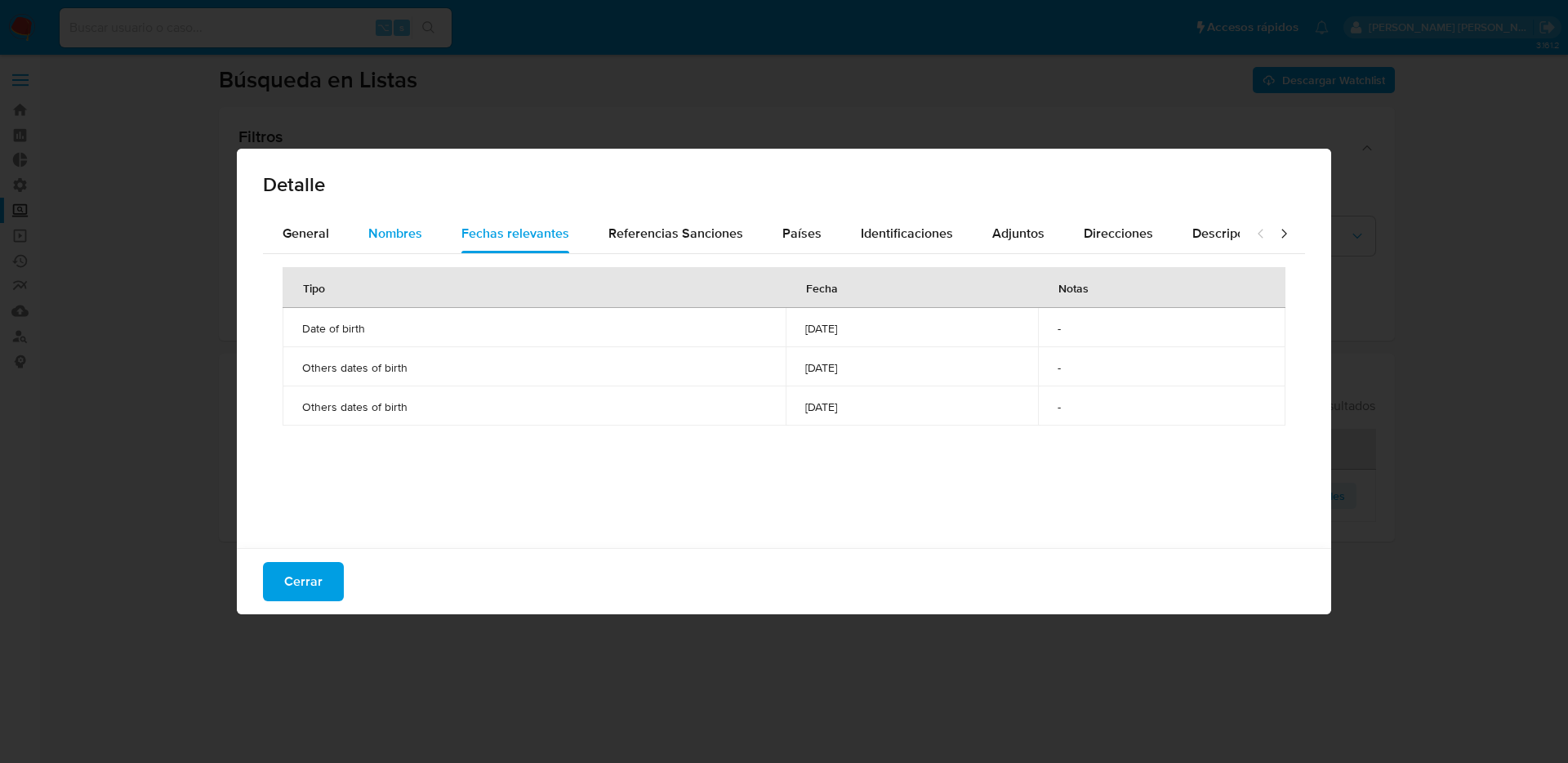
click at [358, 237] on button "Nombres" at bounding box center [395, 233] width 93 height 40
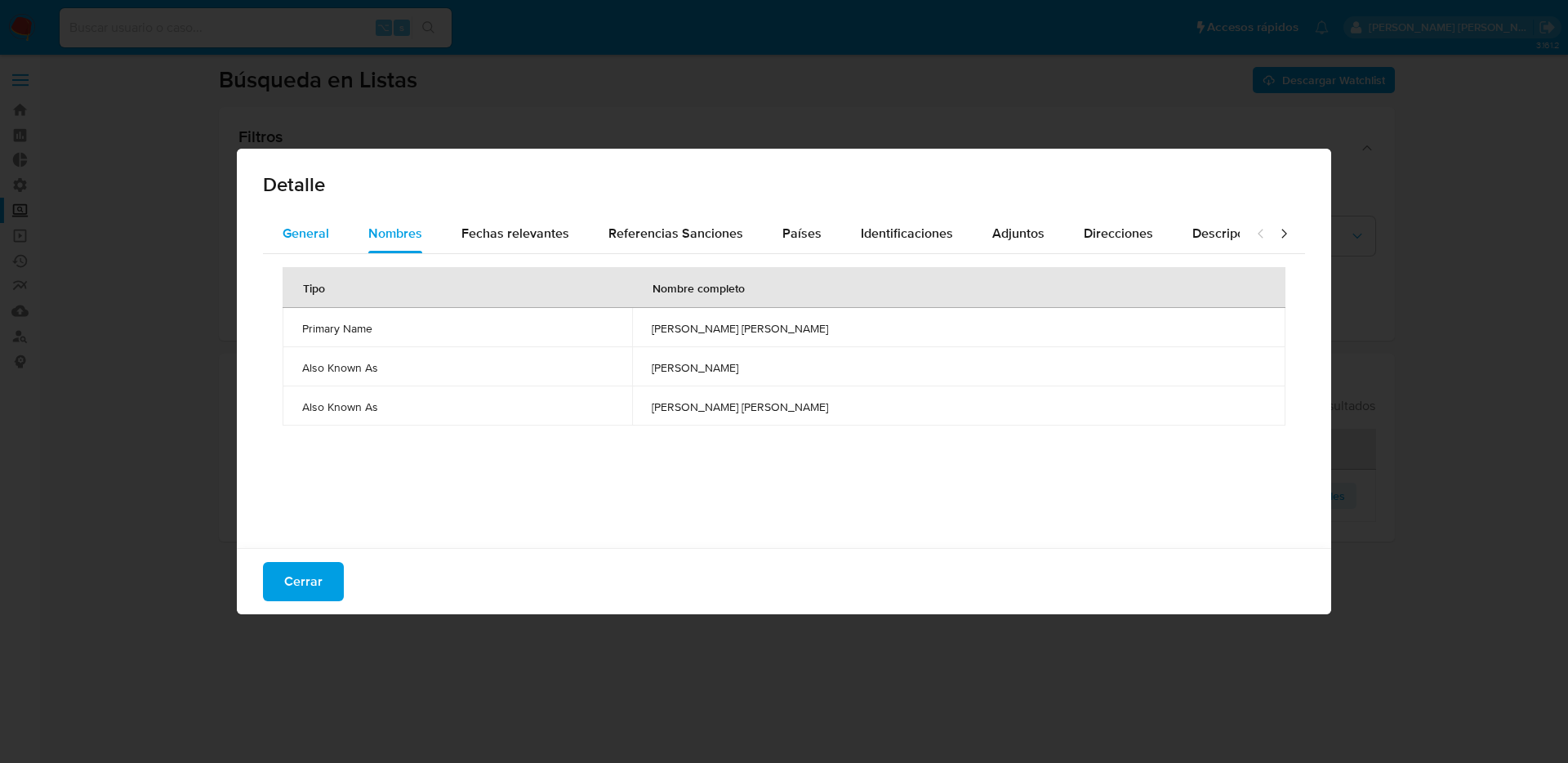
click at [288, 224] on span "General" at bounding box center [305, 233] width 46 height 18
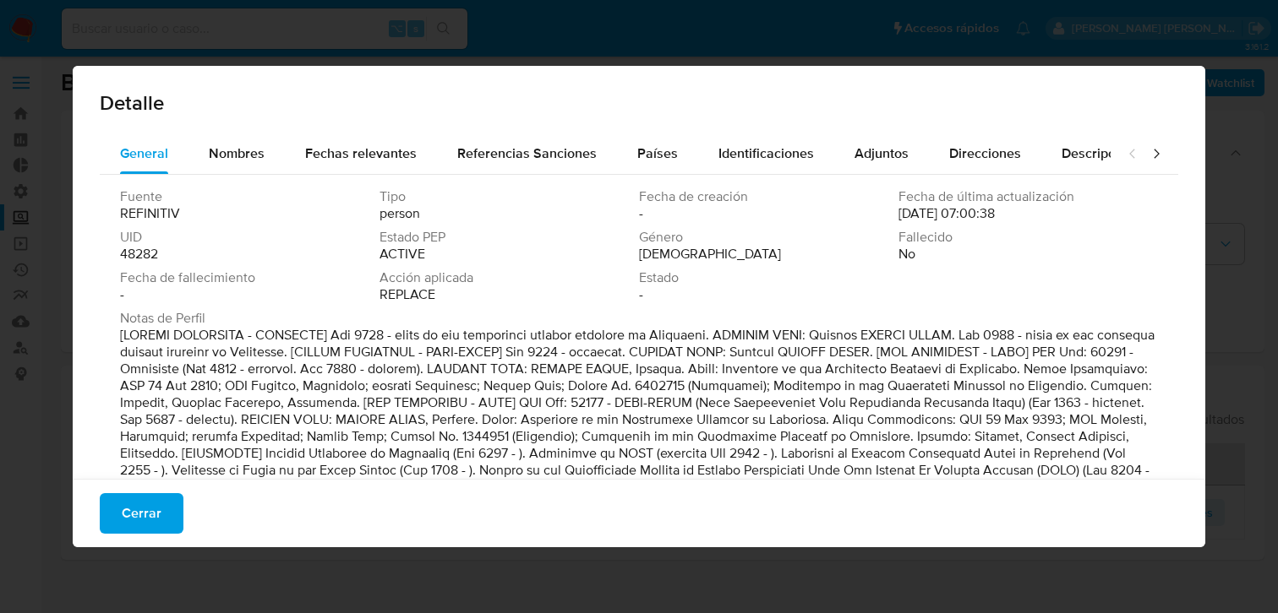
click at [134, 253] on span "48282" at bounding box center [139, 254] width 38 height 17
click at [226, 165] on div "Nombres" at bounding box center [237, 154] width 56 height 41
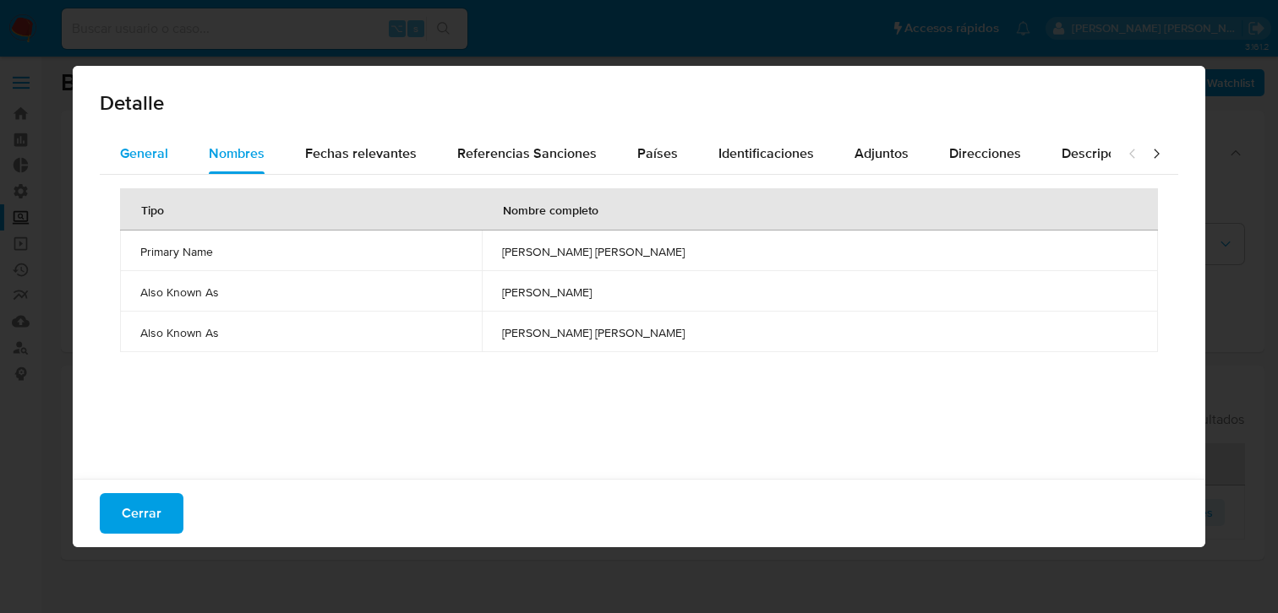
click at [154, 150] on span "General" at bounding box center [144, 153] width 48 height 19
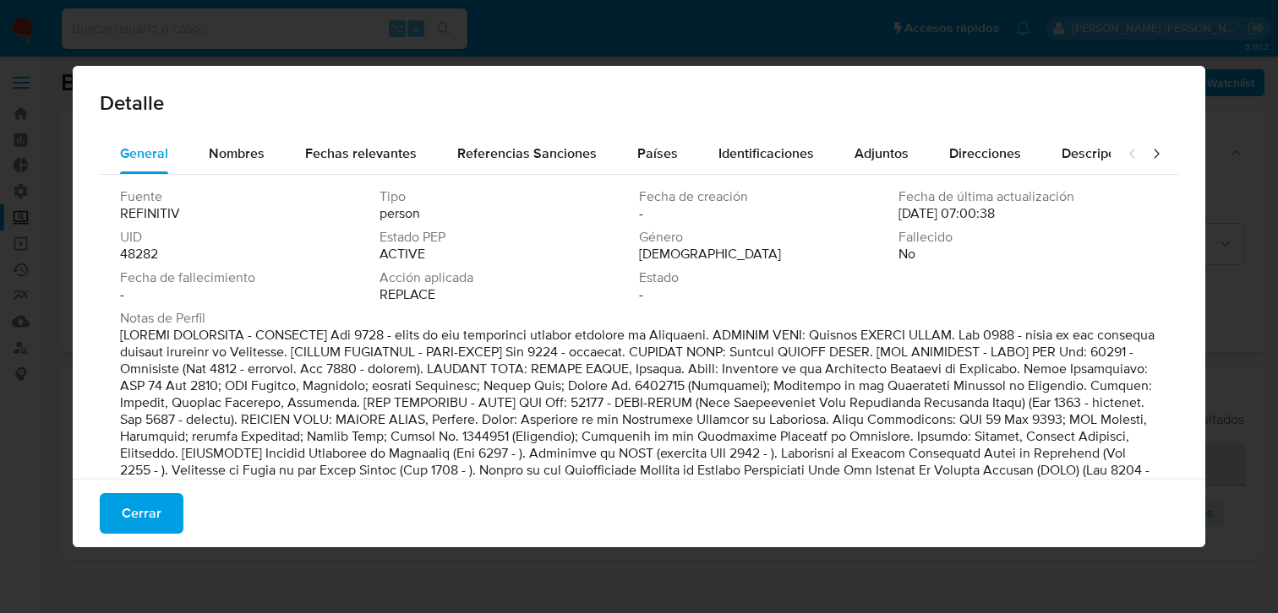
click at [153, 261] on span "48282" at bounding box center [139, 254] width 38 height 17
click at [150, 254] on span "48282" at bounding box center [139, 254] width 38 height 17
click at [499, 157] on span "Referencias Sanciones" at bounding box center [526, 153] width 139 height 19
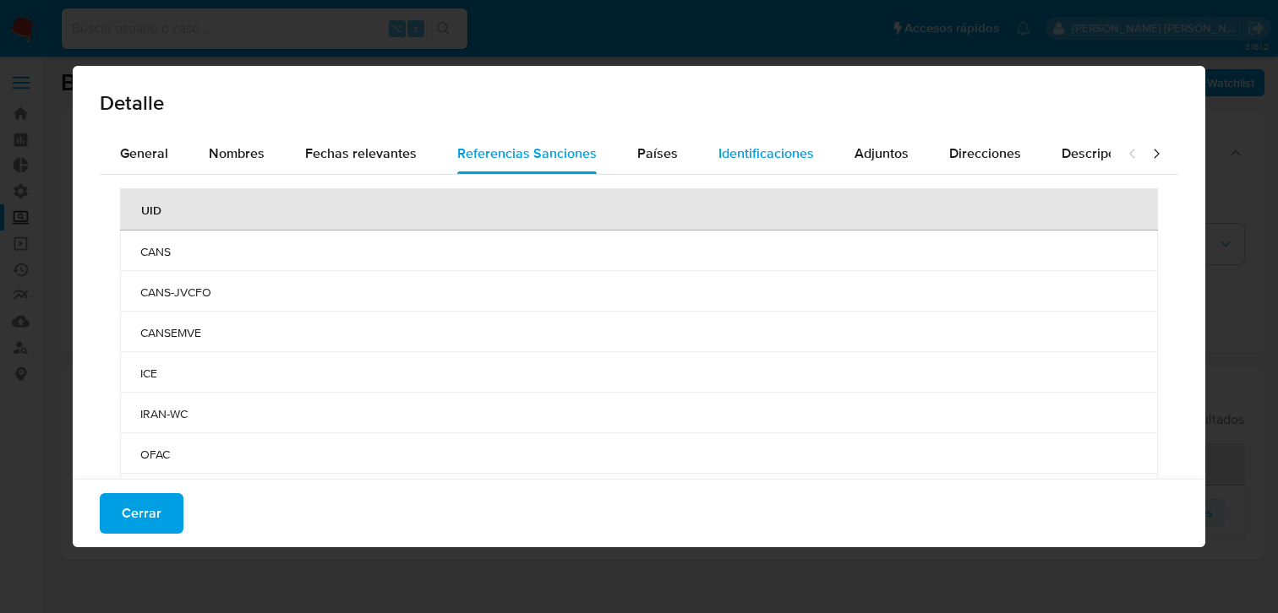
click at [703, 145] on button "Identificaciones" at bounding box center [766, 154] width 136 height 41
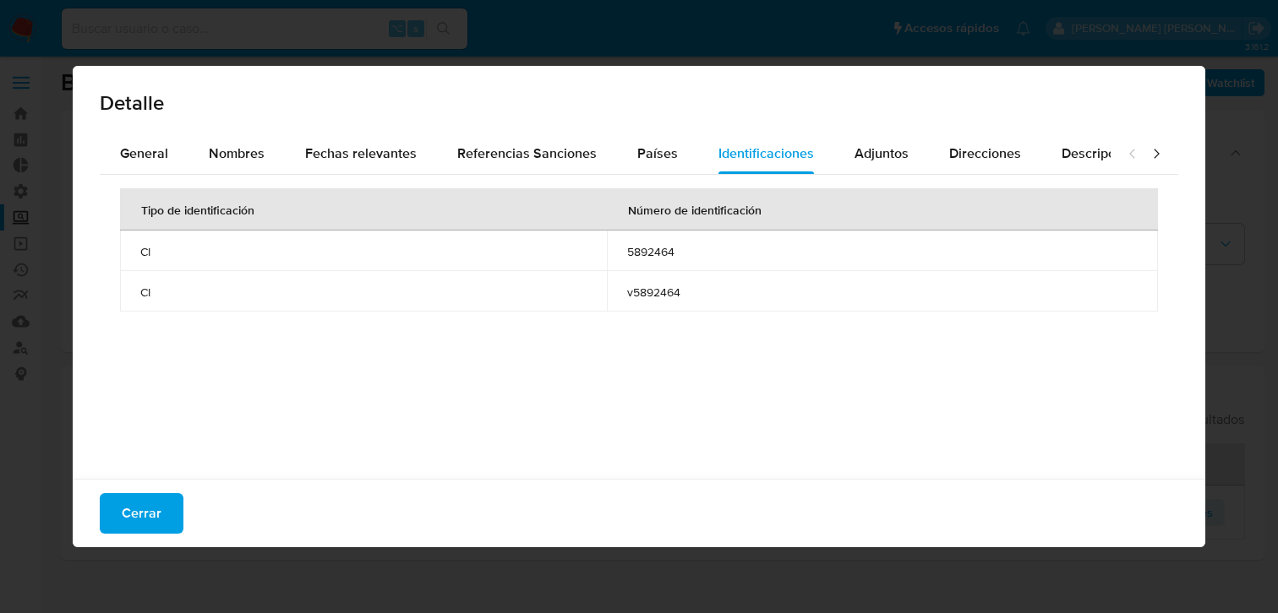
click at [652, 248] on span "5892464" at bounding box center [882, 251] width 510 height 15
click at [698, 146] on button "Identificaciones" at bounding box center [766, 154] width 136 height 41
click at [531, 148] on span "Referencias Sanciones" at bounding box center [526, 153] width 139 height 19
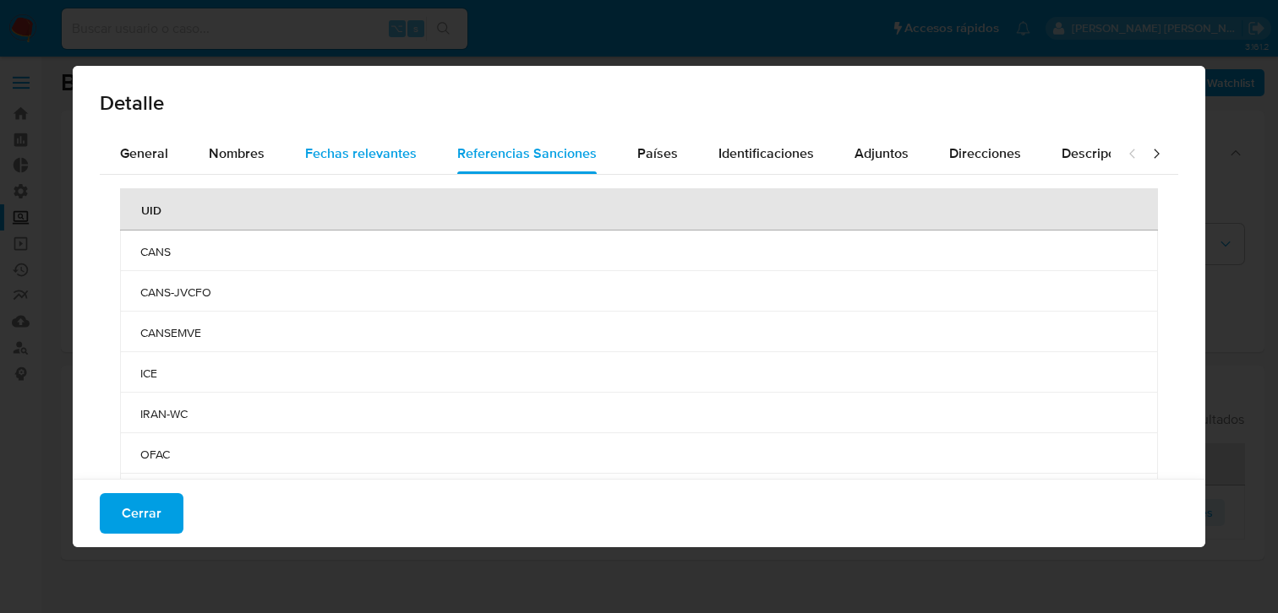
click at [341, 144] on span "Fechas relevantes" at bounding box center [361, 153] width 112 height 19
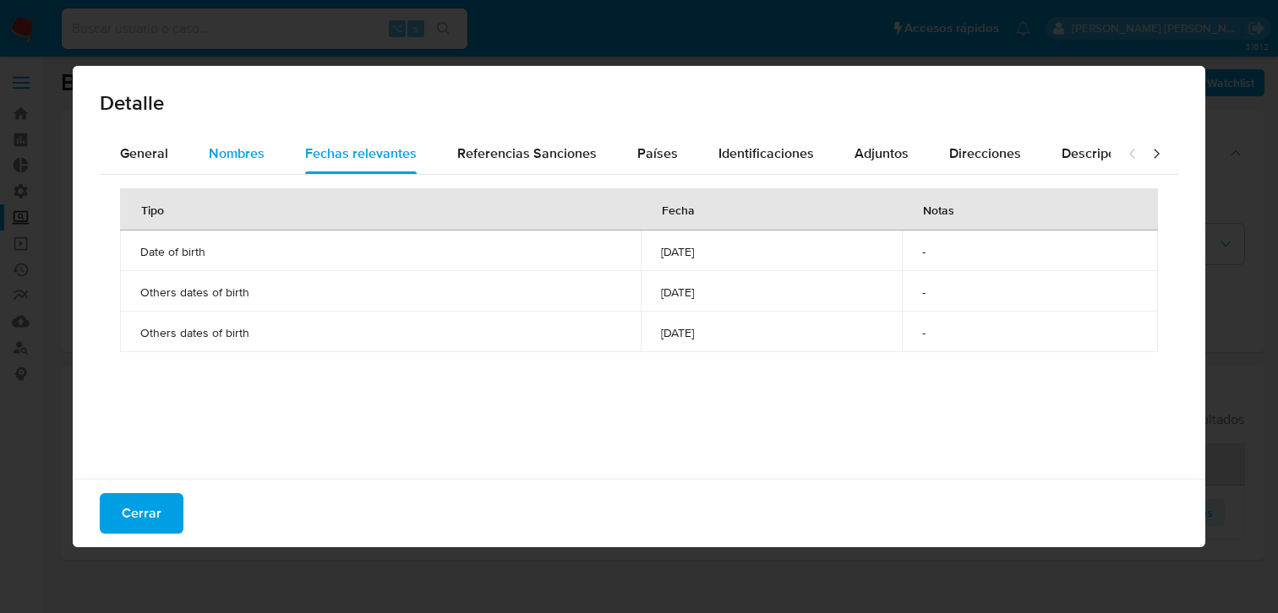
click at [241, 155] on span "Nombres" at bounding box center [237, 153] width 56 height 19
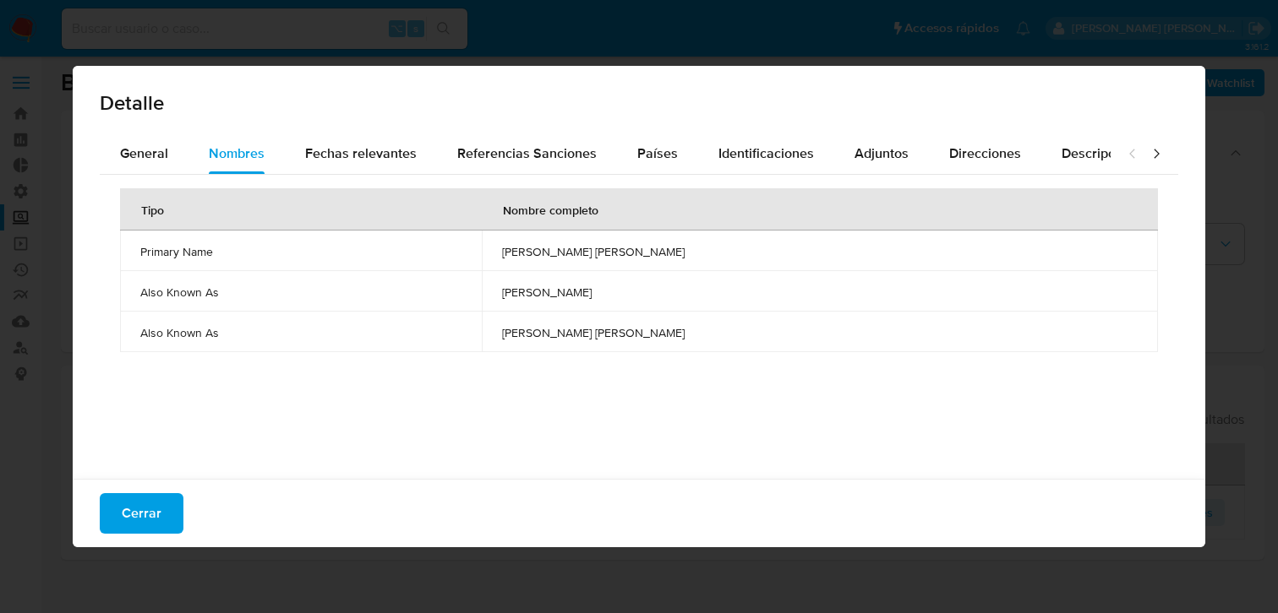
drag, startPoint x: 715, startPoint y: 255, endPoint x: 548, endPoint y: 257, distance: 167.3
click at [548, 257] on tr "Primary Name [PERSON_NAME] [PERSON_NAME]" at bounding box center [639, 251] width 1038 height 41
click at [139, 527] on span "Cerrar" at bounding box center [142, 513] width 40 height 37
